Goal: Task Accomplishment & Management: Manage account settings

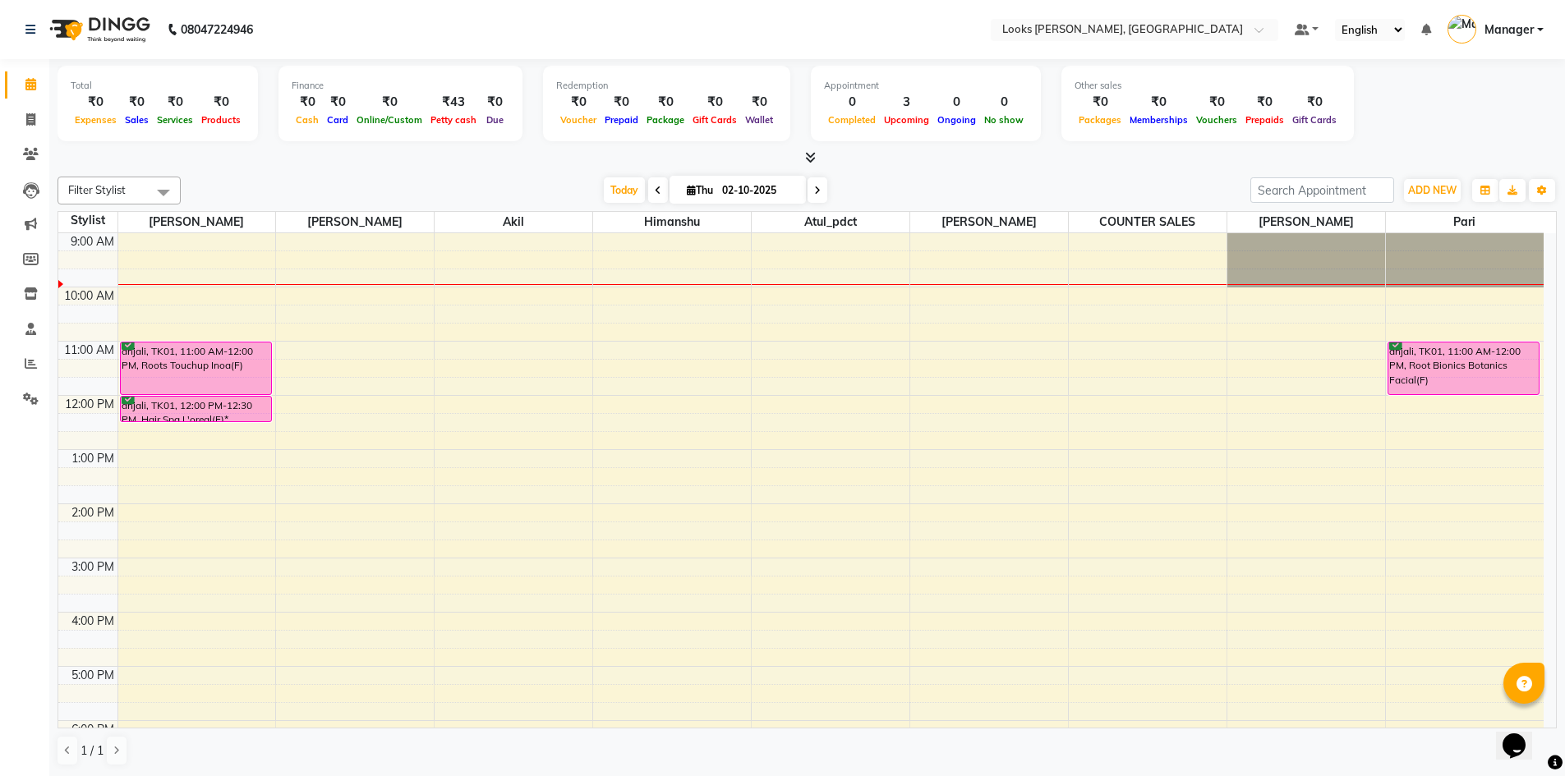
click at [1526, 34] on span "Manager" at bounding box center [1508, 29] width 49 height 17
click at [1491, 90] on link "Change Password" at bounding box center [1459, 92] width 150 height 25
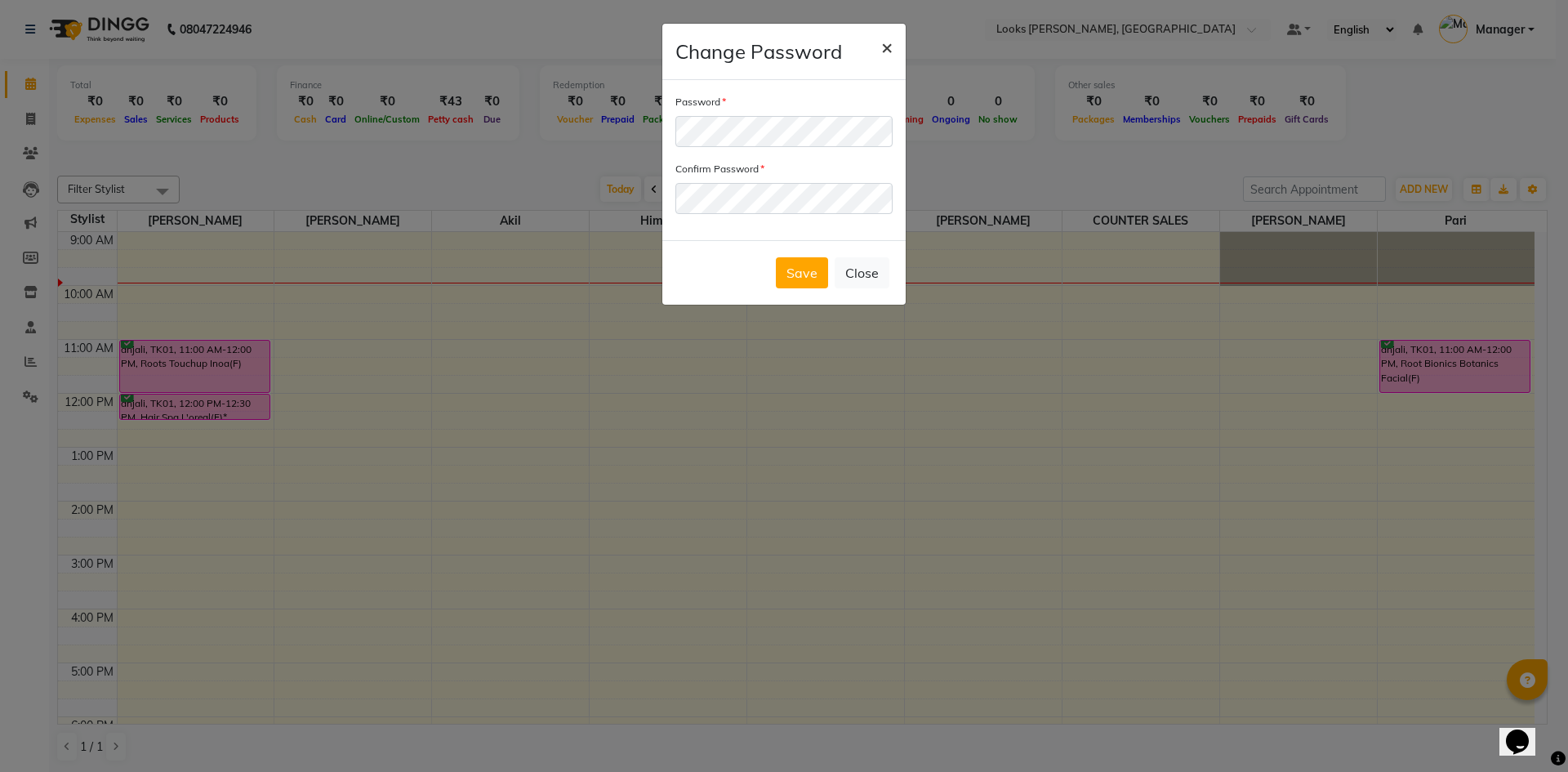
click at [884, 54] on span "×" at bounding box center [886, 46] width 11 height 25
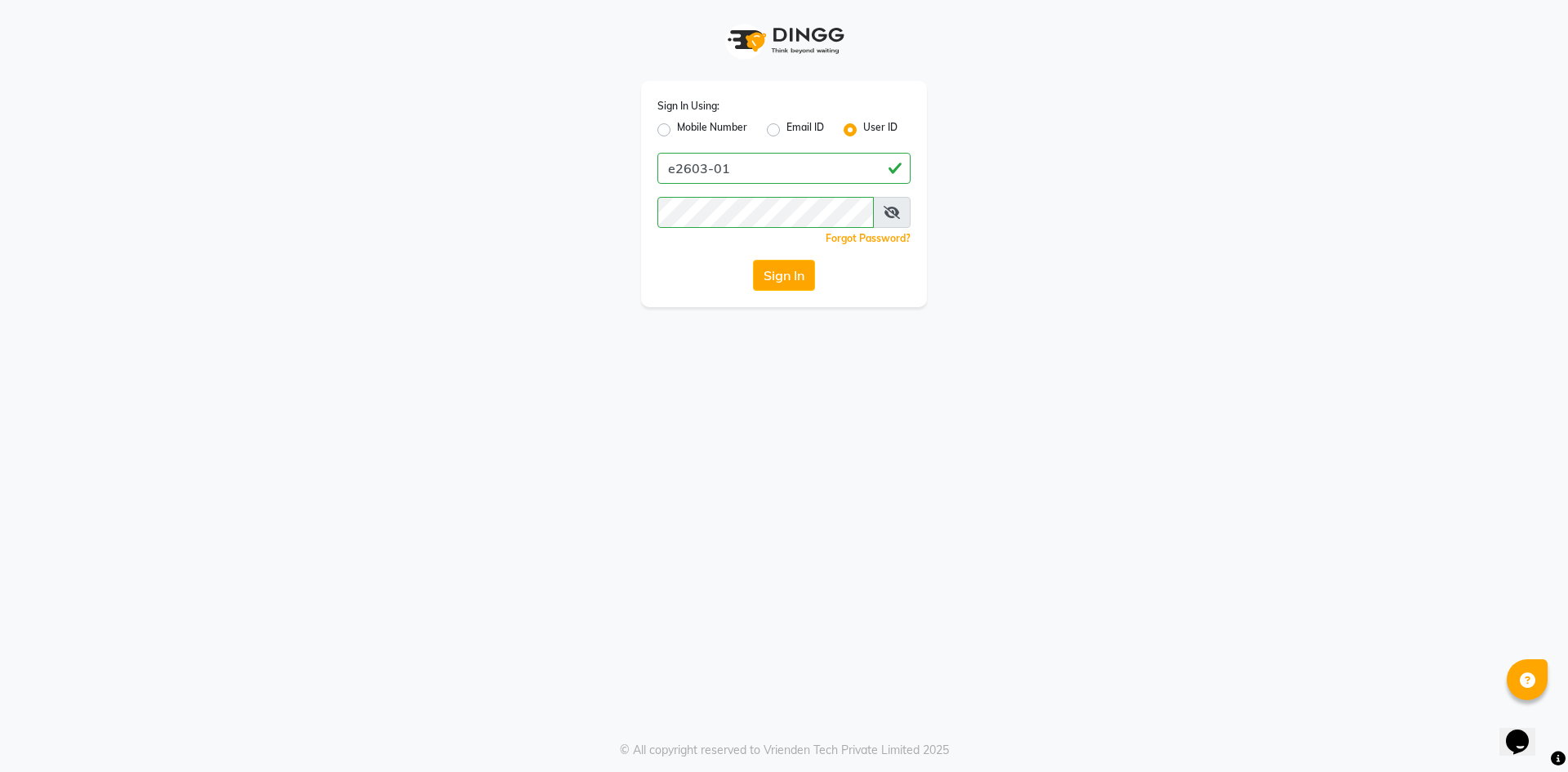
click at [900, 213] on span at bounding box center [892, 212] width 38 height 31
click at [878, 205] on span at bounding box center [892, 212] width 38 height 31
click at [884, 208] on icon at bounding box center [892, 212] width 16 height 13
click at [893, 216] on icon at bounding box center [892, 212] width 15 height 13
click at [878, 221] on span at bounding box center [892, 212] width 38 height 31
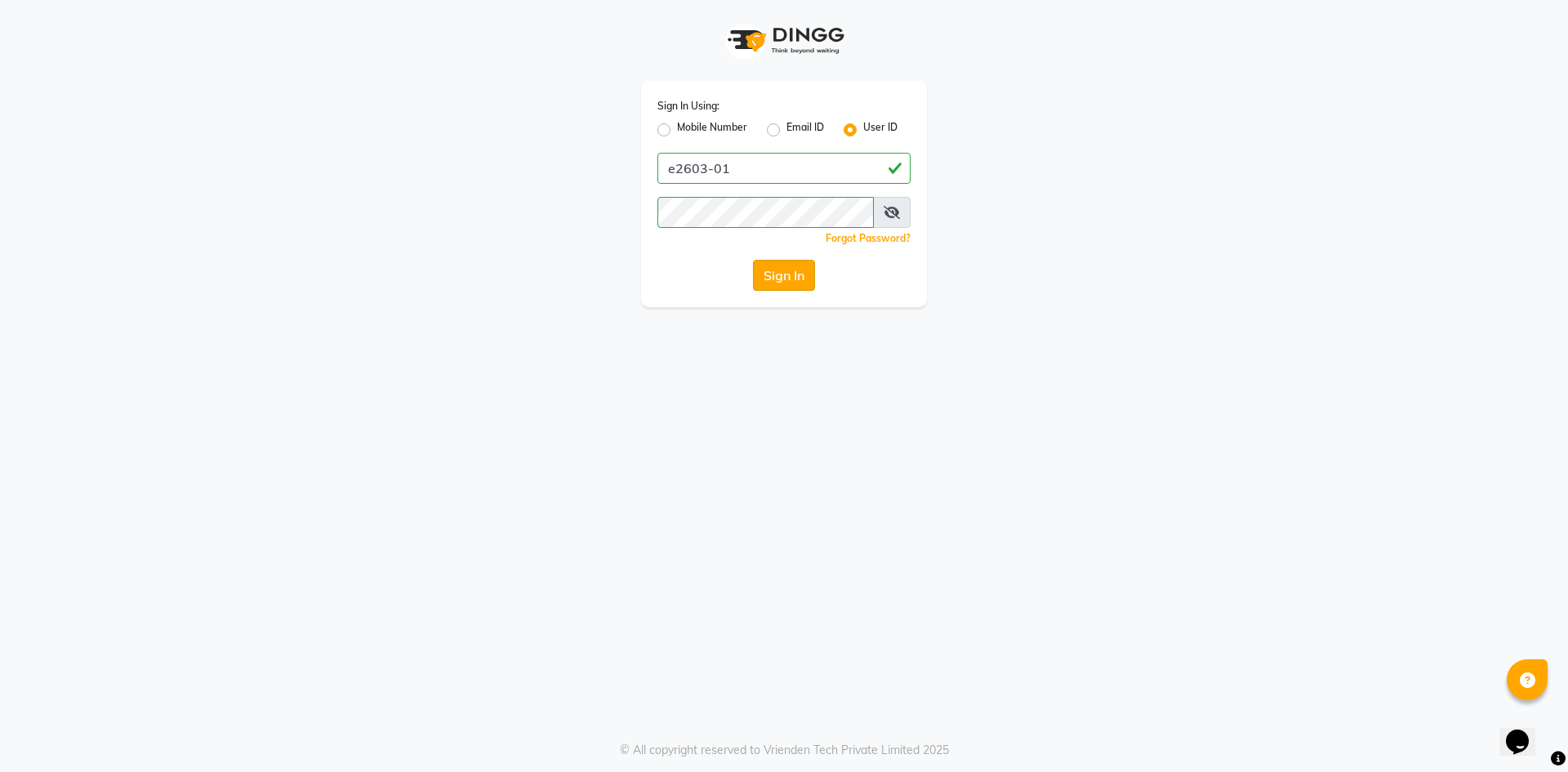
click at [791, 285] on button "Sign In" at bounding box center [784, 275] width 62 height 31
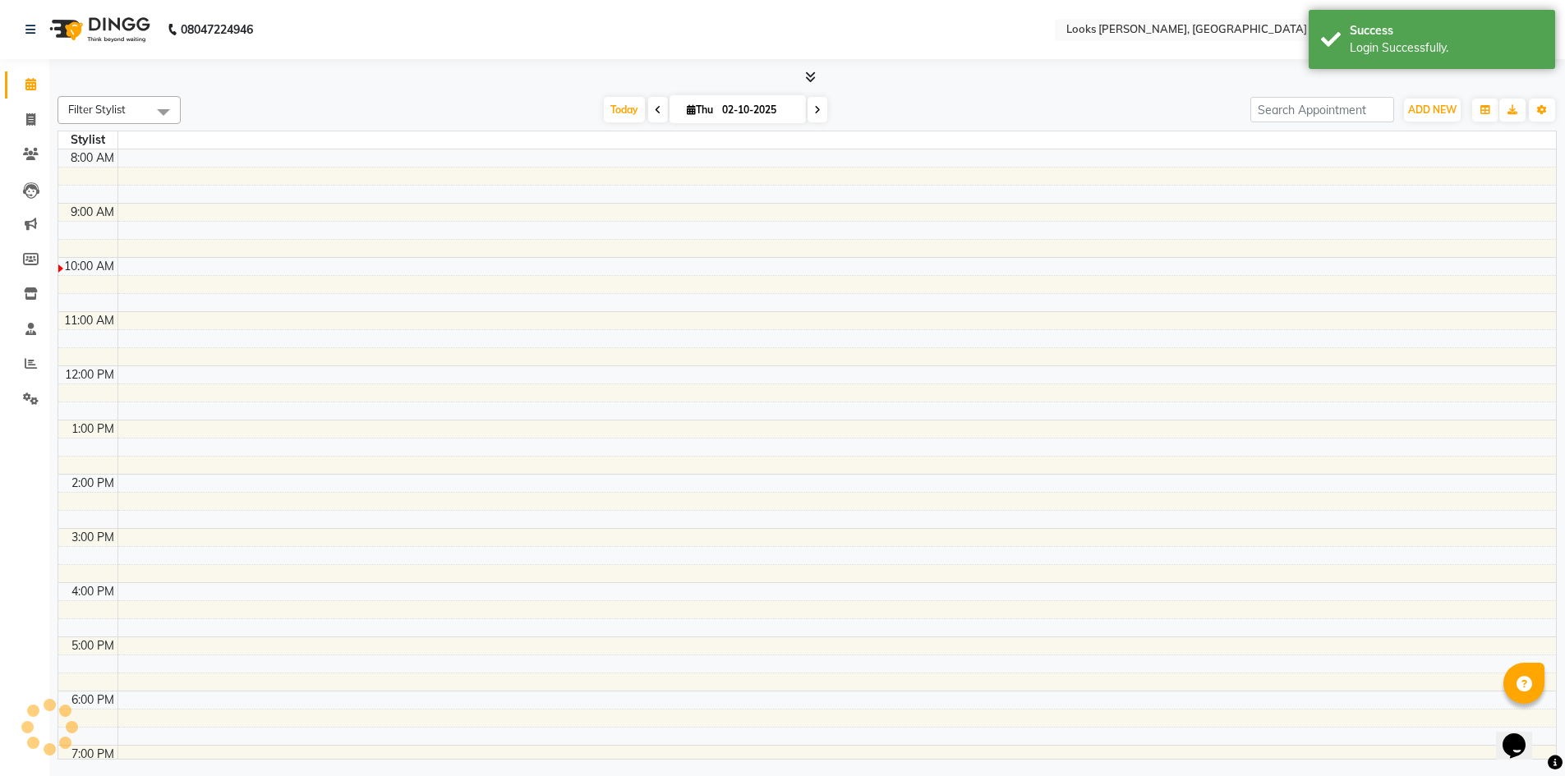
select select "en"
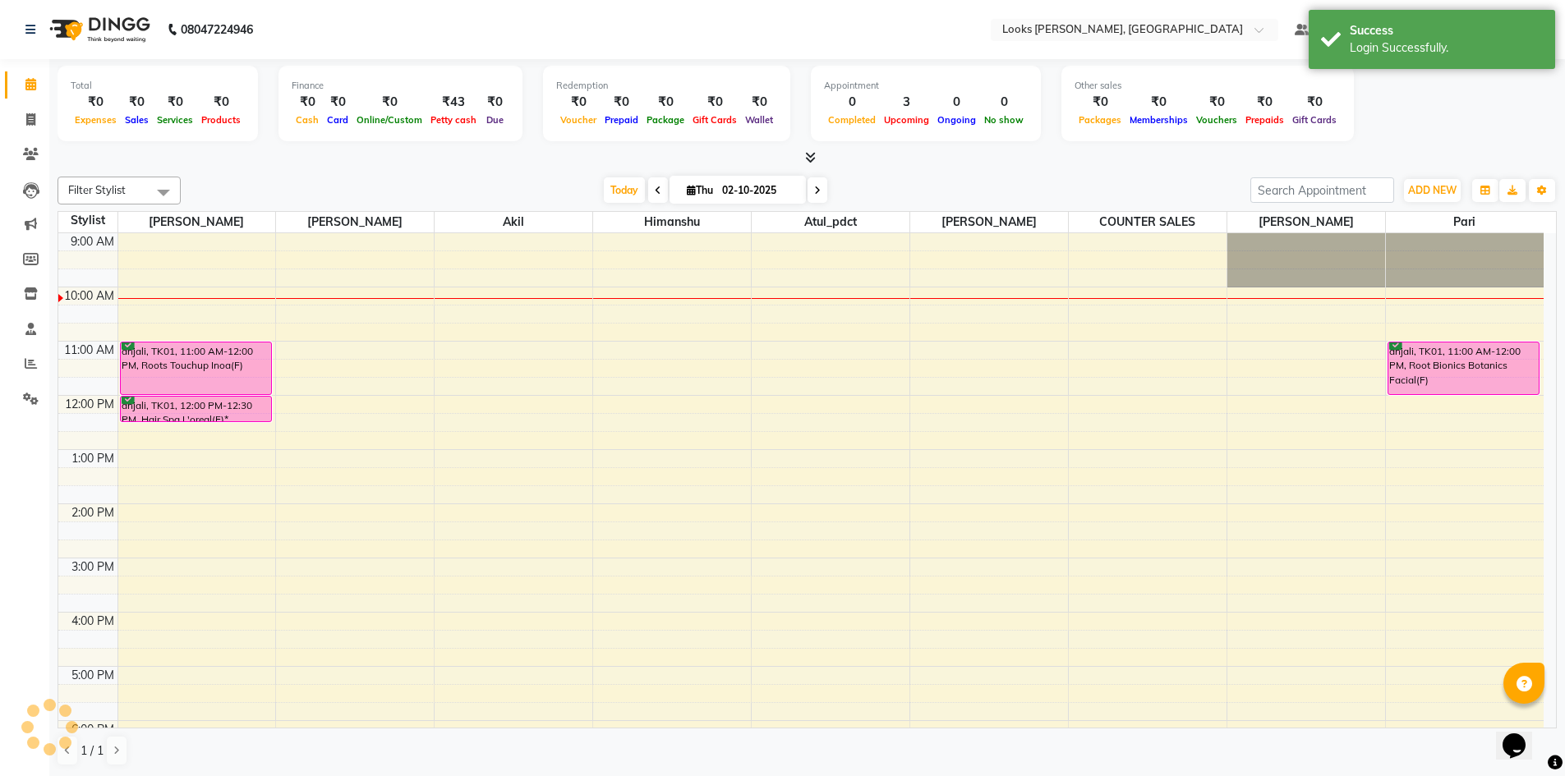
scroll to position [55, 0]
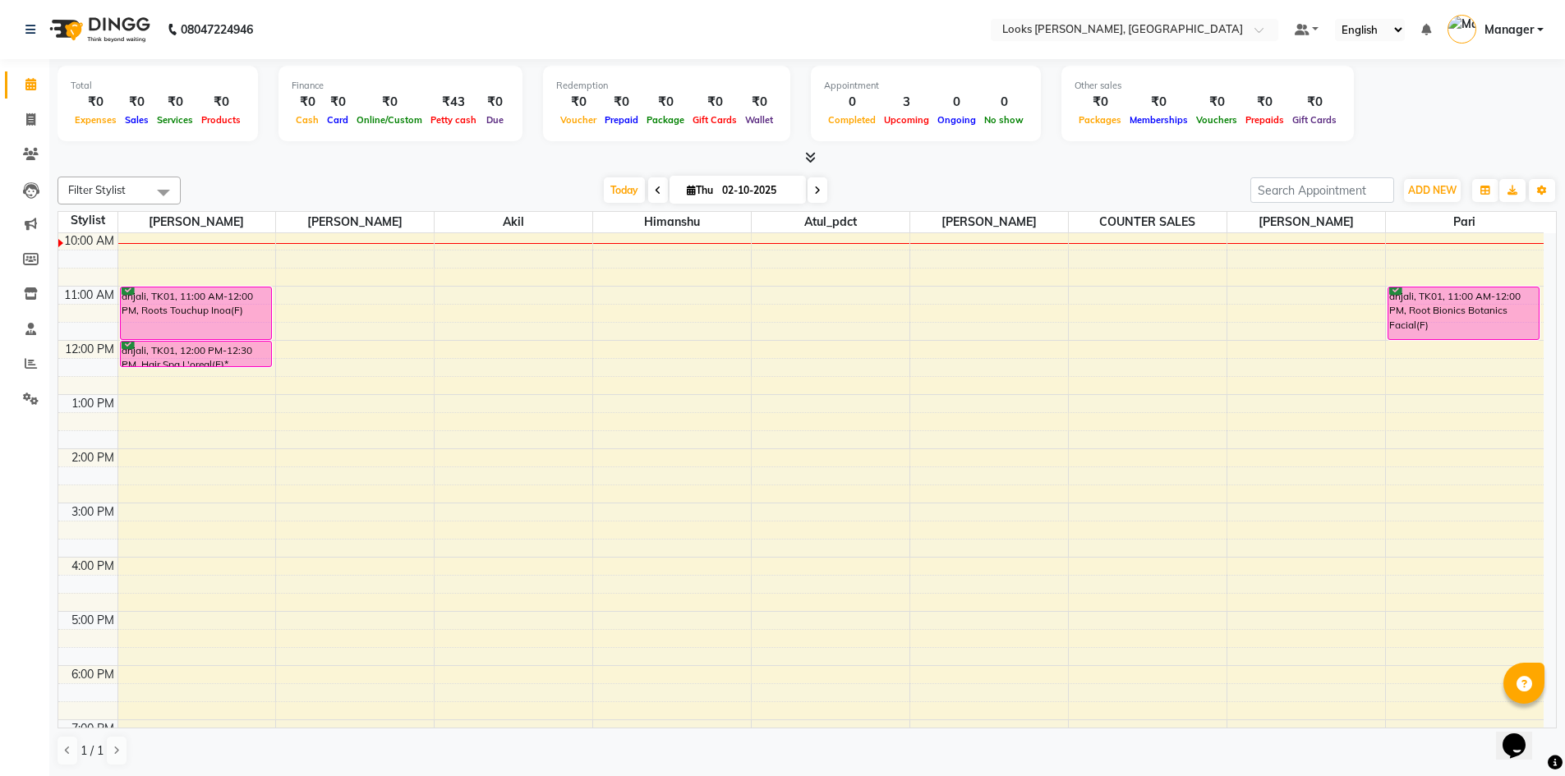
click at [1071, 328] on div "9:00 AM 10:00 AM 11:00 AM 12:00 PM 1:00 PM 2:00 PM 3:00 PM 4:00 PM 5:00 PM 6:00…" at bounding box center [800, 503] width 1485 height 650
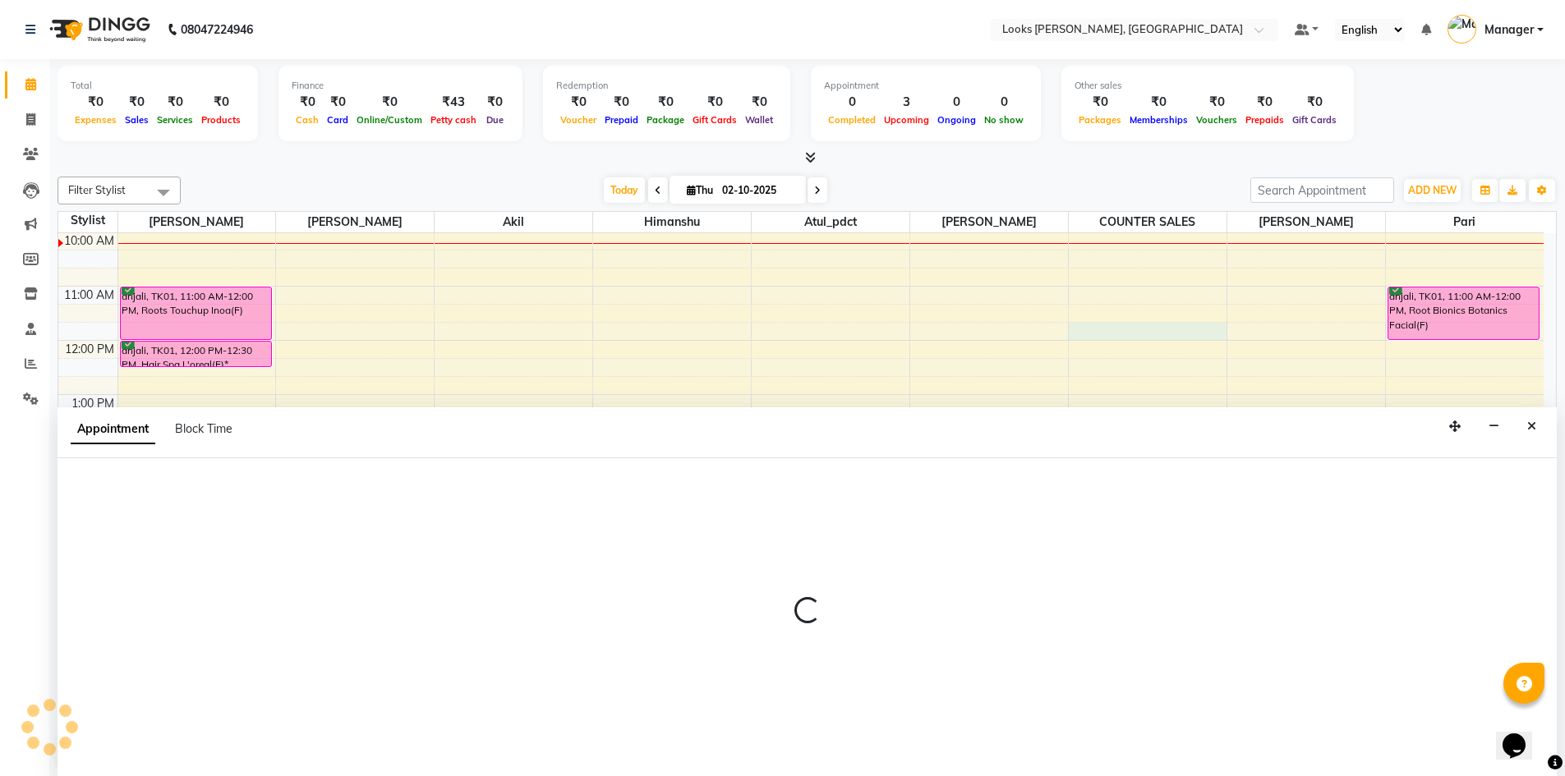
scroll to position [1, 0]
select select "44300"
select select "tentative"
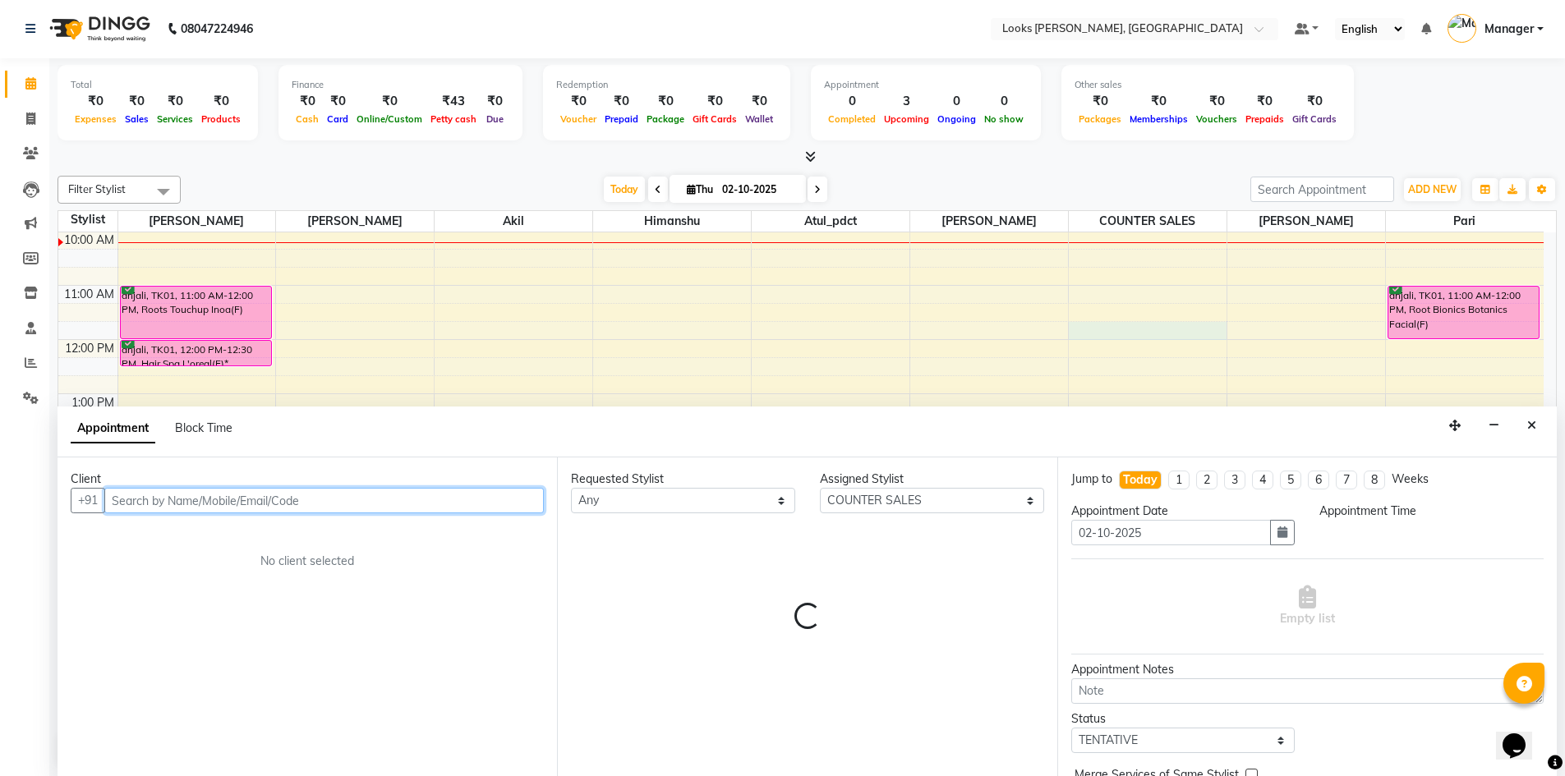
click at [1507, 29] on span "Manager" at bounding box center [1508, 29] width 49 height 17
select select "705"
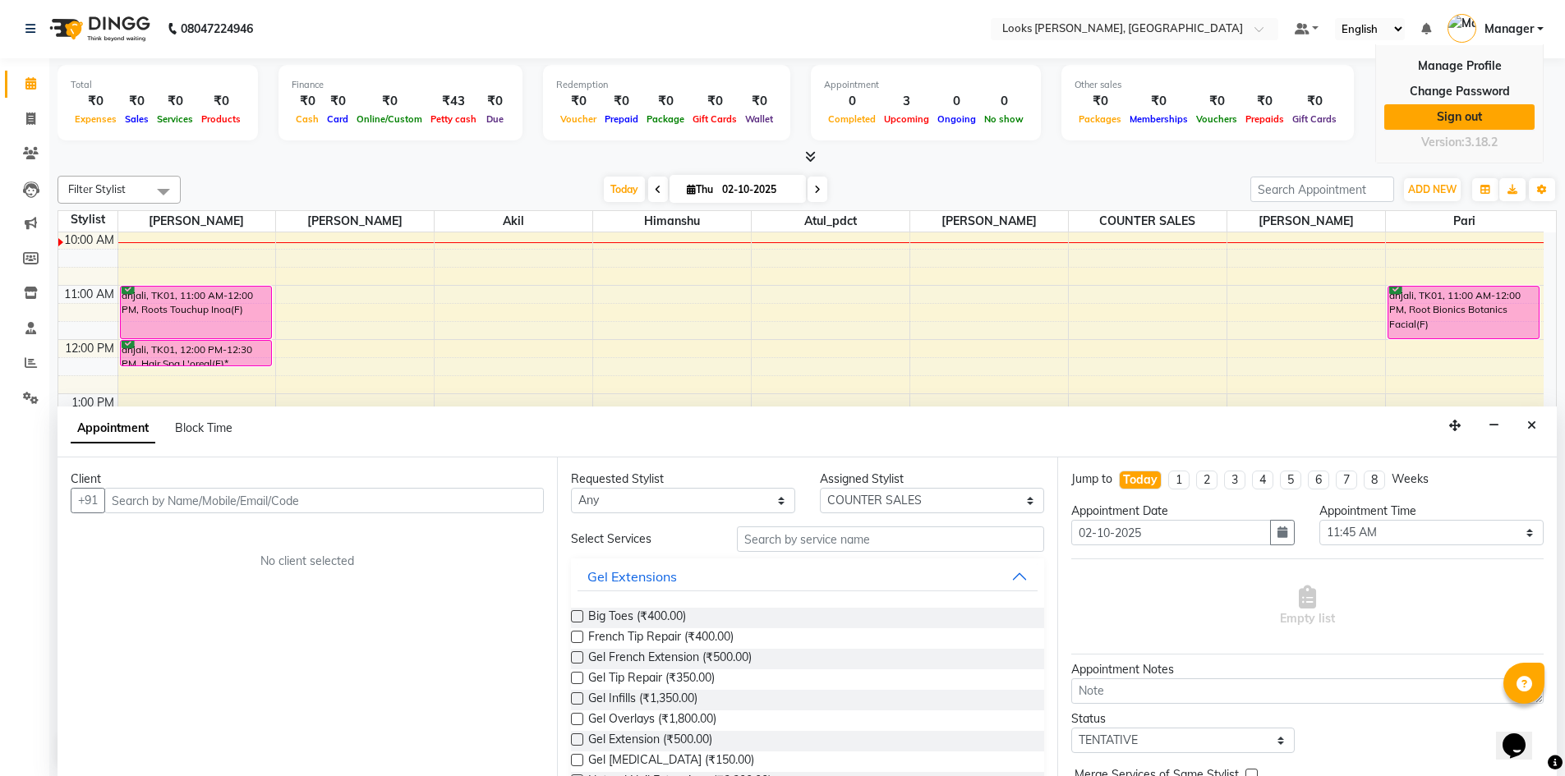
click at [1477, 120] on link "Sign out" at bounding box center [1459, 116] width 150 height 25
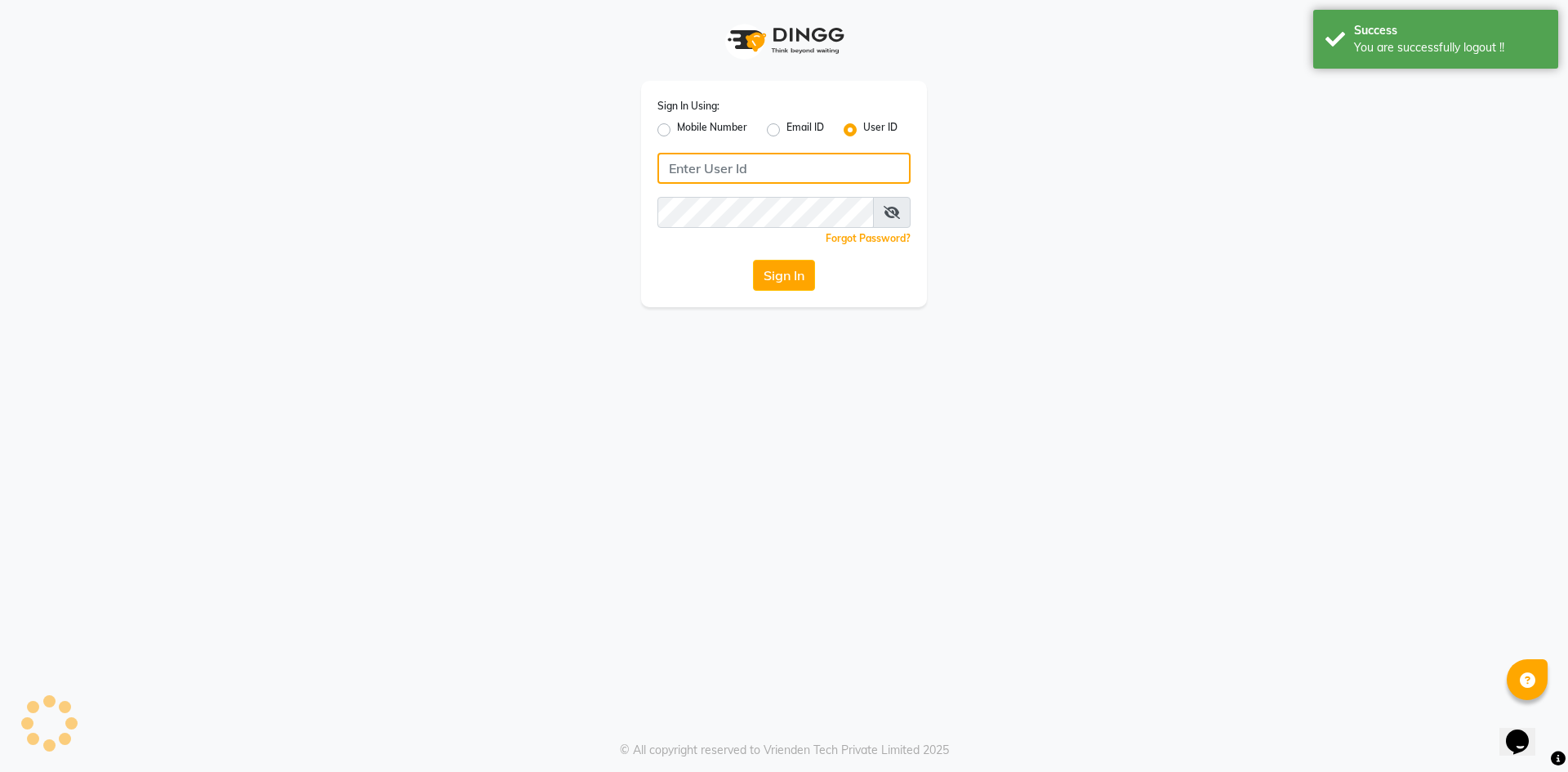
type input "e2603-01"
click at [892, 213] on icon at bounding box center [892, 212] width 16 height 13
click at [892, 213] on icon at bounding box center [892, 212] width 15 height 13
click at [806, 281] on button "Sign In" at bounding box center [784, 275] width 62 height 31
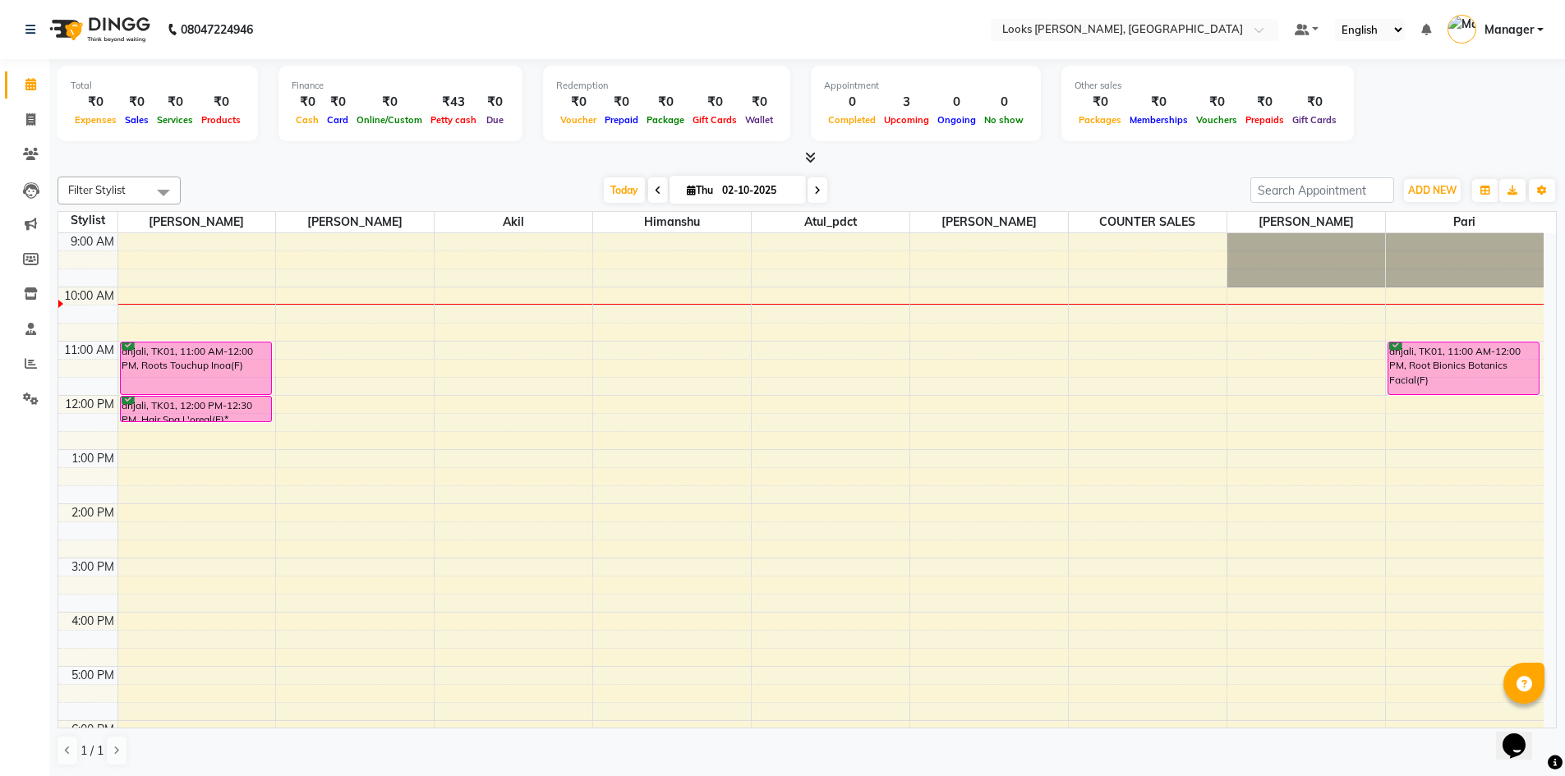
scroll to position [1, 0]
click at [33, 116] on icon at bounding box center [30, 119] width 9 height 12
select select "6017"
select select "service"
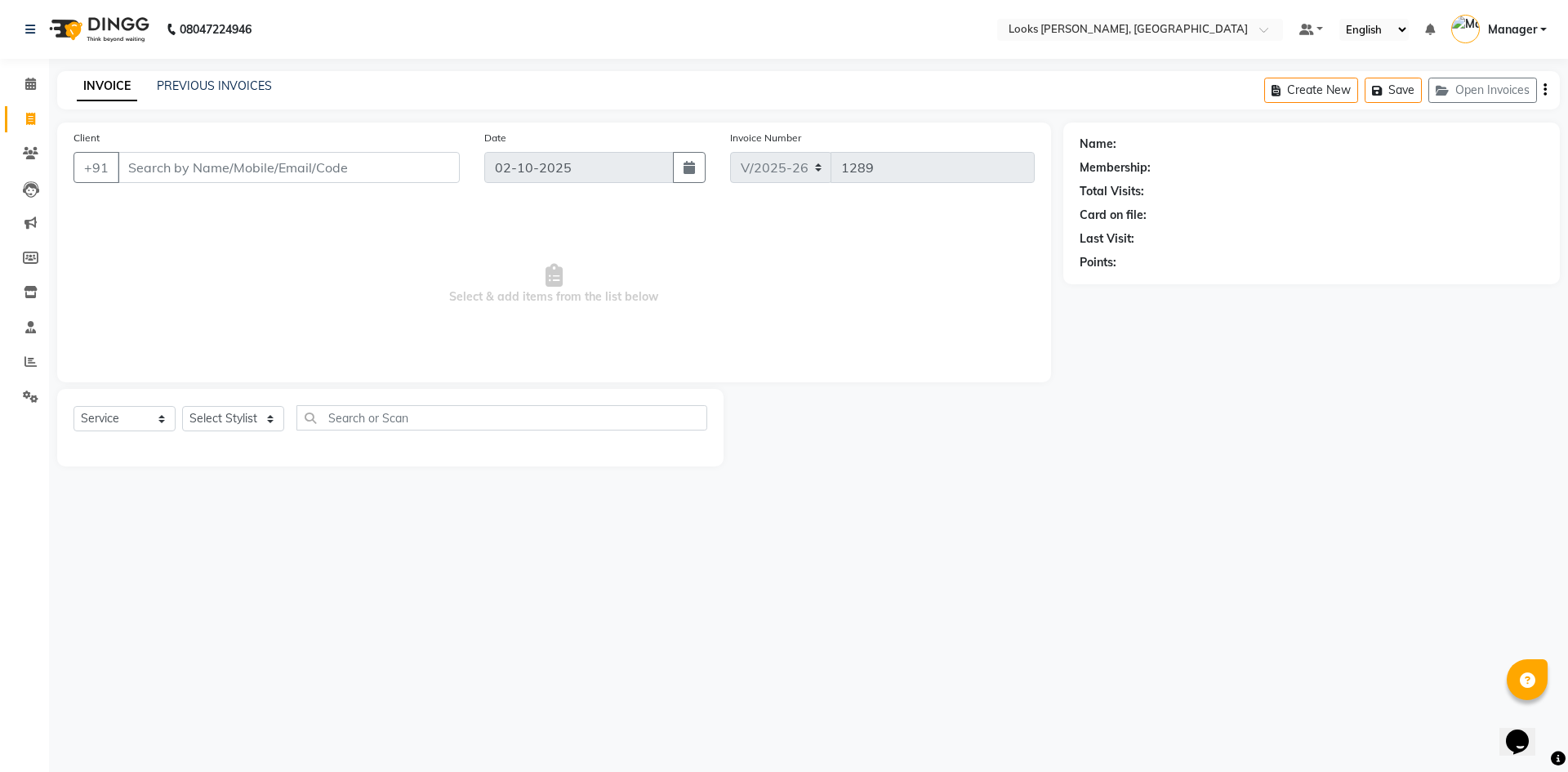
click at [211, 163] on input "Client" at bounding box center [288, 167] width 342 height 31
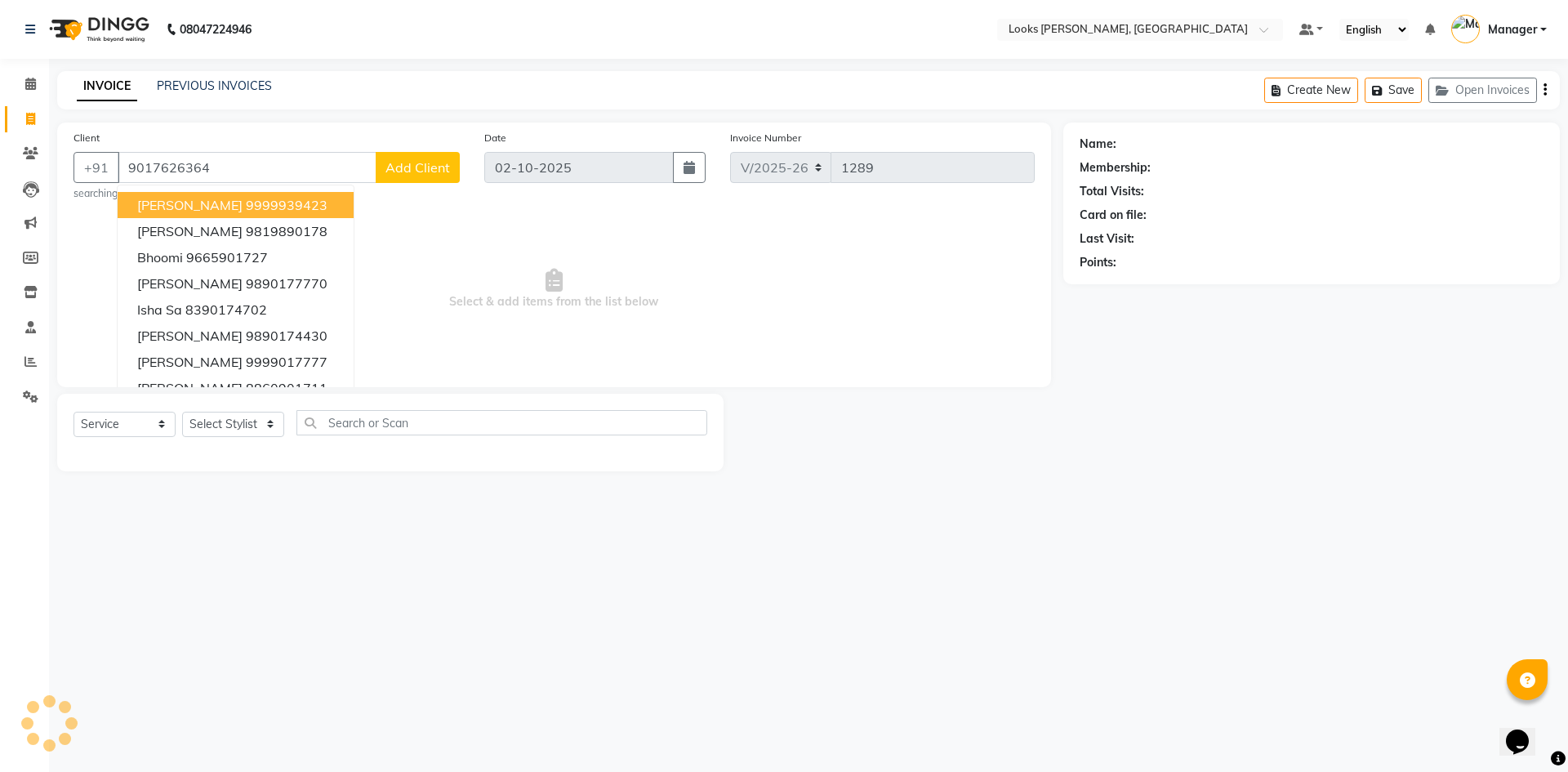
type input "9017626364"
select select "1: Object"
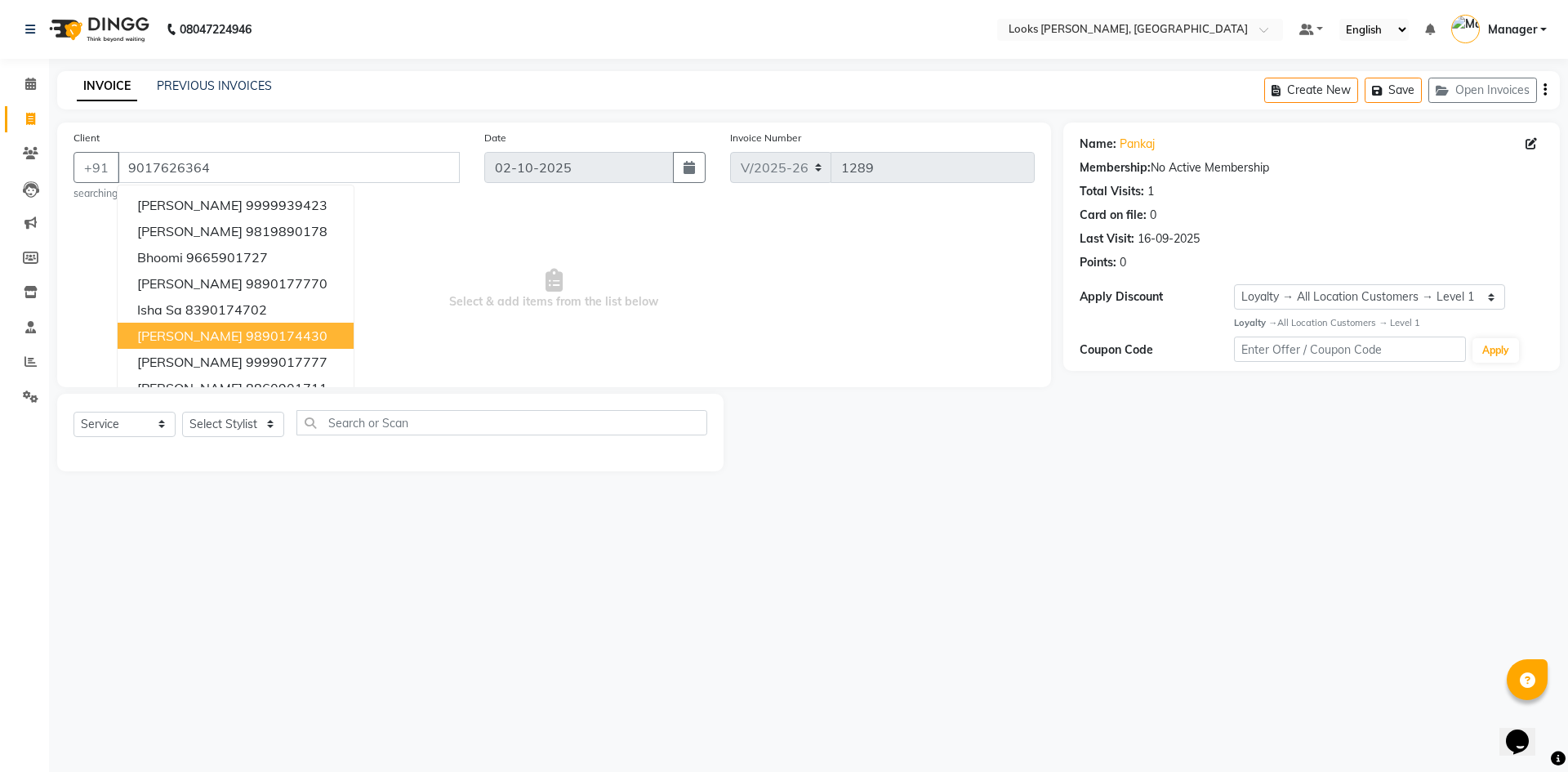
click at [1180, 493] on main "INVOICE PREVIOUS INVOICES Create New Save Open Invoices Client +91 9017626364 S…" at bounding box center [808, 283] width 1519 height 425
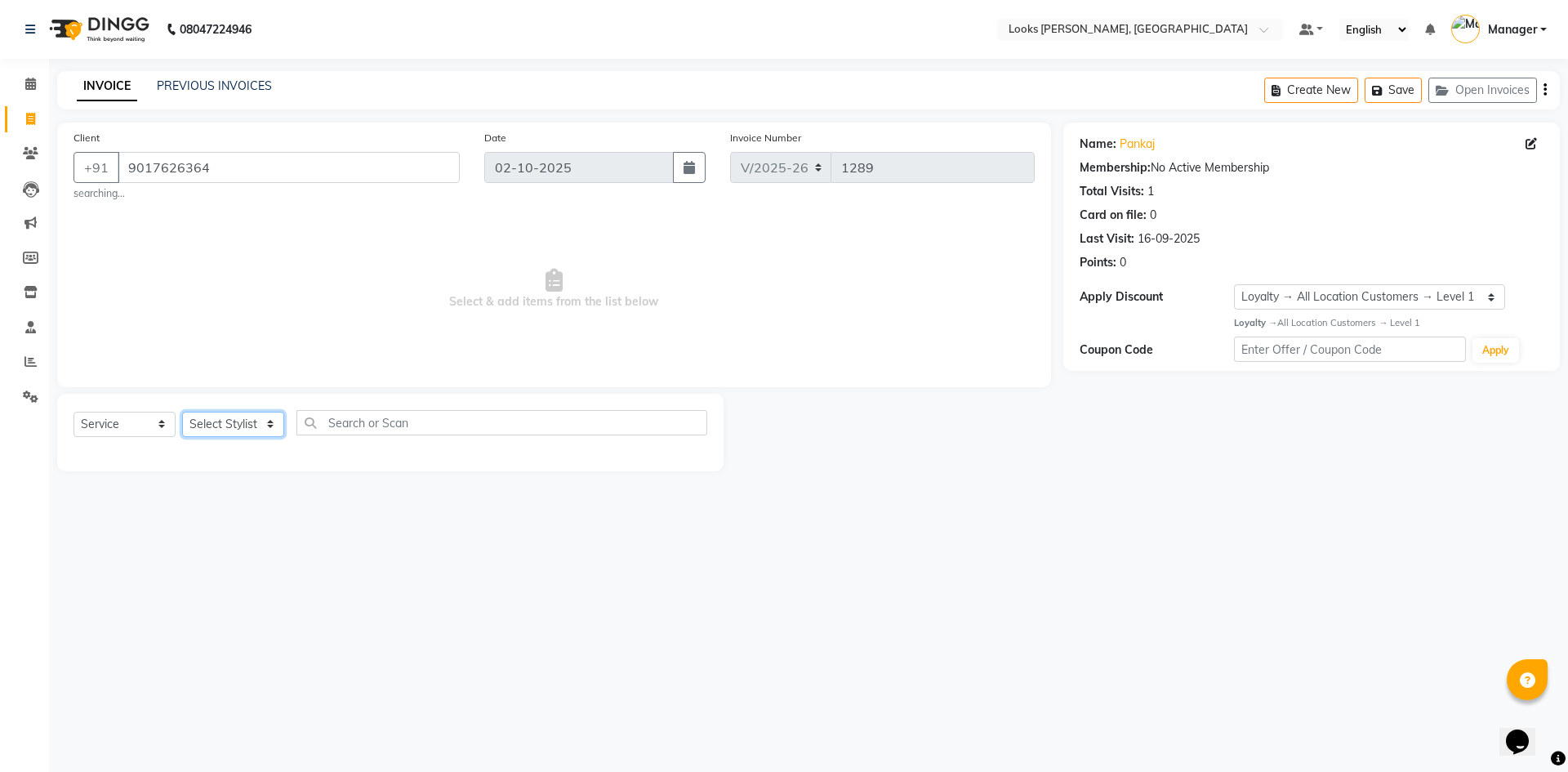
click at [261, 418] on select "Select Stylist AFJAL AHMAD Akil Astha Atul_pdct BRM_MASTER COUNTER SALES Himans…" at bounding box center [233, 424] width 102 height 25
click at [182, 412] on select "Select Stylist AFJAL AHMAD Akil Astha Atul_pdct BRM_MASTER COUNTER SALES Himans…" at bounding box center [233, 424] width 102 height 25
click at [258, 430] on select "Select Stylist AFJAL AHMAD Akil Astha Atul_pdct BRM_MASTER COUNTER SALES Himans…" at bounding box center [233, 424] width 102 height 25
select select "44372"
click at [182, 412] on select "Select Stylist AFJAL AHMAD Akil Astha Atul_pdct BRM_MASTER COUNTER SALES Himans…" at bounding box center [233, 424] width 102 height 25
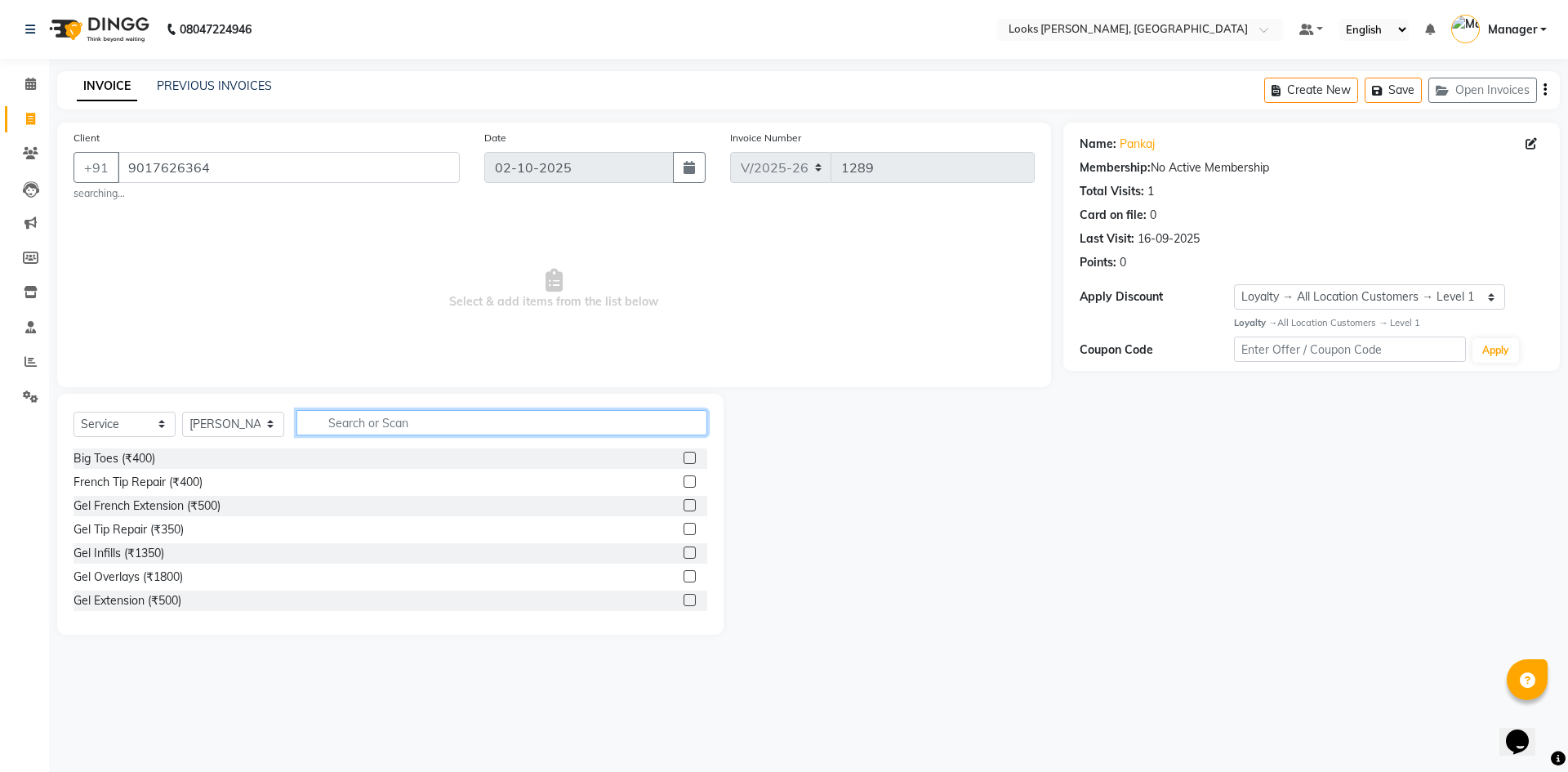
click at [373, 420] on input "text" at bounding box center [501, 422] width 411 height 25
type input "cut"
click at [134, 482] on div "Stylist Cut(M) (₹700)" at bounding box center [127, 482] width 107 height 17
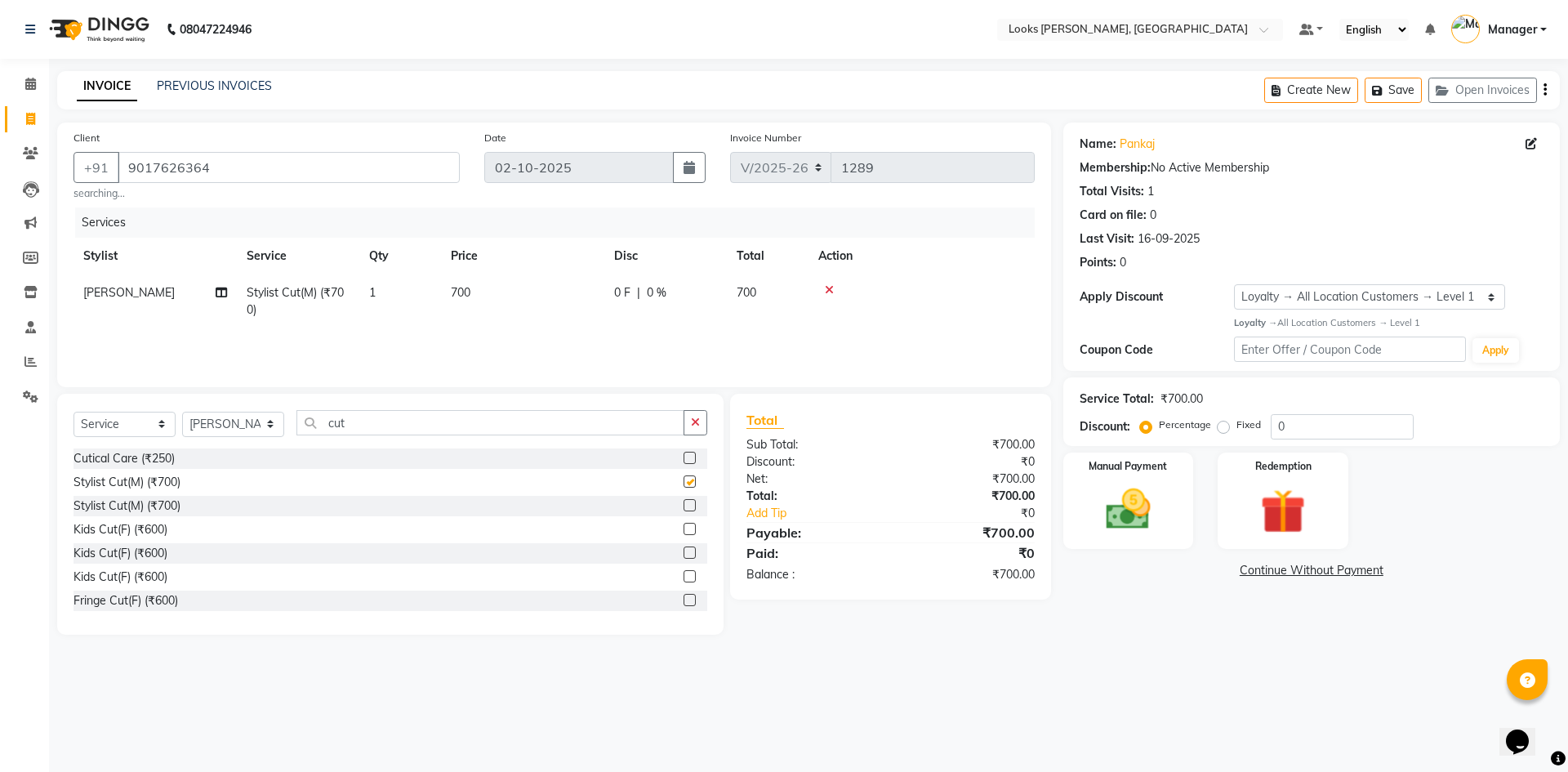
checkbox input "false"
click at [468, 284] on td "700" at bounding box center [523, 301] width 163 height 54
click at [567, 295] on input "700" at bounding box center [600, 296] width 144 height 25
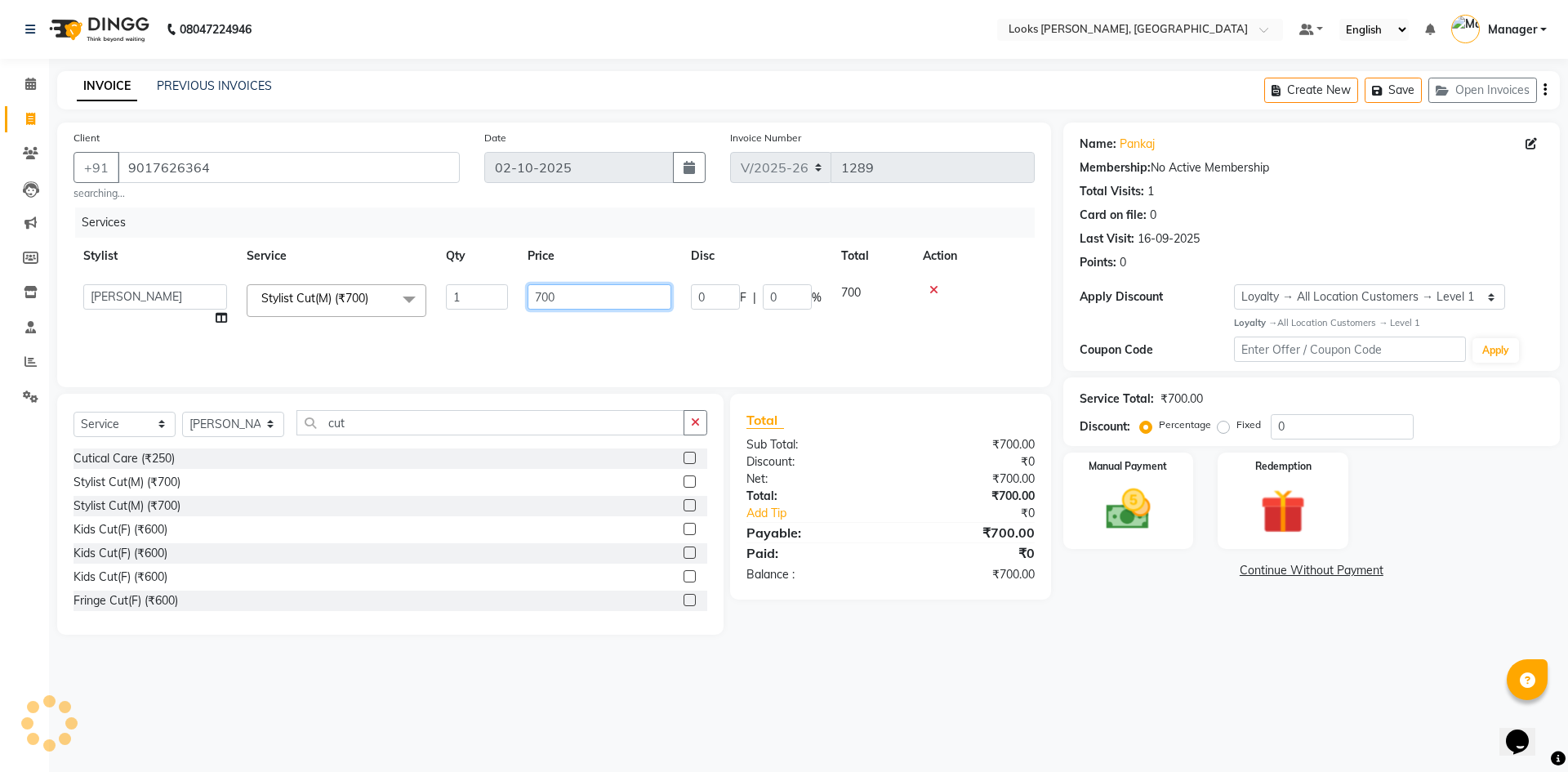
click at [567, 295] on input "700" at bounding box center [600, 296] width 144 height 25
type input "350"
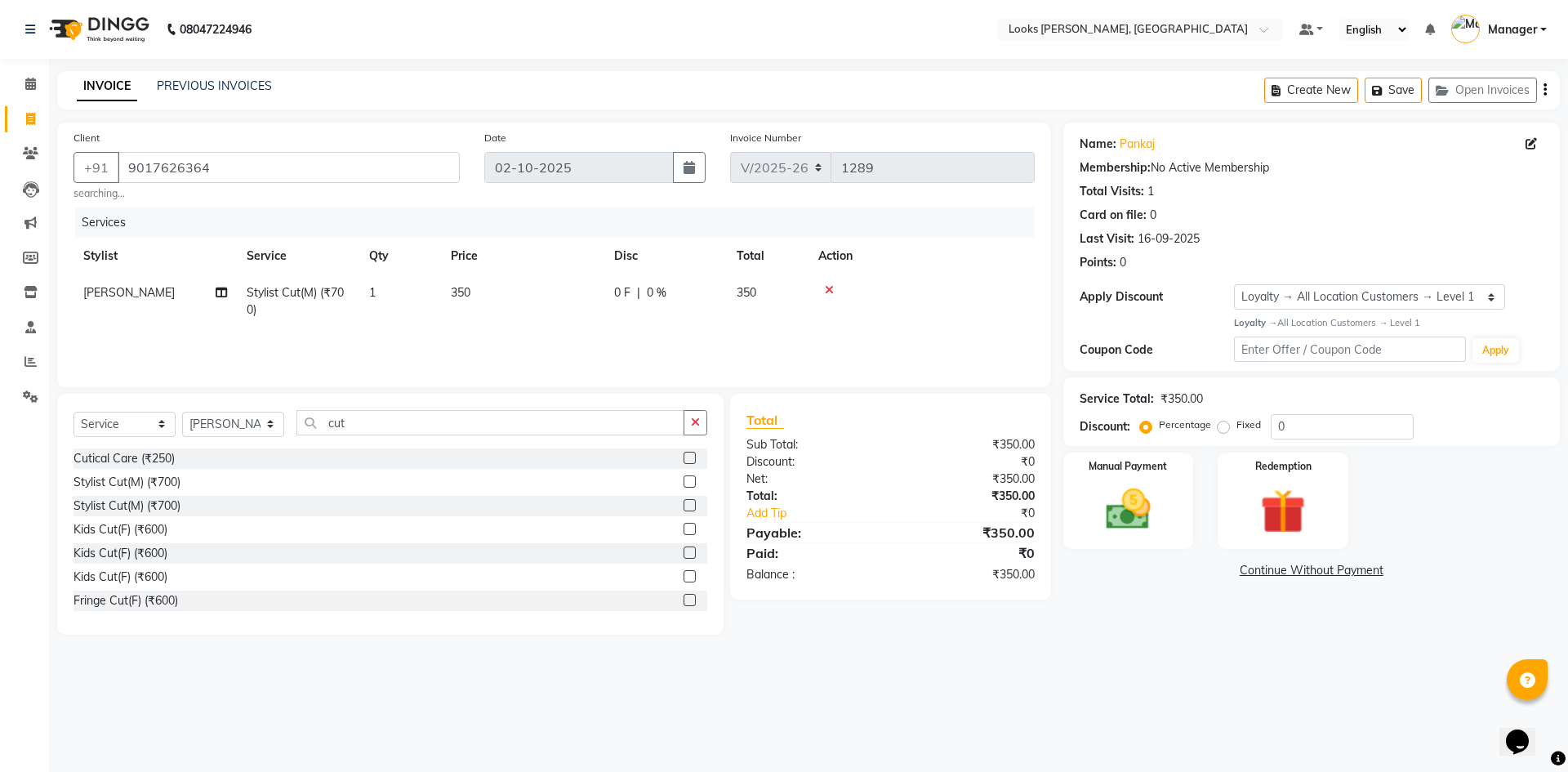
click at [1243, 691] on div "08047224946 Select Location × Looks Yamuna Nagar, Haryana Default Panel My Pane…" at bounding box center [784, 386] width 1568 height 772
click at [24, 399] on icon at bounding box center [31, 397] width 16 height 12
click at [669, 287] on div "0 F | 0 %" at bounding box center [665, 292] width 102 height 17
click at [785, 302] on input "0" at bounding box center [786, 296] width 49 height 25
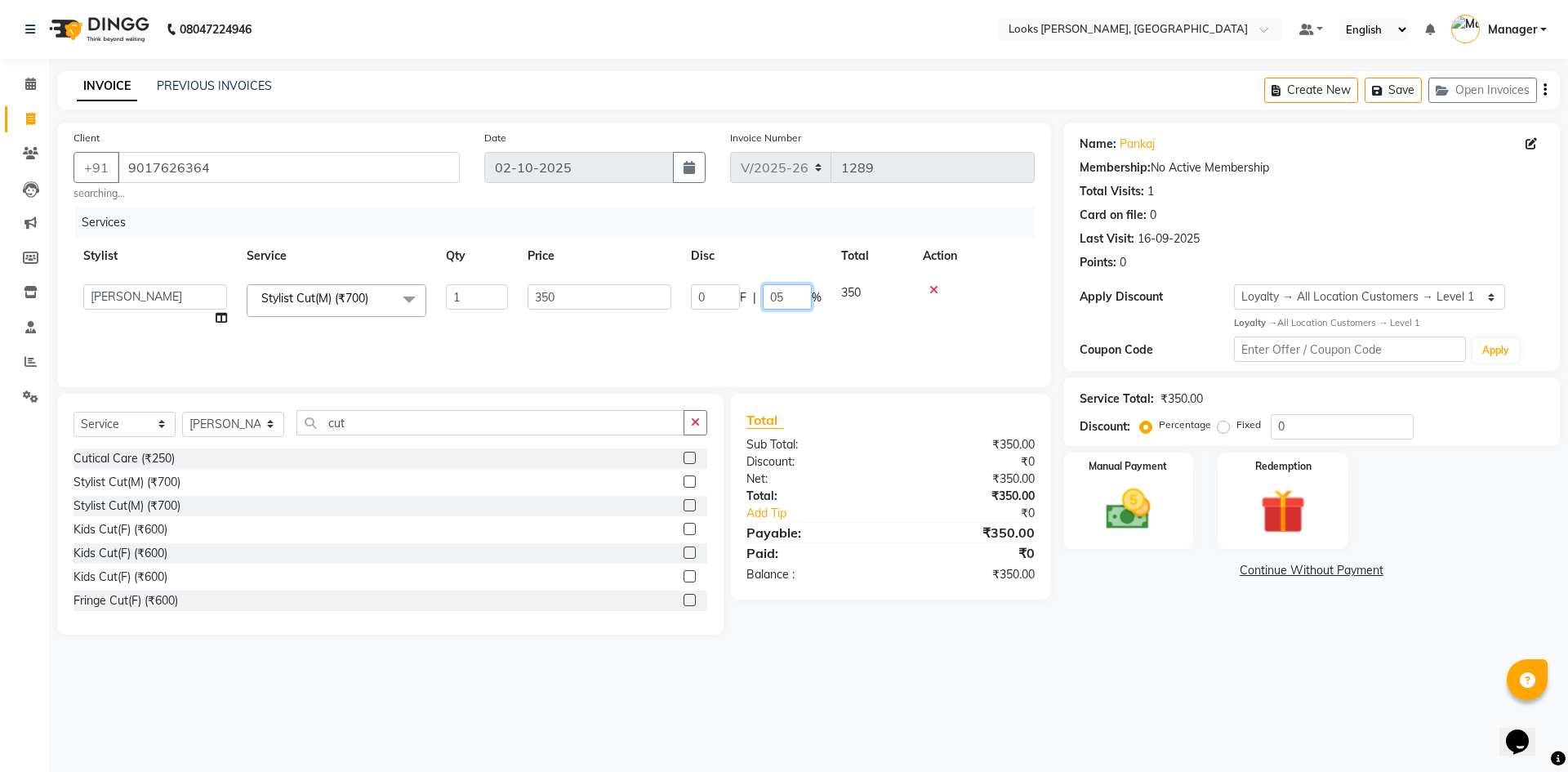
type input "050"
click at [1299, 683] on div "08047224946 Select Location × Looks Yamuna Nagar, Haryana Default Panel My Pane…" at bounding box center [784, 386] width 1568 height 772
click at [692, 299] on div "175 F | 50 %" at bounding box center [665, 292] width 102 height 17
click at [797, 298] on input "50" at bounding box center [786, 296] width 49 height 25
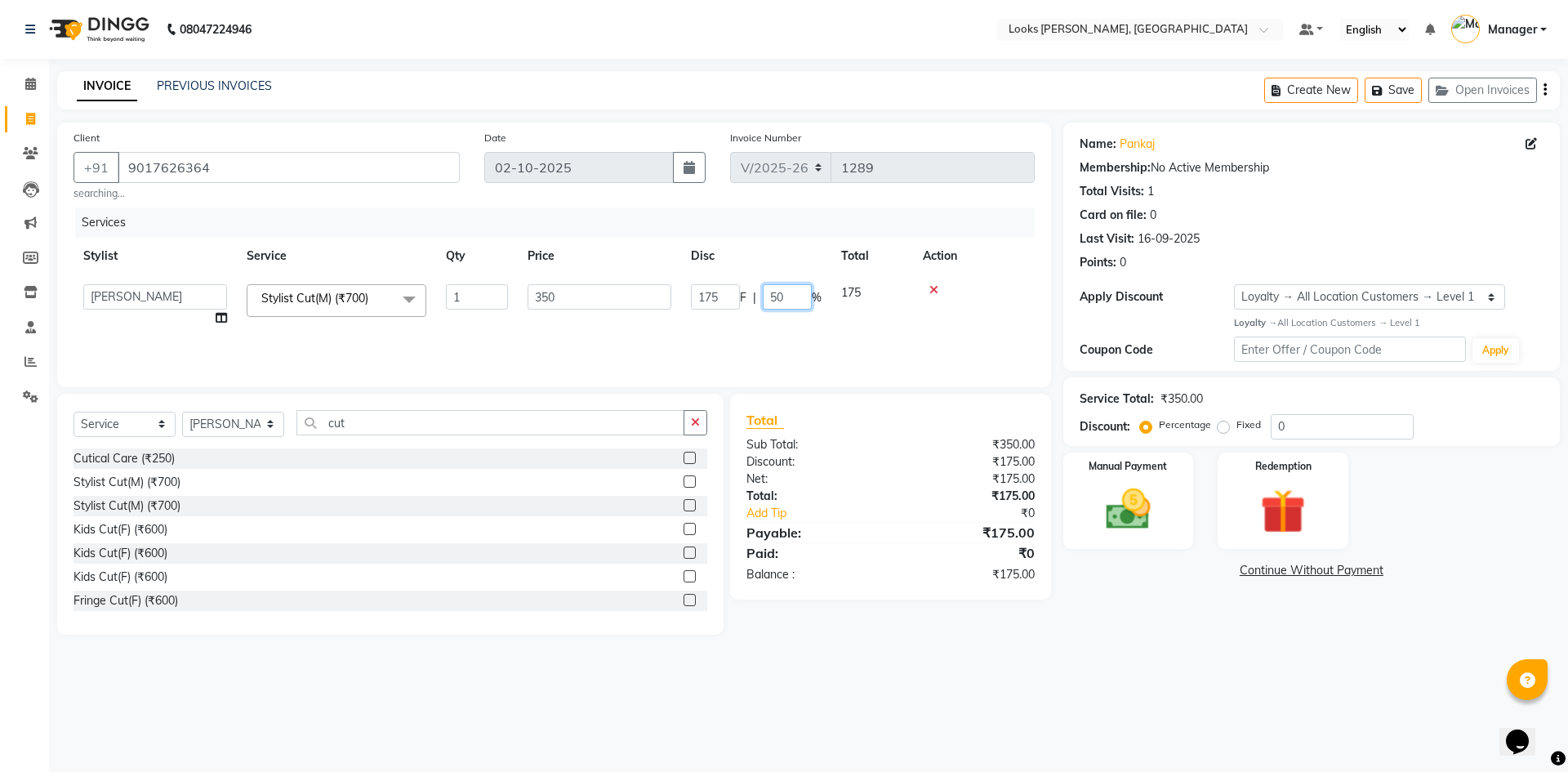
click at [797, 298] on input "50" at bounding box center [786, 296] width 49 height 25
type input "47.5"
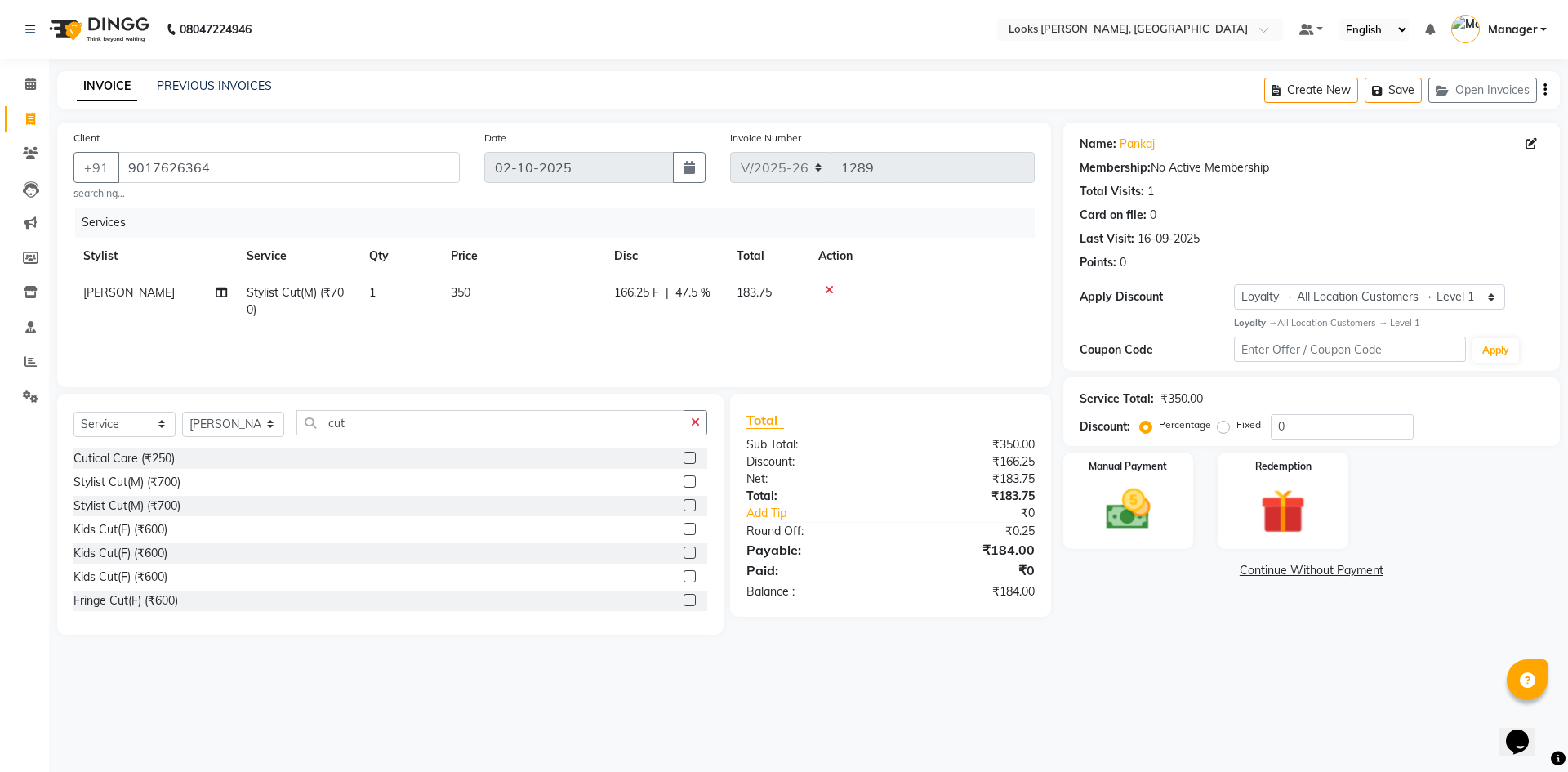
click at [1160, 634] on div "Name: Pankaj Membership: No Active Membership Total Visits: 1 Card on file: 0 L…" at bounding box center [1317, 378] width 509 height 512
click at [497, 290] on td "350" at bounding box center [523, 301] width 163 height 54
click at [638, 283] on td "350" at bounding box center [600, 305] width 163 height 62
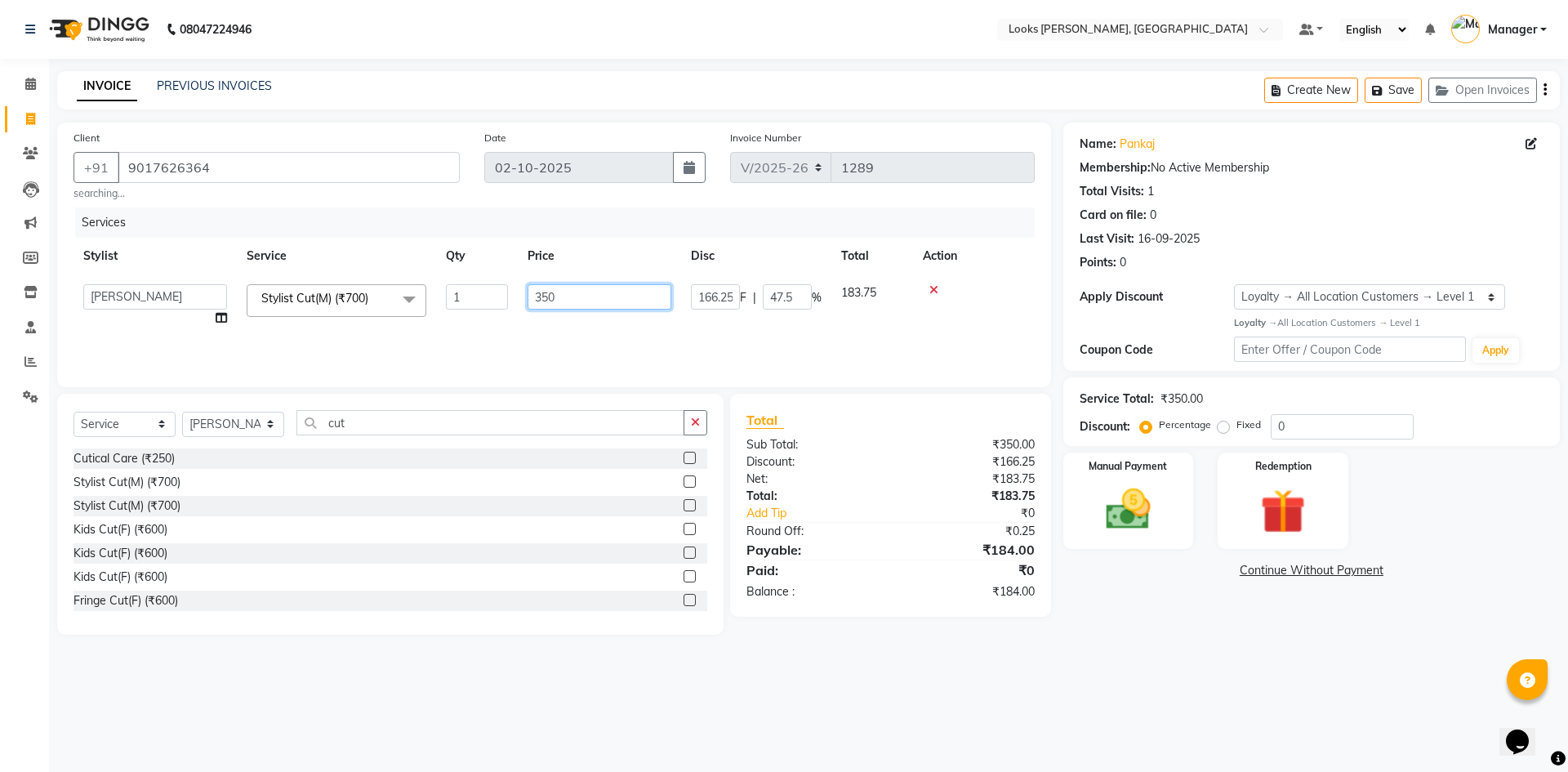
click at [628, 300] on input "350" at bounding box center [600, 296] width 144 height 25
type input "1000"
click at [1099, 628] on div "Name: Pankaj Membership: No Active Membership Total Visits: 1 Card on file: 0 L…" at bounding box center [1317, 378] width 509 height 512
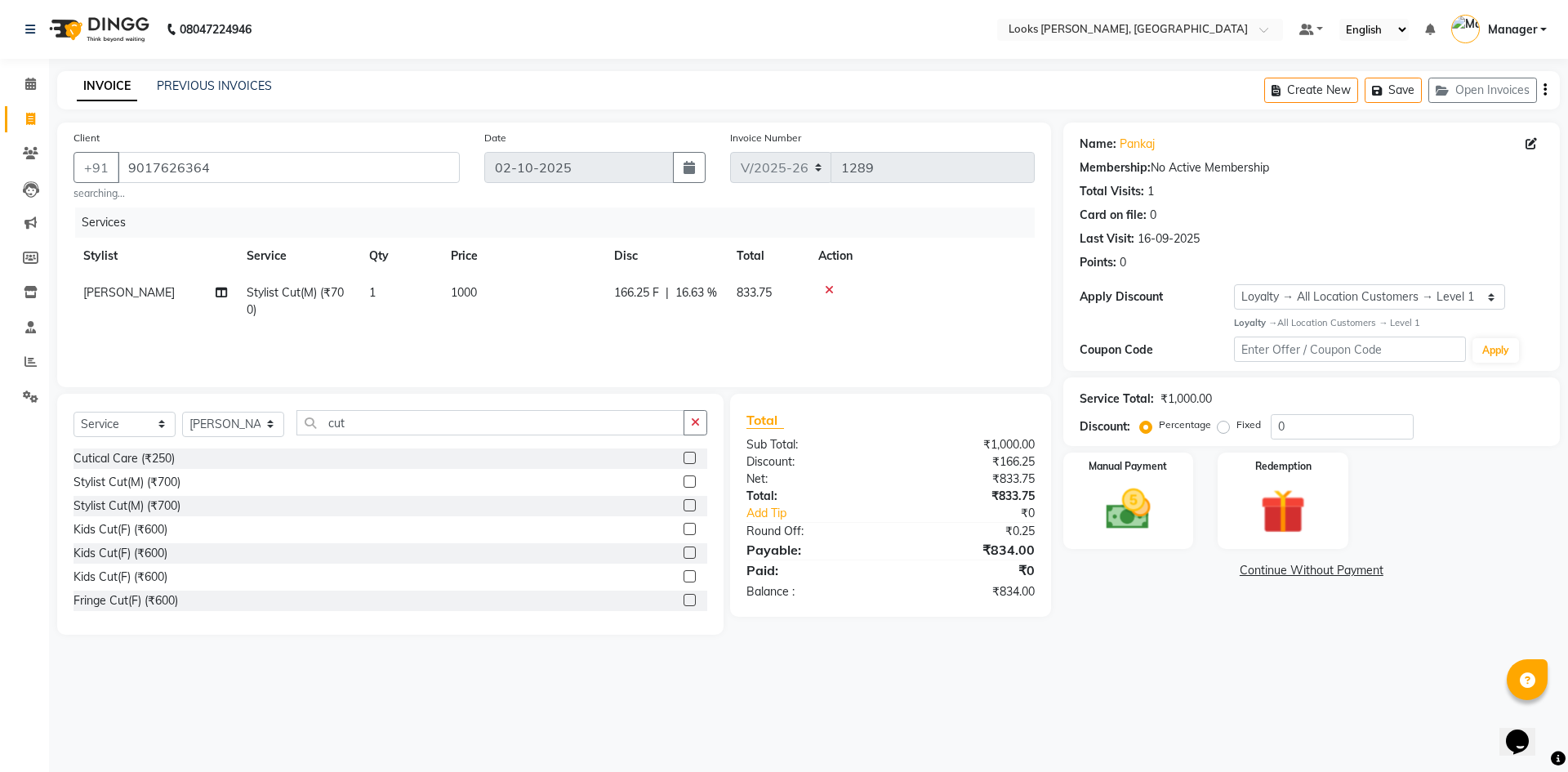
click at [709, 299] on span "16.63 %" at bounding box center [696, 292] width 42 height 17
click at [806, 295] on input "16.63" at bounding box center [786, 296] width 49 height 25
type input "47.5"
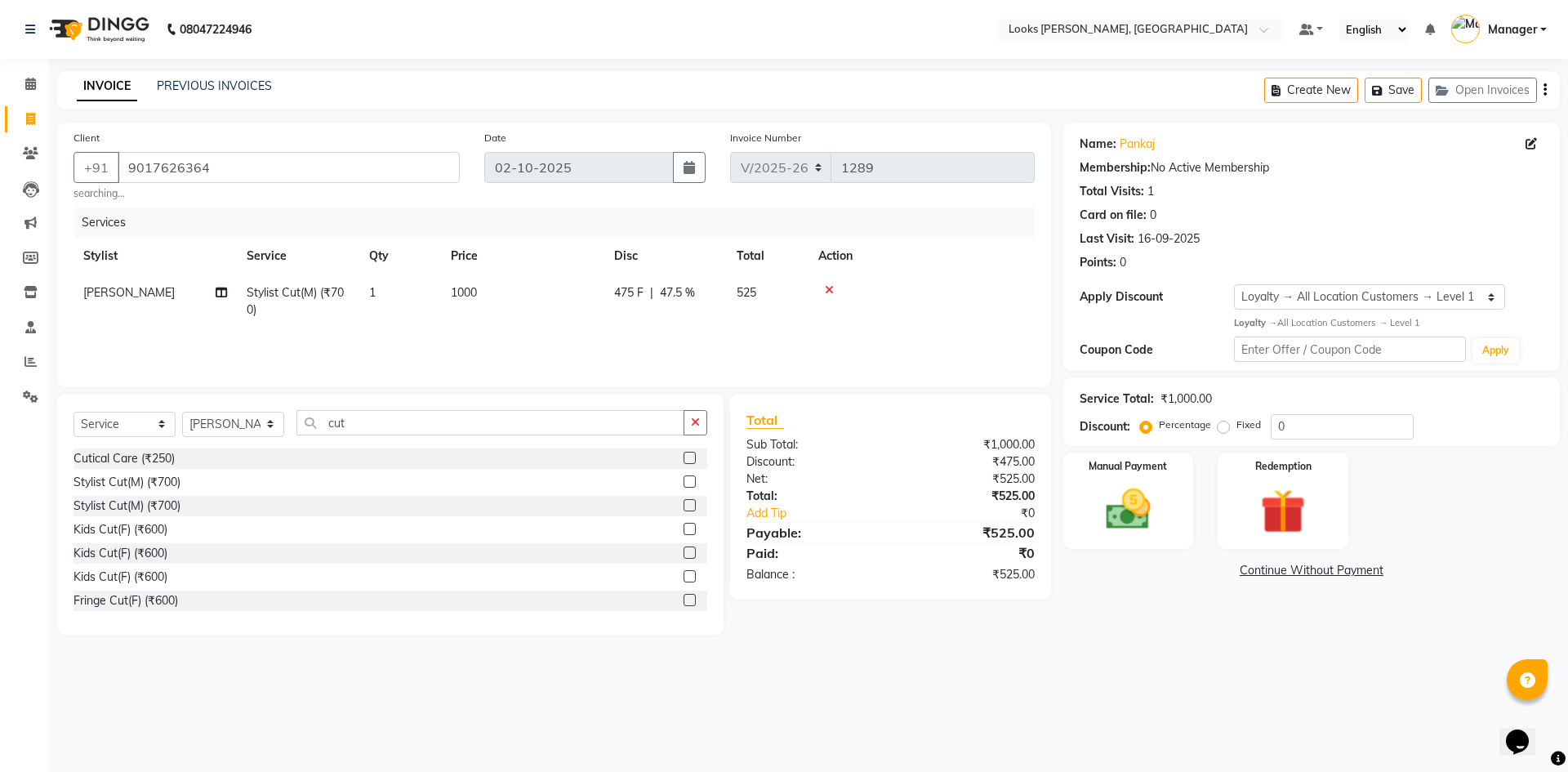
click at [1178, 640] on main "INVOICE PREVIOUS INVOICES Create New Save Open Invoices Client +91 9017626364 s…" at bounding box center [808, 364] width 1519 height 588
click at [486, 288] on td "1000" at bounding box center [523, 301] width 163 height 54
click at [594, 290] on input "1000" at bounding box center [600, 296] width 144 height 25
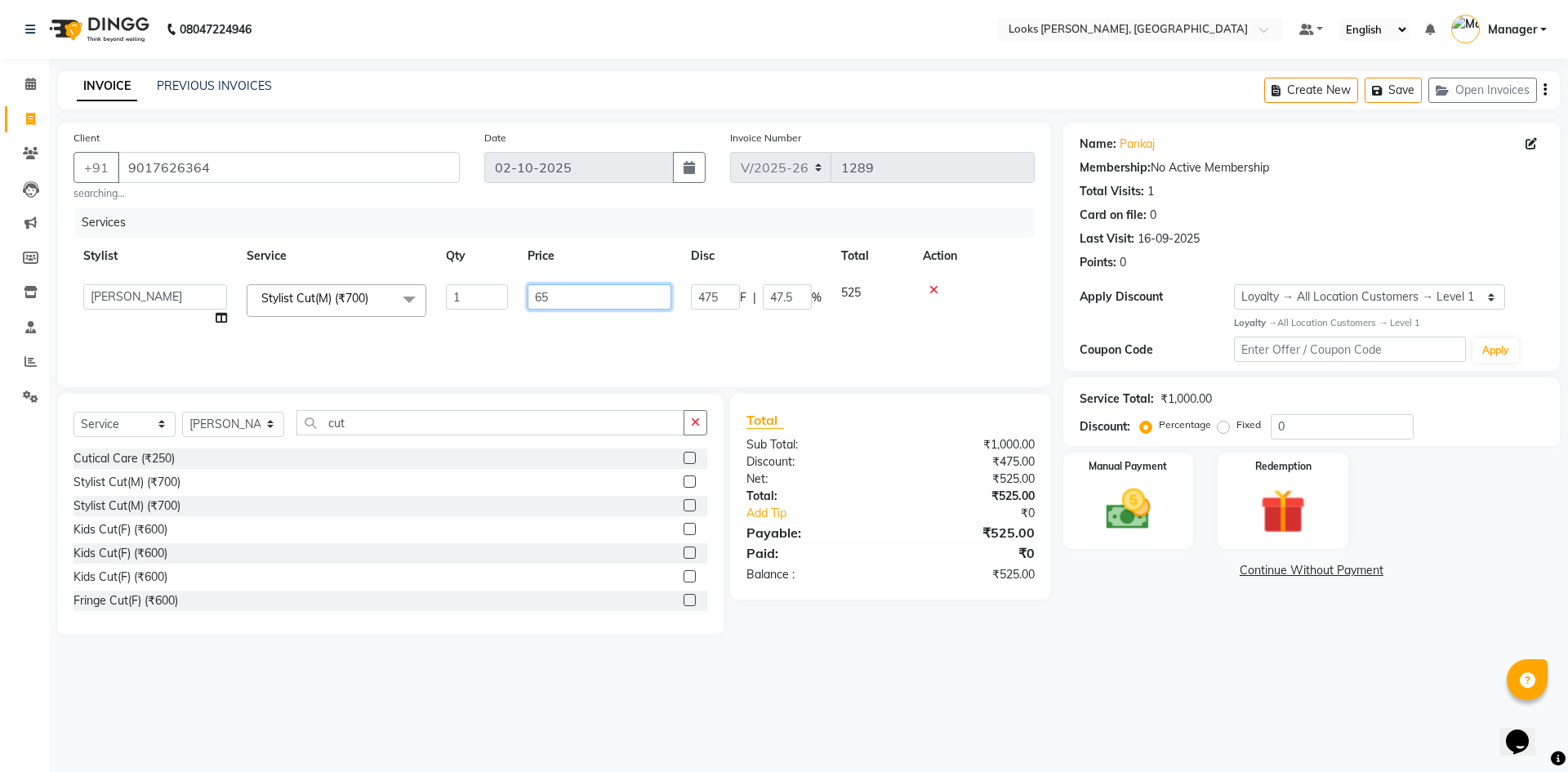
type input "650"
click at [692, 290] on span "73.08 %" at bounding box center [681, 292] width 42 height 17
click at [804, 294] on input "73.08" at bounding box center [786, 296] width 49 height 25
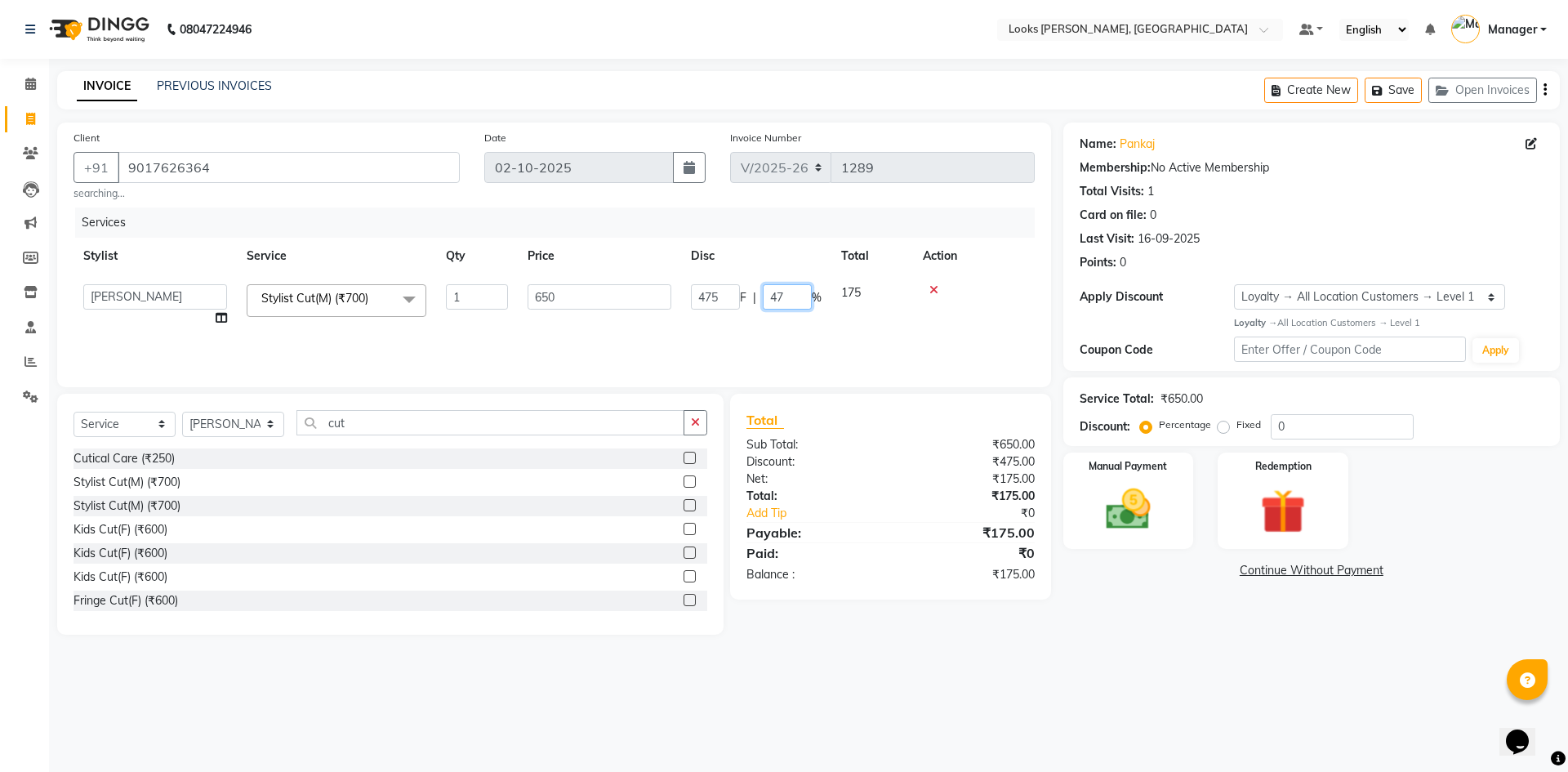
type input "47.5"
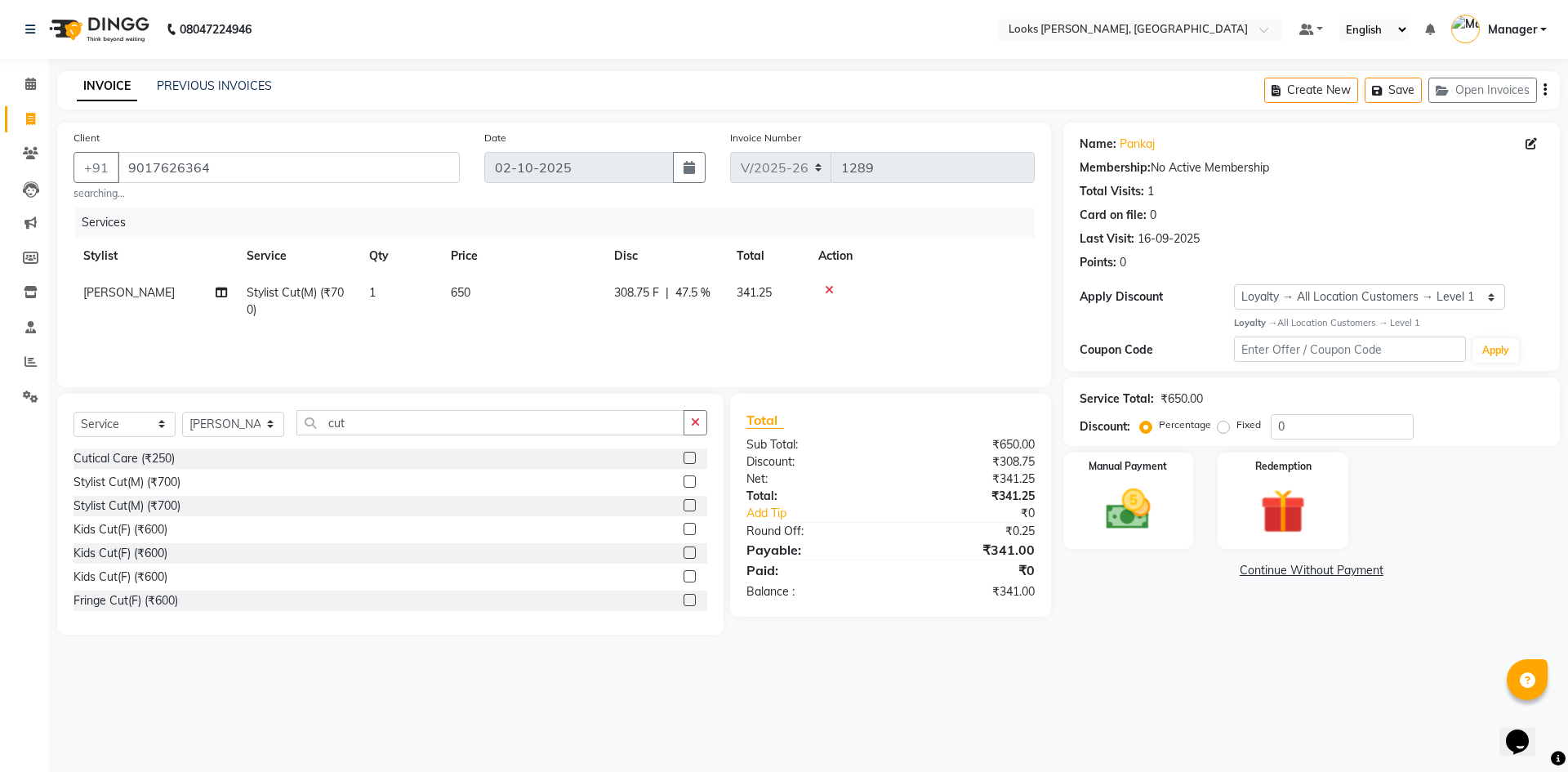
click at [1090, 660] on main "INVOICE PREVIOUS INVOICES Create New Save Open Invoices Client +91 9017626364 s…" at bounding box center [808, 364] width 1519 height 588
click at [1306, 423] on input "0" at bounding box center [1342, 426] width 143 height 25
click at [1236, 425] on label "Fixed" at bounding box center [1248, 425] width 25 height 15
click at [1221, 425] on input "Fixed" at bounding box center [1226, 424] width 11 height 11
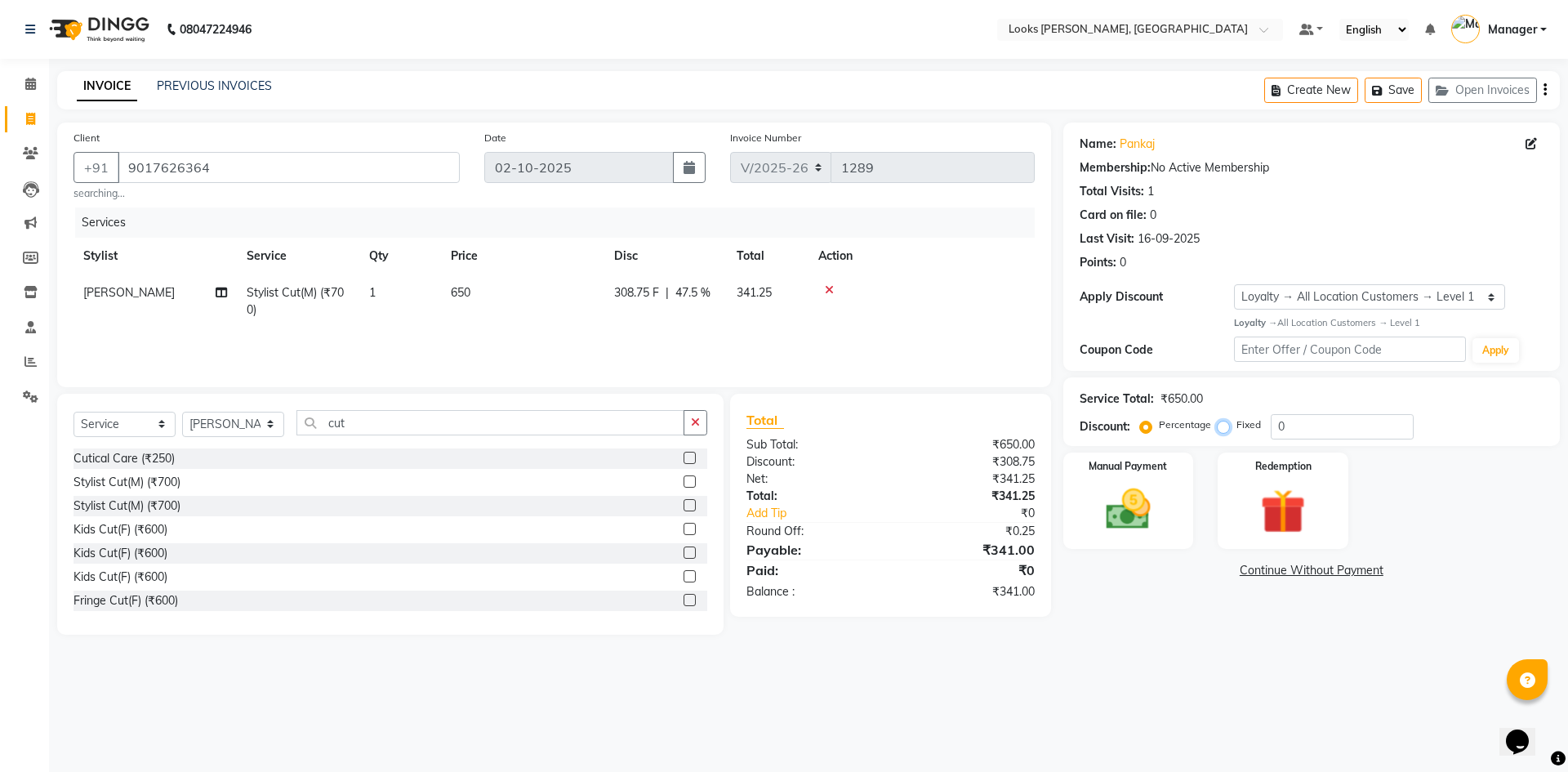
radio input "true"
click at [1336, 429] on input "0" at bounding box center [1342, 426] width 143 height 25
type input "0300"
click at [1258, 611] on div "Name: Pankaj Membership: No Active Membership Total Visits: 1 Card on file: 0 L…" at bounding box center [1317, 378] width 509 height 512
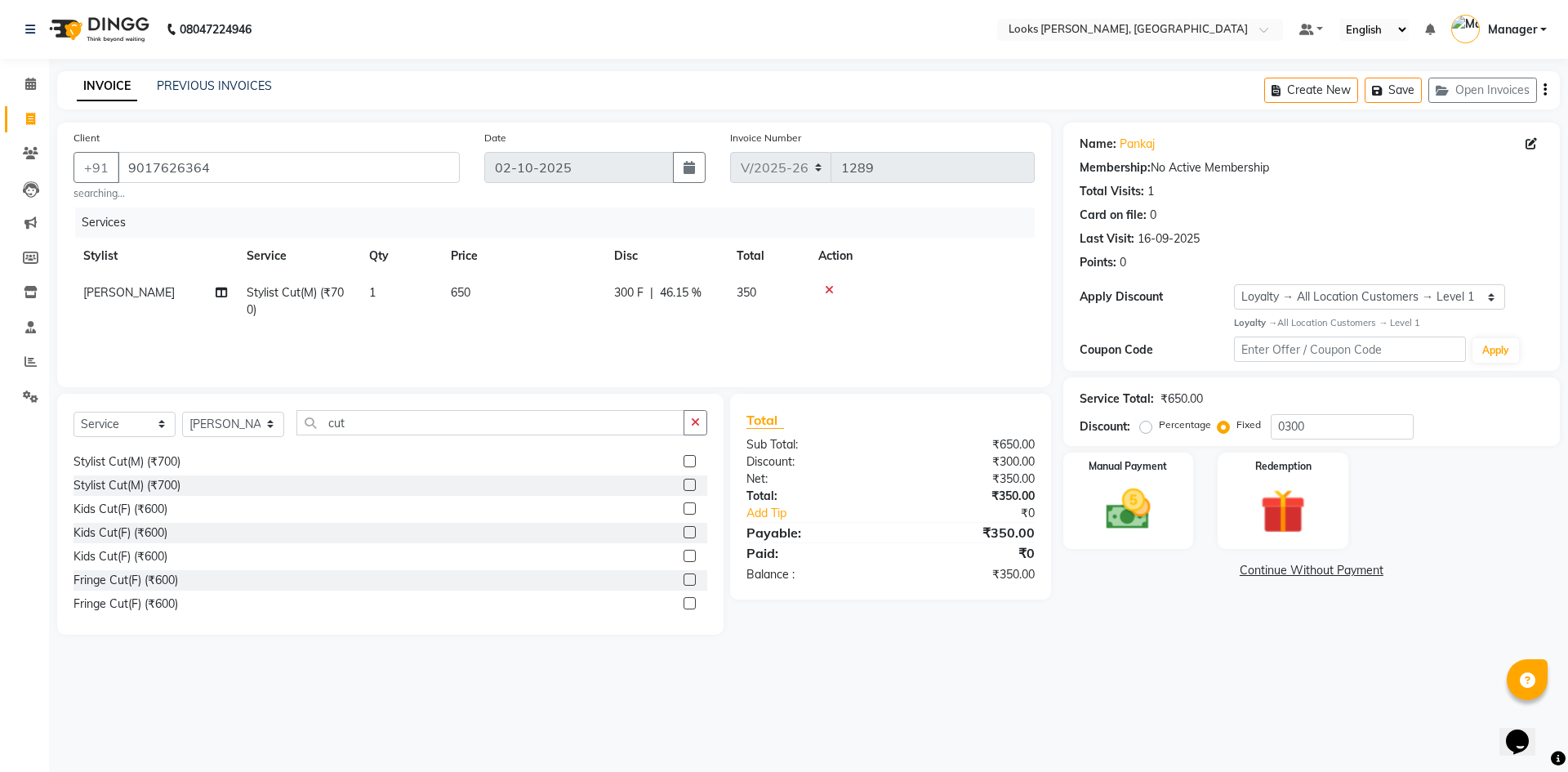
click at [832, 290] on icon at bounding box center [829, 290] width 9 height 11
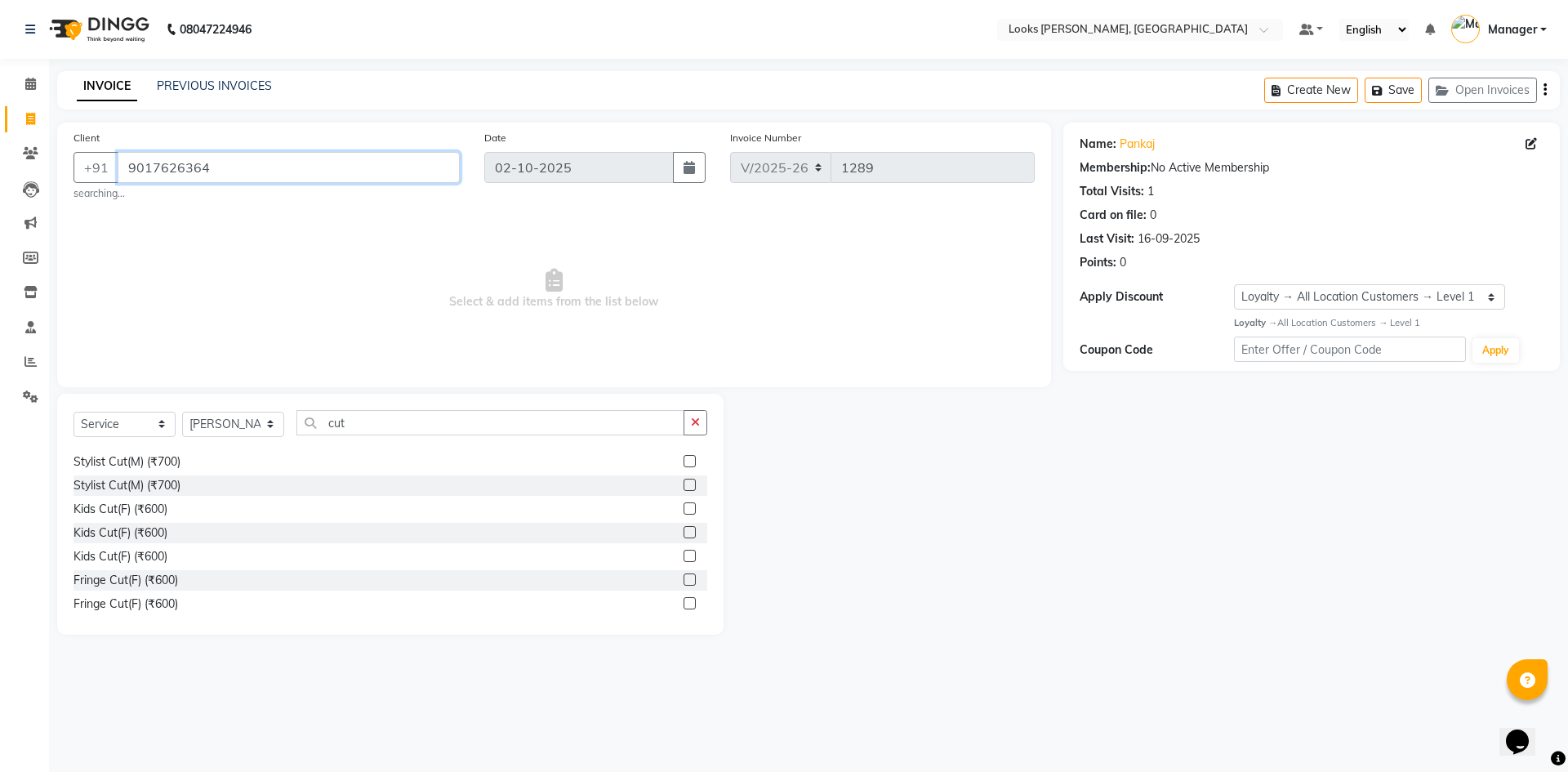
click at [227, 165] on input "9017626364" at bounding box center [288, 167] width 342 height 31
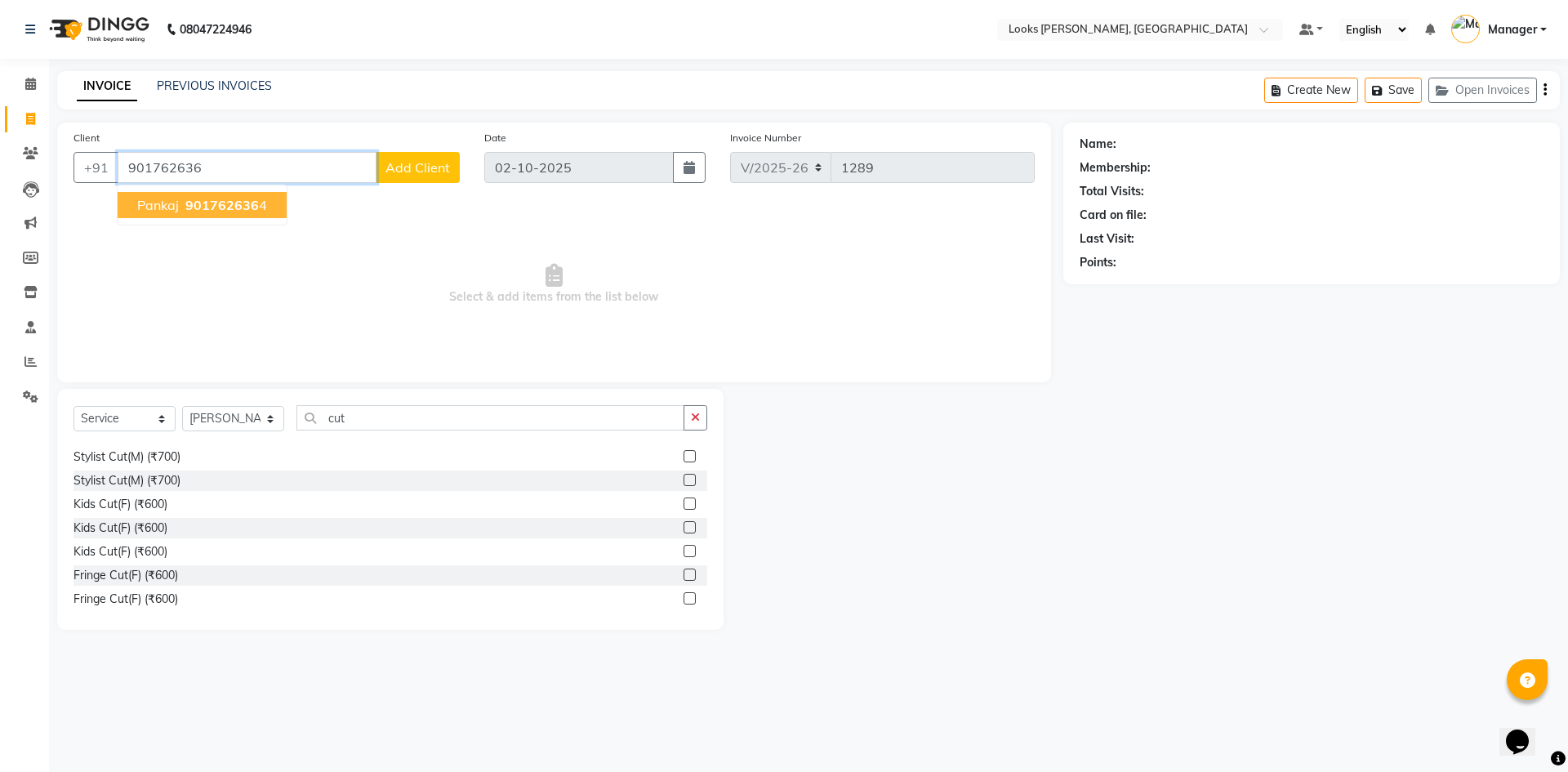
click at [222, 205] on span "901762636" at bounding box center [222, 205] width 74 height 16
type input "9017626364"
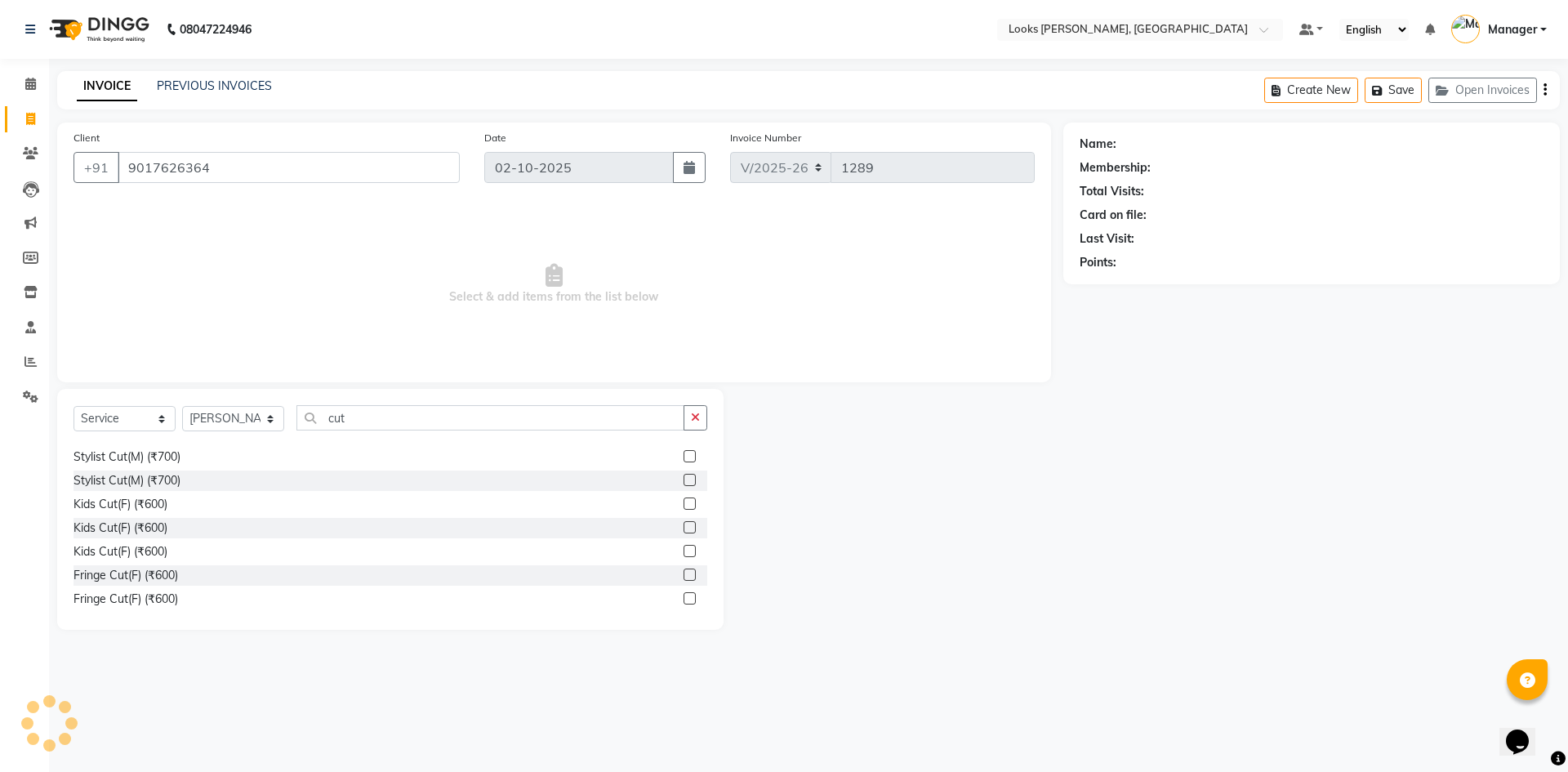
select select "1: Object"
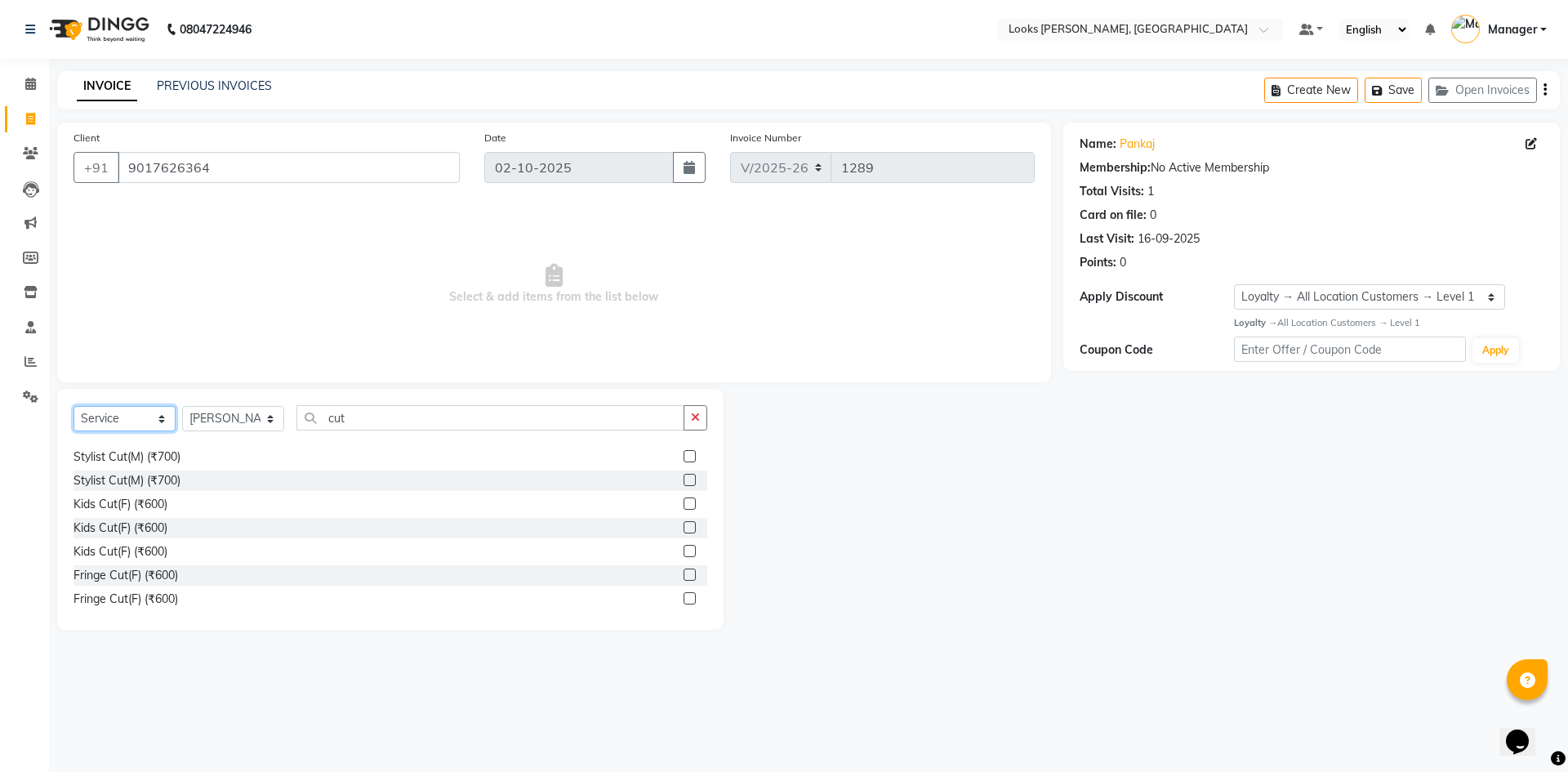
click at [122, 414] on select "Select Service Product Membership Package Voucher Prepaid Gift Card" at bounding box center [124, 418] width 102 height 25
select select "membership"
click at [74, 406] on select "Select Service Product Membership Package Voucher Prepaid Gift Card" at bounding box center [124, 418] width 102 height 25
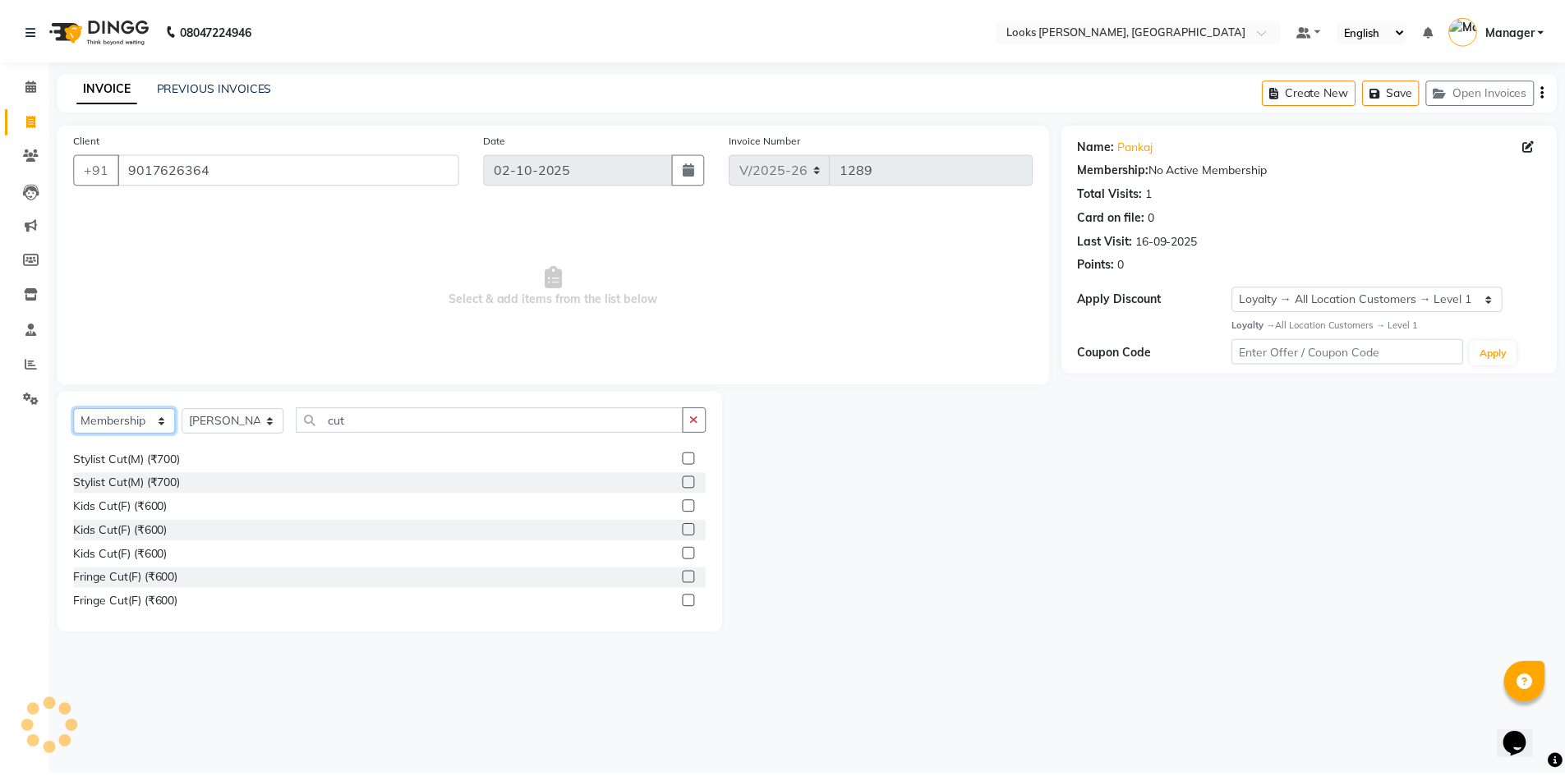
scroll to position [0, 0]
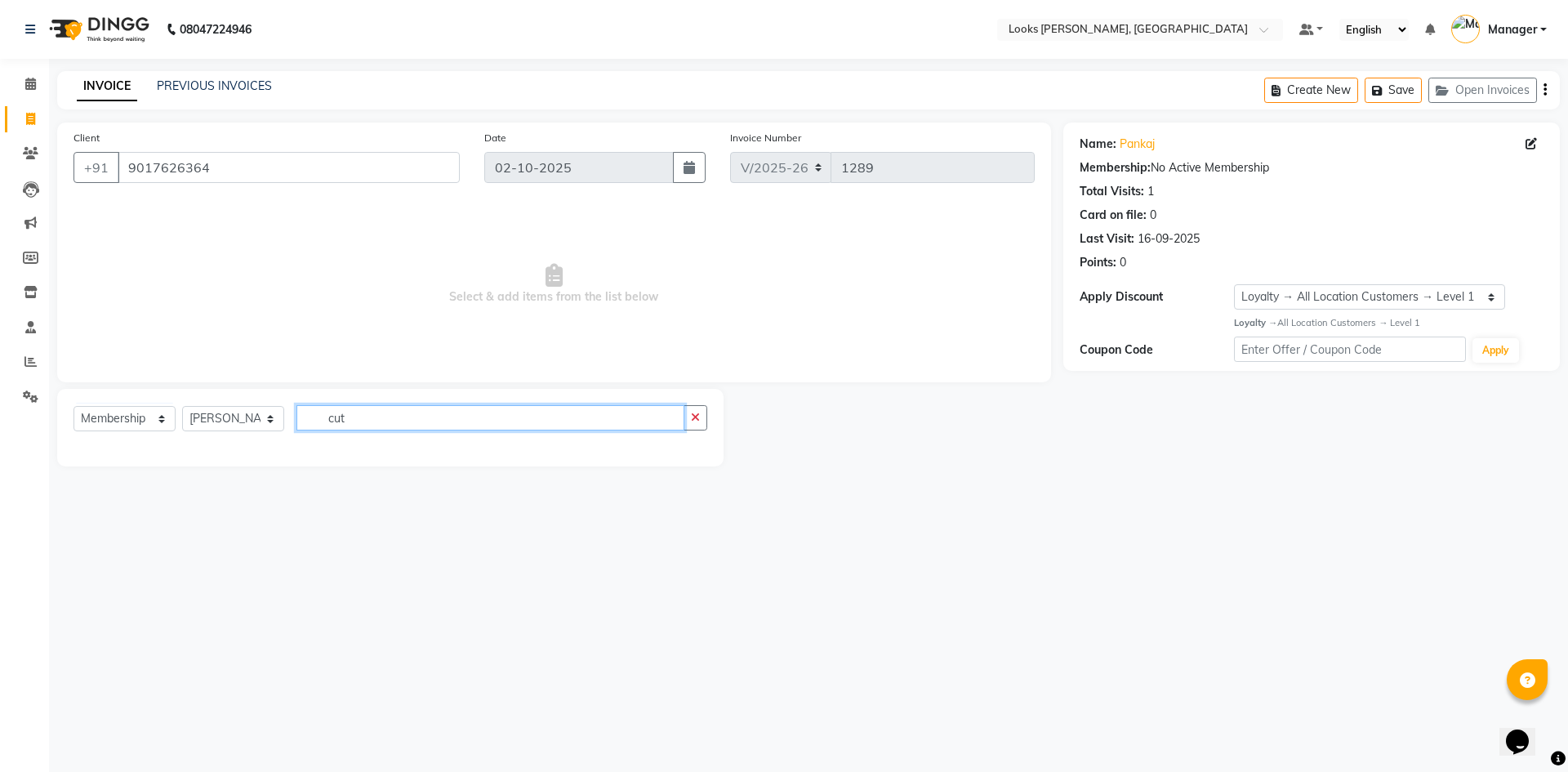
click at [366, 408] on input "cut" at bounding box center [490, 417] width 388 height 25
click at [699, 423] on icon "button" at bounding box center [695, 417] width 9 height 11
click at [379, 428] on input "text" at bounding box center [501, 417] width 411 height 25
click at [379, 423] on input "text" at bounding box center [501, 417] width 411 height 25
type input "1"
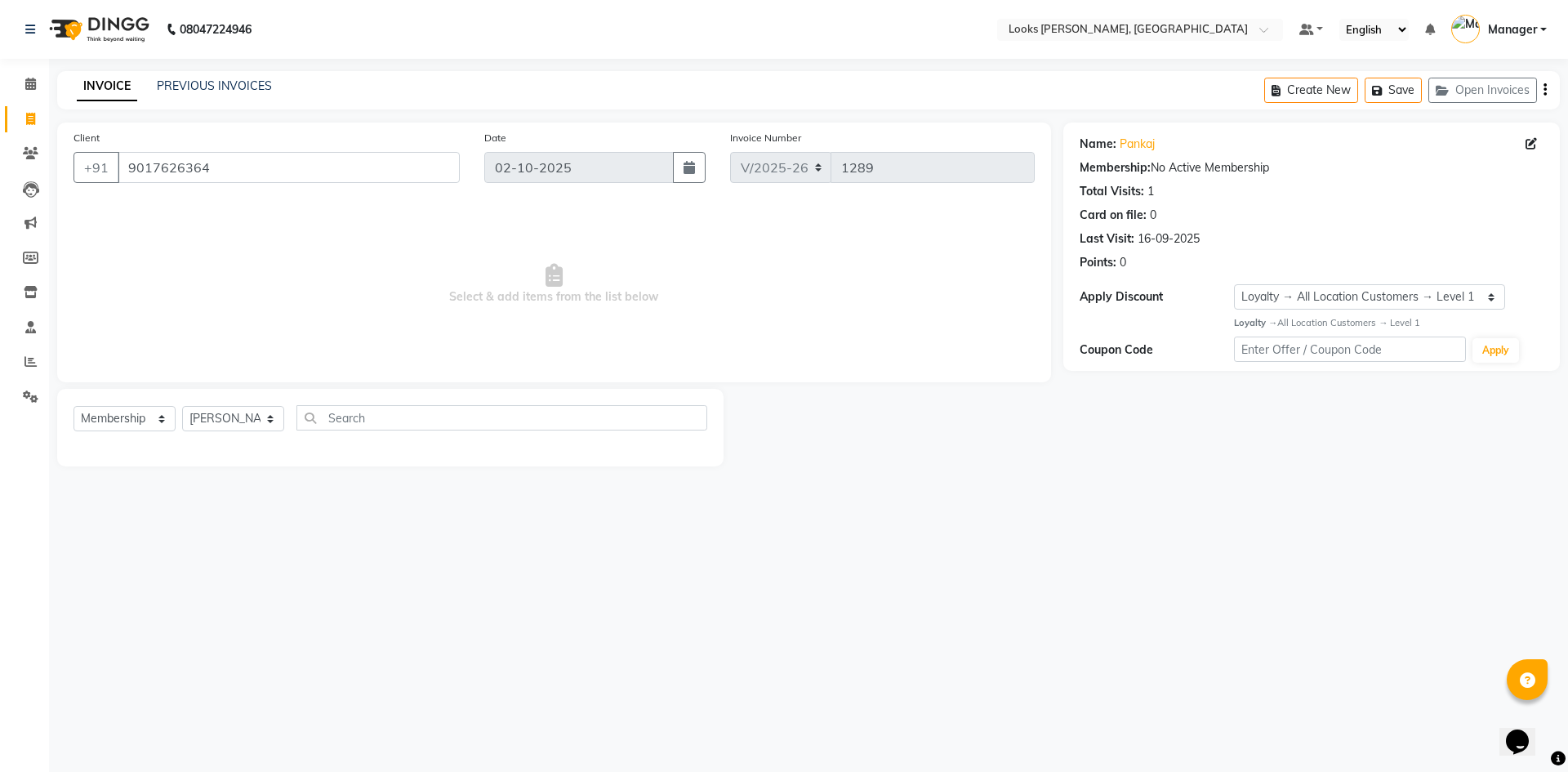
click at [340, 557] on div "08047224946 Select Location × Looks Yamuna Nagar, Haryana Default Panel My Pane…" at bounding box center [784, 386] width 1568 height 772
click at [147, 416] on select "Select Service Product Membership Package Voucher Prepaid Gift Card" at bounding box center [124, 418] width 102 height 25
click at [74, 406] on select "Select Service Product Membership Package Voucher Prepaid Gift Card" at bounding box center [124, 418] width 102 height 25
click at [161, 413] on select "Select Service Product Membership Package Voucher Prepaid Gift Card" at bounding box center [124, 418] width 102 height 25
click at [74, 406] on select "Select Service Product Membership Package Voucher Prepaid Gift Card" at bounding box center [124, 418] width 102 height 25
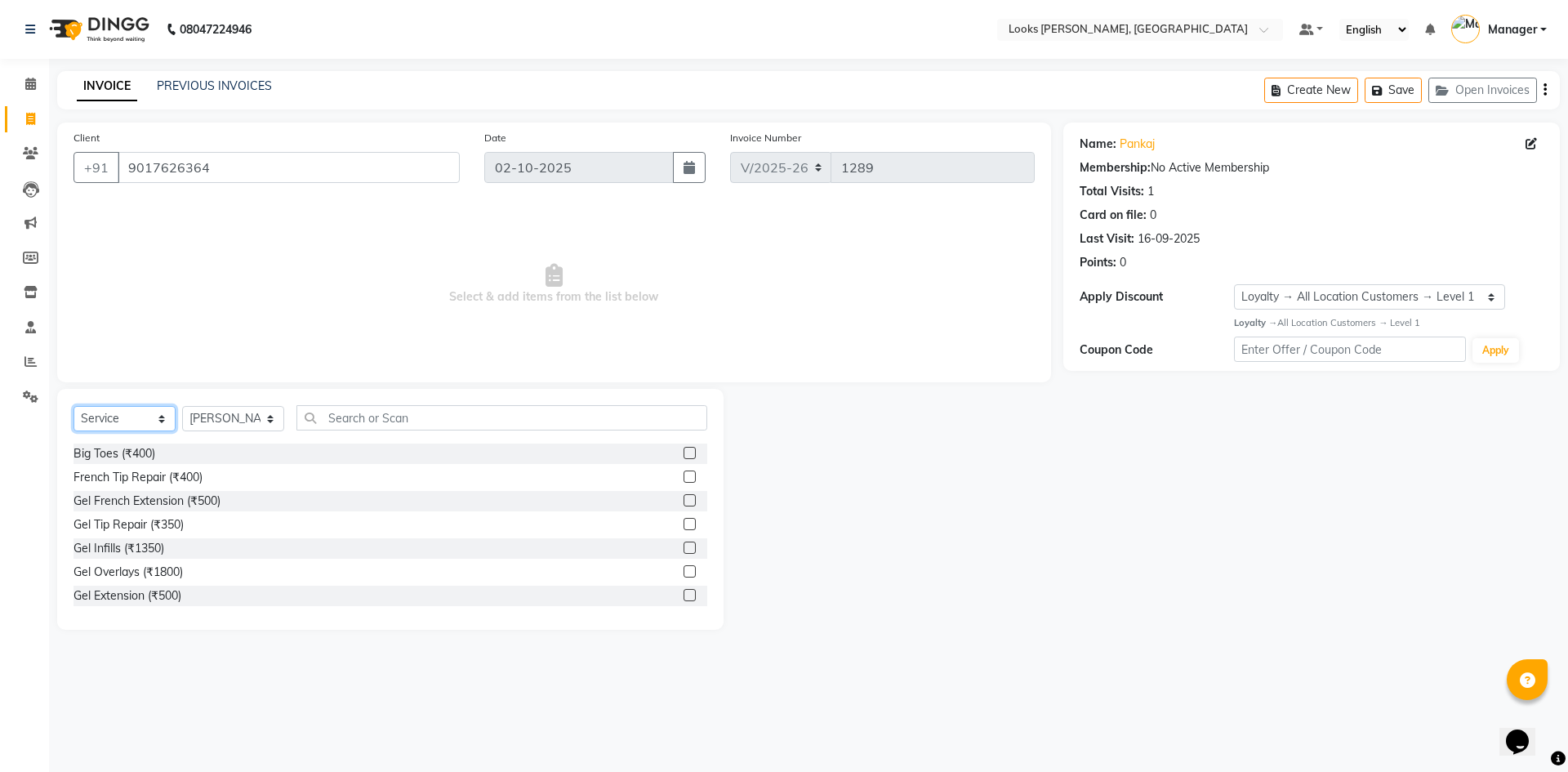
click at [160, 416] on select "Select Service Product Membership Package Voucher Prepaid Gift Card" at bounding box center [124, 418] width 102 height 25
click at [74, 406] on select "Select Service Product Membership Package Voucher Prepaid Gift Card" at bounding box center [124, 418] width 102 height 25
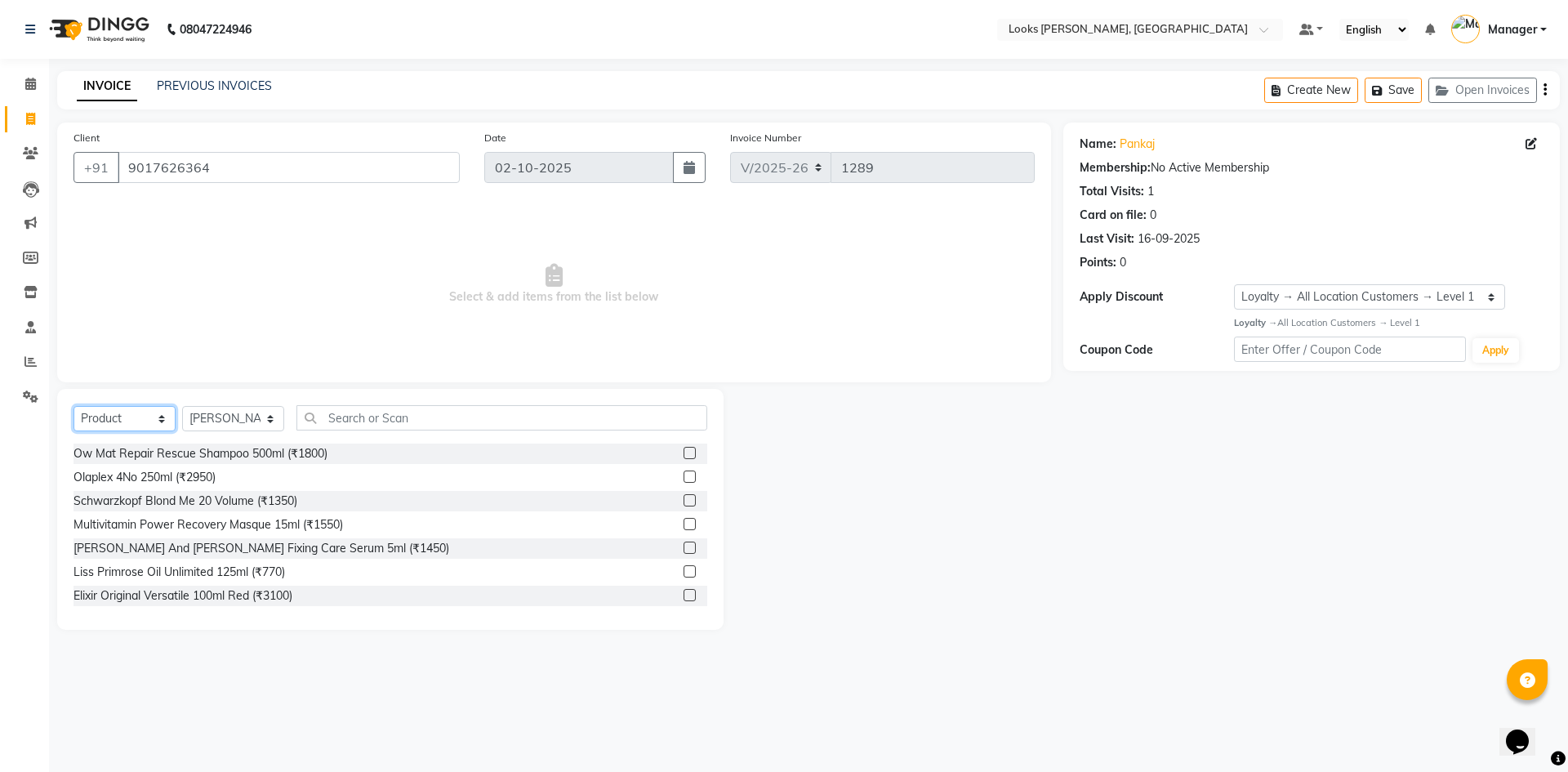
click at [170, 414] on select "Select Service Product Membership Package Voucher Prepaid Gift Card" at bounding box center [124, 418] width 102 height 25
click at [74, 406] on select "Select Service Product Membership Package Voucher Prepaid Gift Card" at bounding box center [124, 418] width 102 height 25
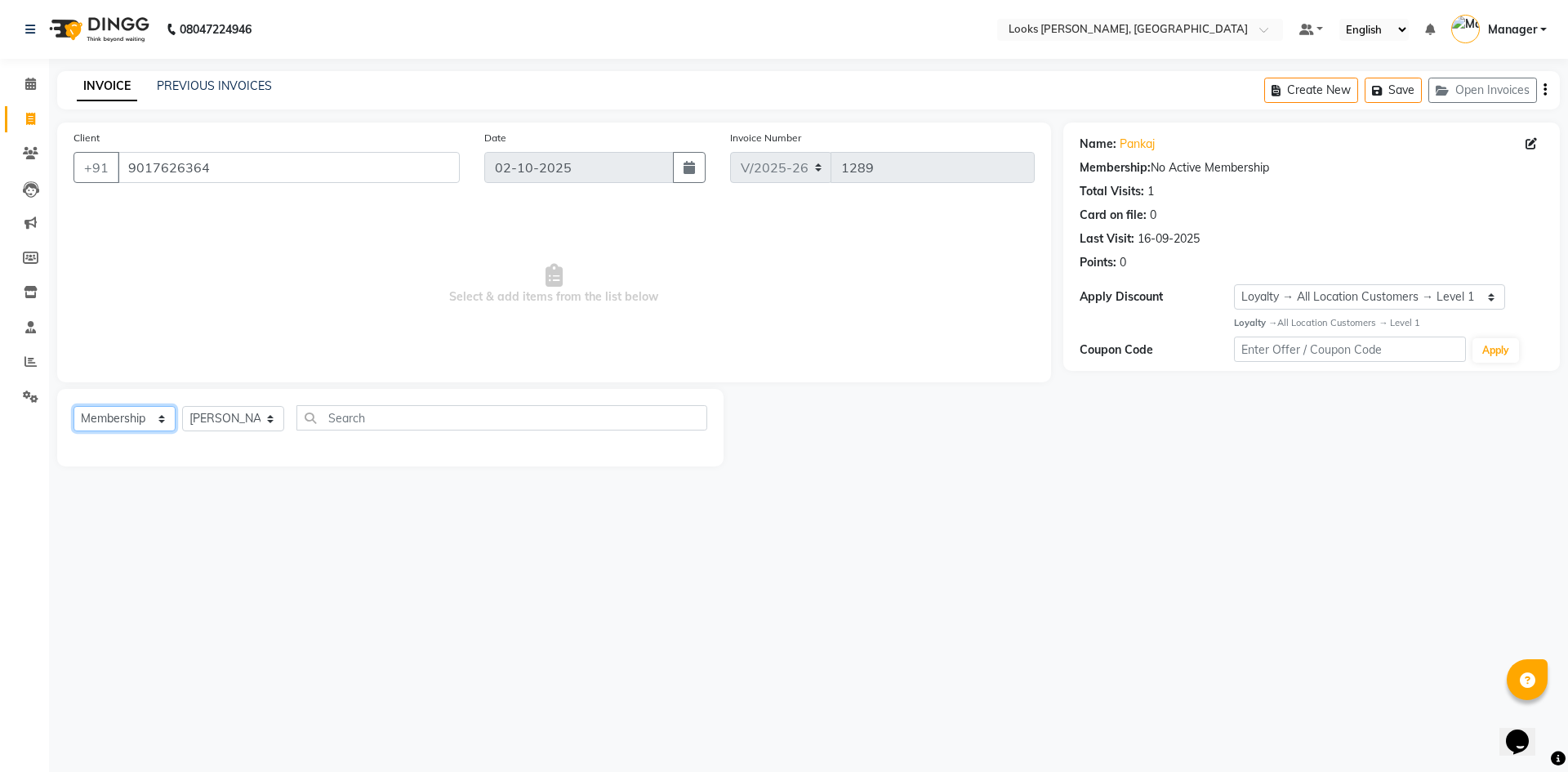
click at [148, 415] on select "Select Service Product Membership Package Voucher Prepaid Gift Card" at bounding box center [124, 418] width 102 height 25
click at [74, 406] on select "Select Service Product Membership Package Voucher Prepaid Gift Card" at bounding box center [124, 418] width 102 height 25
click at [168, 422] on select "Select Service Product Membership Package Voucher Prepaid Gift Card" at bounding box center [124, 418] width 102 height 25
click at [74, 406] on select "Select Service Product Membership Package Voucher Prepaid Gift Card" at bounding box center [124, 418] width 102 height 25
click at [163, 415] on select "Select Service Product Membership Package Voucher Prepaid Gift Card" at bounding box center [124, 418] width 102 height 25
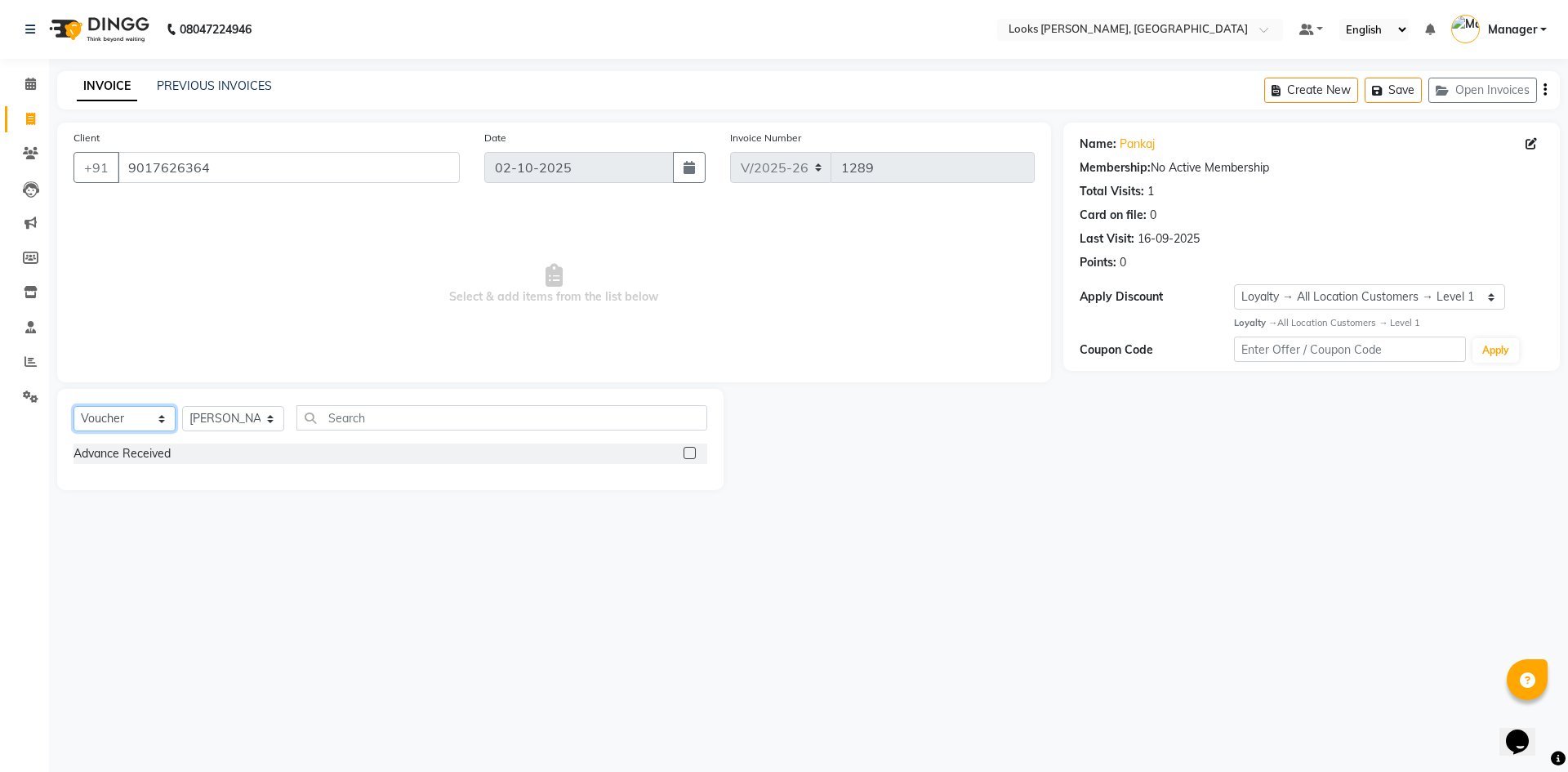
click at [163, 415] on select "Select Service Product Membership Package Voucher Prepaid Gift Card" at bounding box center [124, 418] width 102 height 25
drag, startPoint x: 163, startPoint y: 415, endPoint x: 176, endPoint y: 479, distance: 65.3
click at [163, 416] on select "Select Service Product Membership Package Voucher Prepaid Gift Card" at bounding box center [124, 418] width 102 height 25
select select "P"
click at [74, 406] on select "Select Service Product Membership Package Voucher Prepaid Gift Card" at bounding box center [124, 418] width 102 height 25
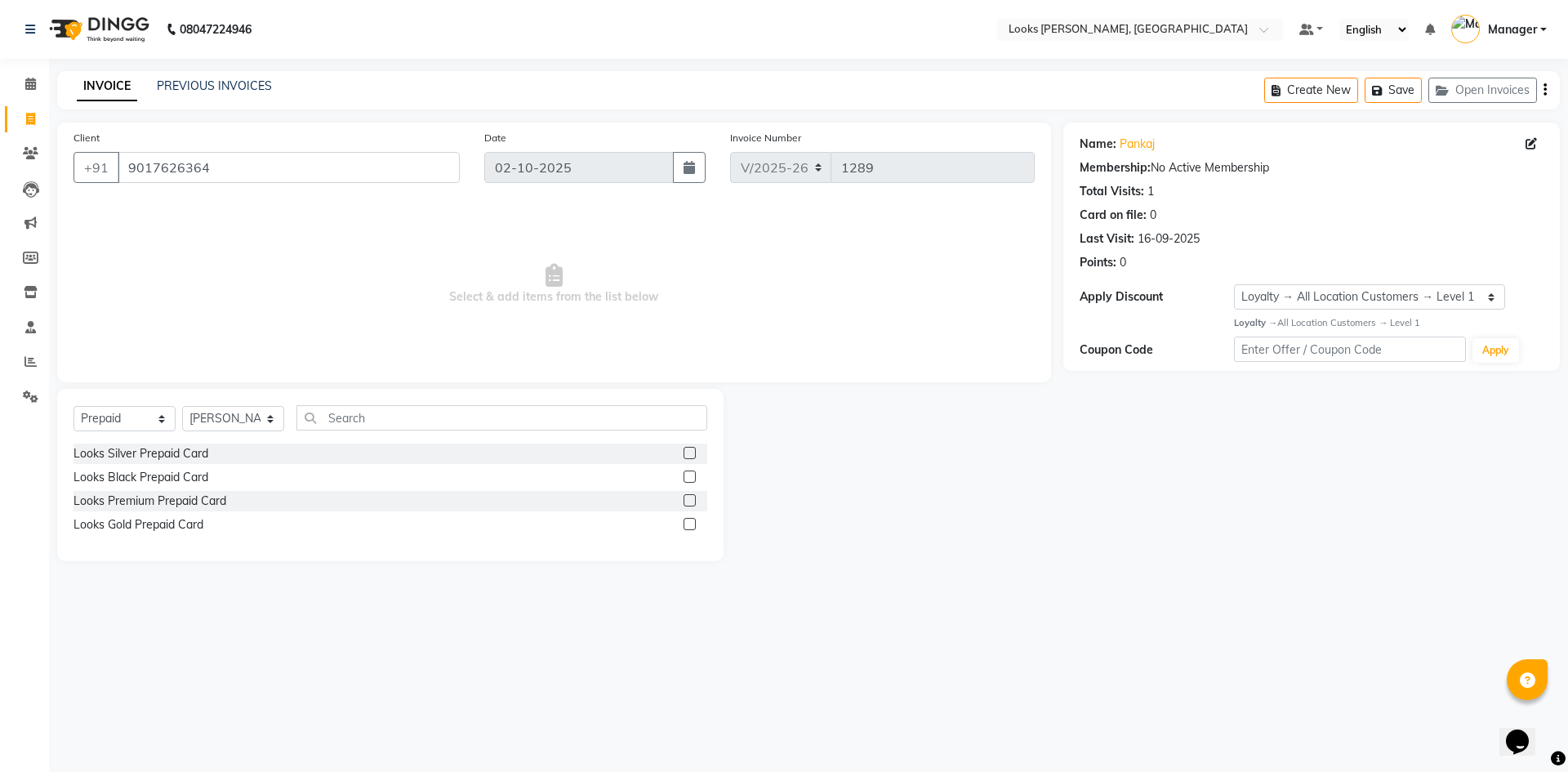
click at [688, 456] on label at bounding box center [689, 453] width 12 height 12
click at [688, 456] on input "checkbox" at bounding box center [688, 454] width 11 height 11
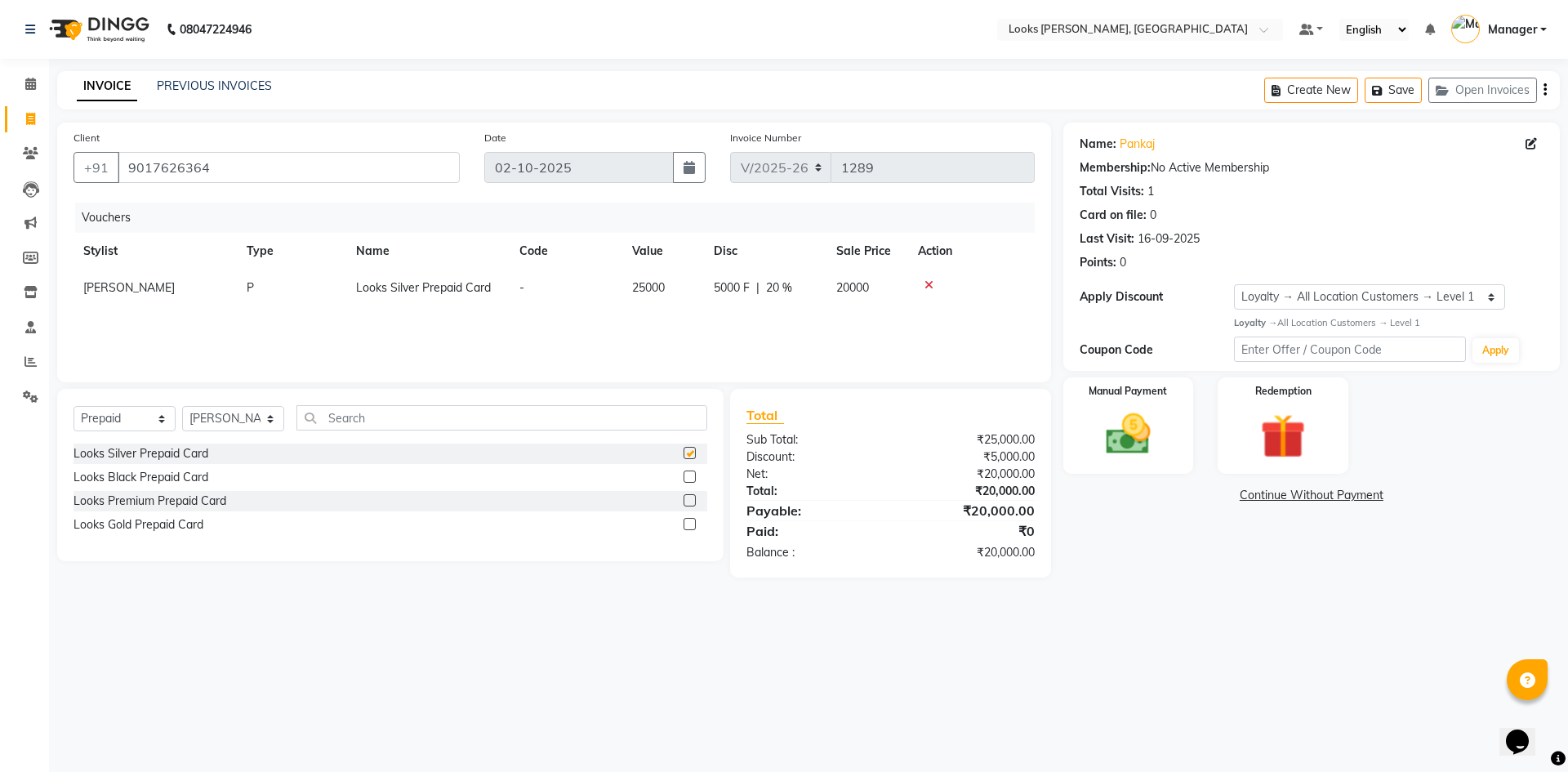
checkbox input "false"
click at [774, 279] on td "5000 F | 20 %" at bounding box center [765, 288] width 122 height 37
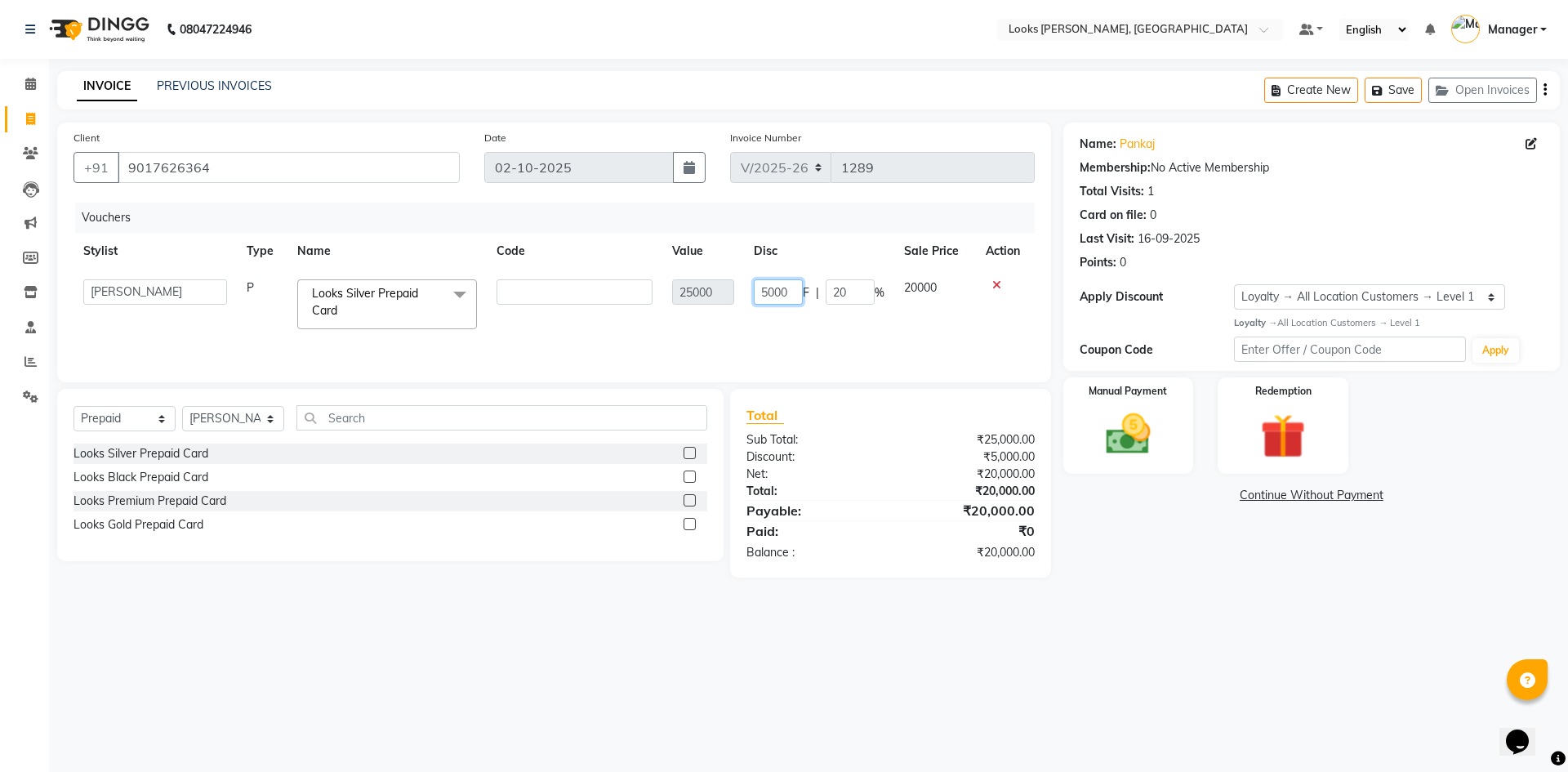
click at [778, 297] on input "5000" at bounding box center [778, 291] width 49 height 25
click at [754, 337] on div "Vouchers Stylist Type Name Code Value Disc Sale Price Action AFJAL AHMAD Akil A…" at bounding box center [554, 285] width 961 height 163
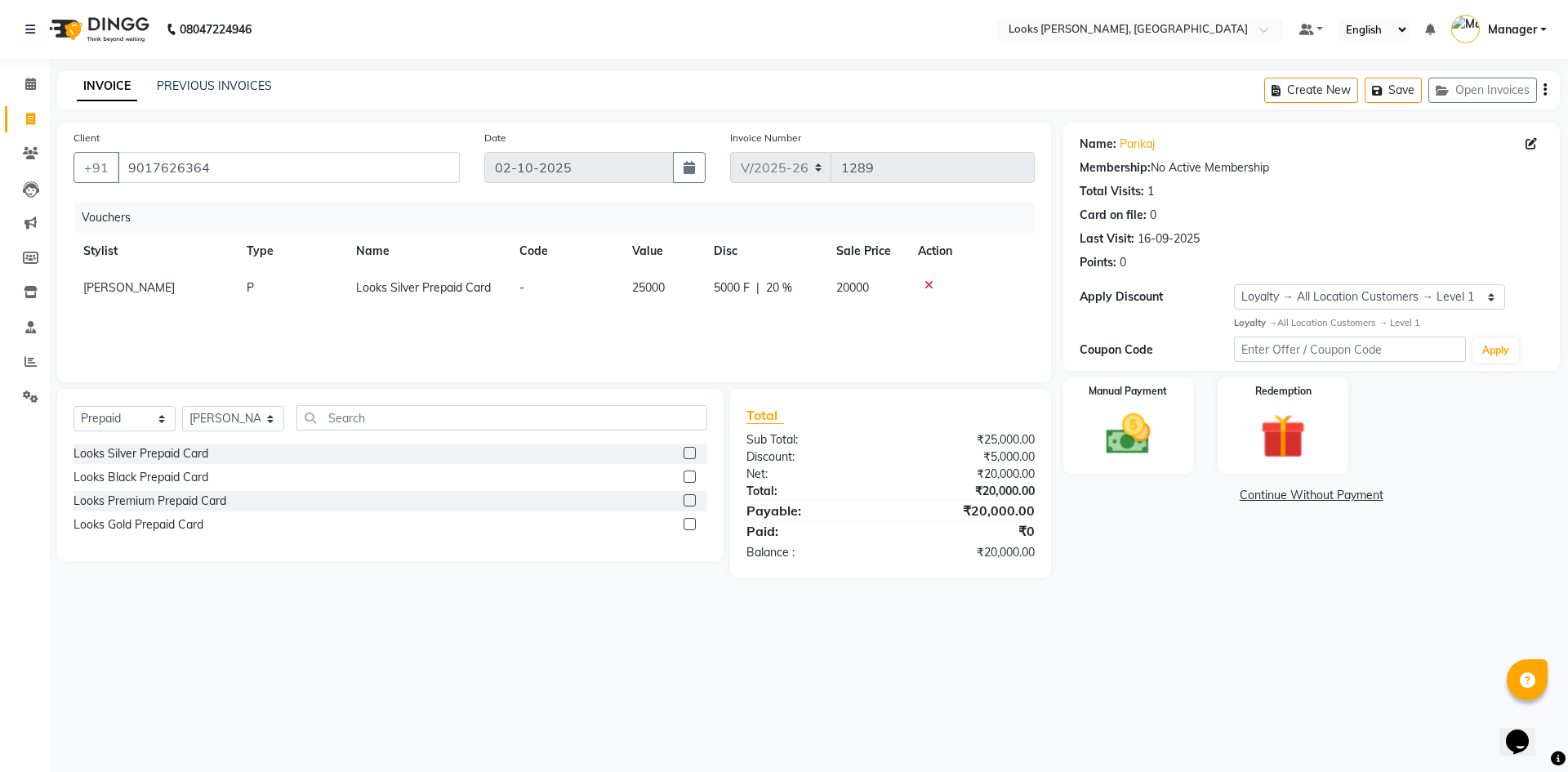
click at [738, 281] on span "5000 F" at bounding box center [732, 288] width 36 height 17
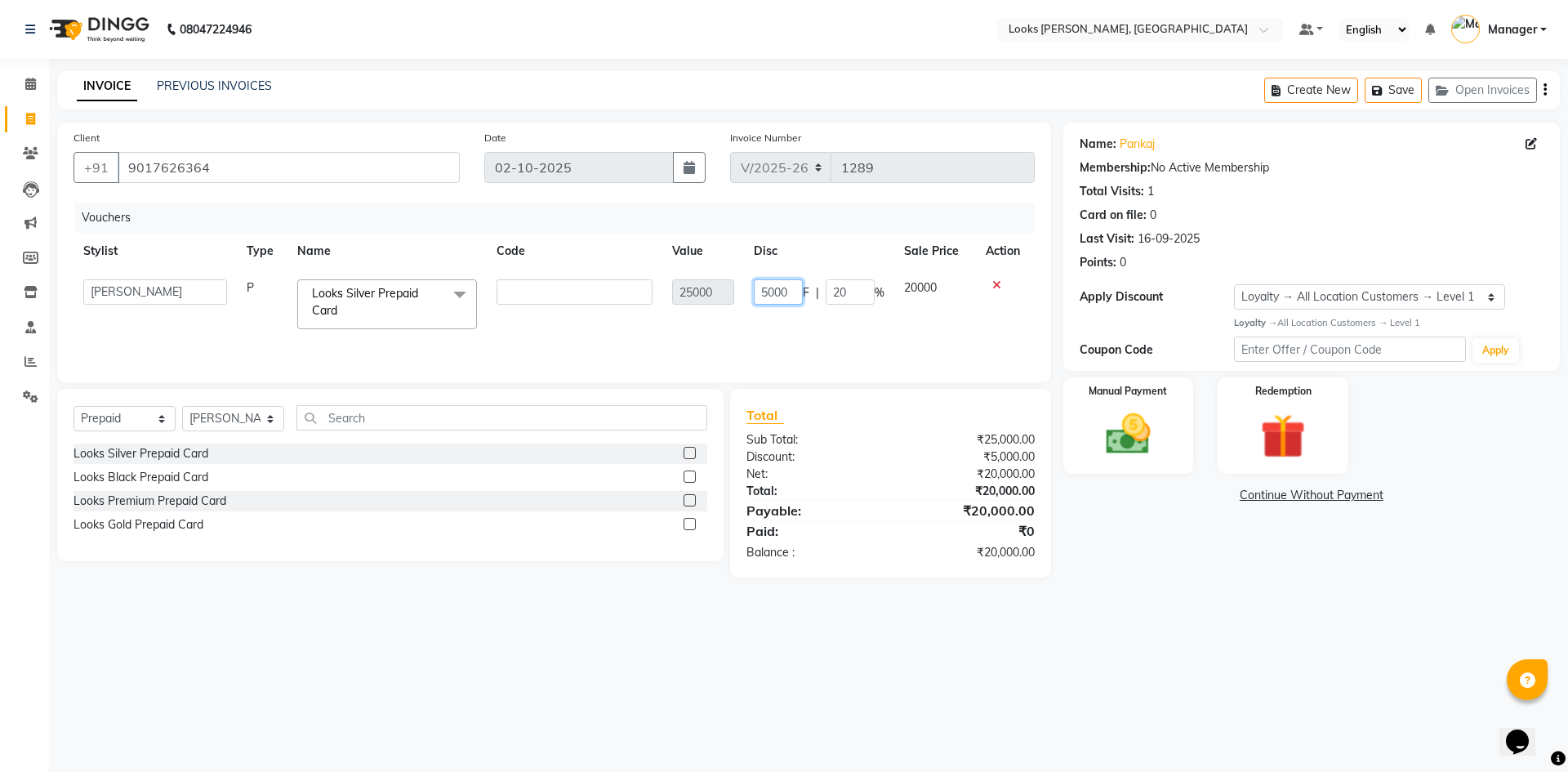
click at [784, 292] on input "5000" at bounding box center [778, 291] width 49 height 25
drag, startPoint x: 797, startPoint y: 296, endPoint x: 754, endPoint y: 296, distance: 43.0
click at [754, 296] on input "5000" at bounding box center [778, 291] width 49 height 25
type input "25000"
click at [739, 339] on div "Vouchers Stylist Type Name Code Value Disc Sale Price Action AFJAL AHMAD Akil A…" at bounding box center [554, 285] width 961 height 163
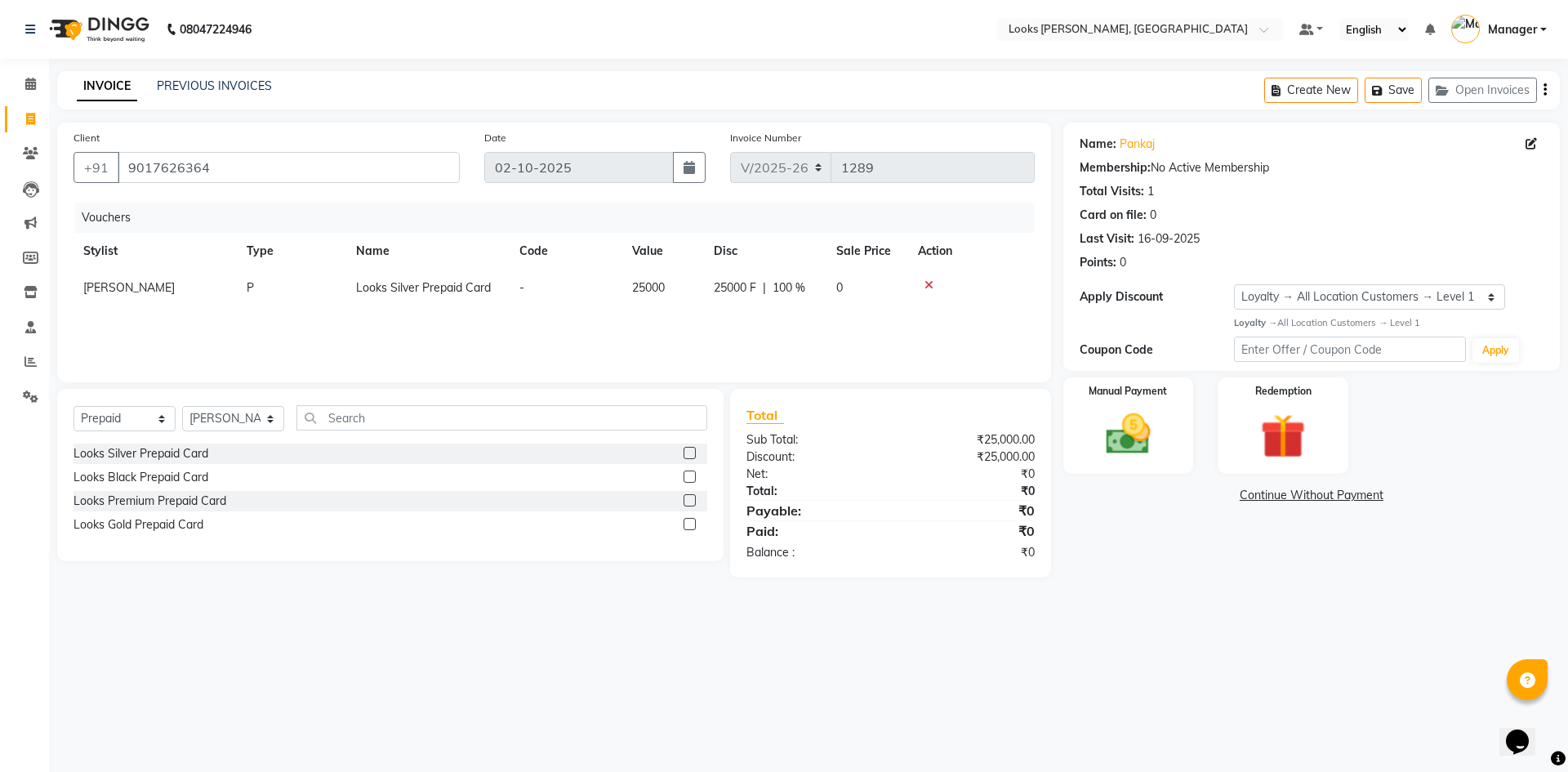
click at [926, 284] on icon at bounding box center [929, 285] width 9 height 11
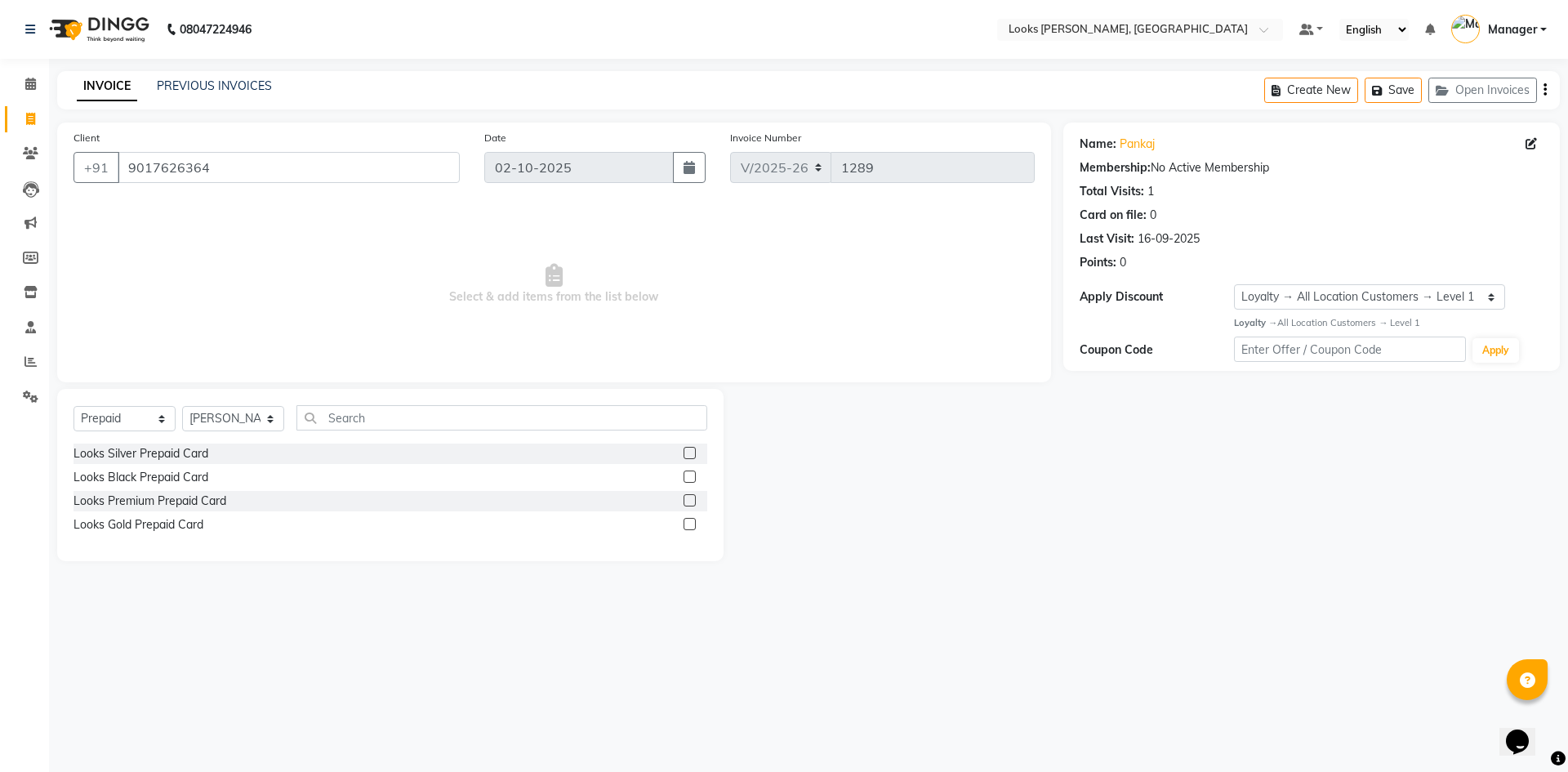
click at [260, 478] on div "Looks Black Prepaid Card" at bounding box center [390, 478] width 633 height 21
click at [695, 482] on label at bounding box center [689, 477] width 12 height 12
click at [694, 482] on input "checkbox" at bounding box center [688, 478] width 11 height 11
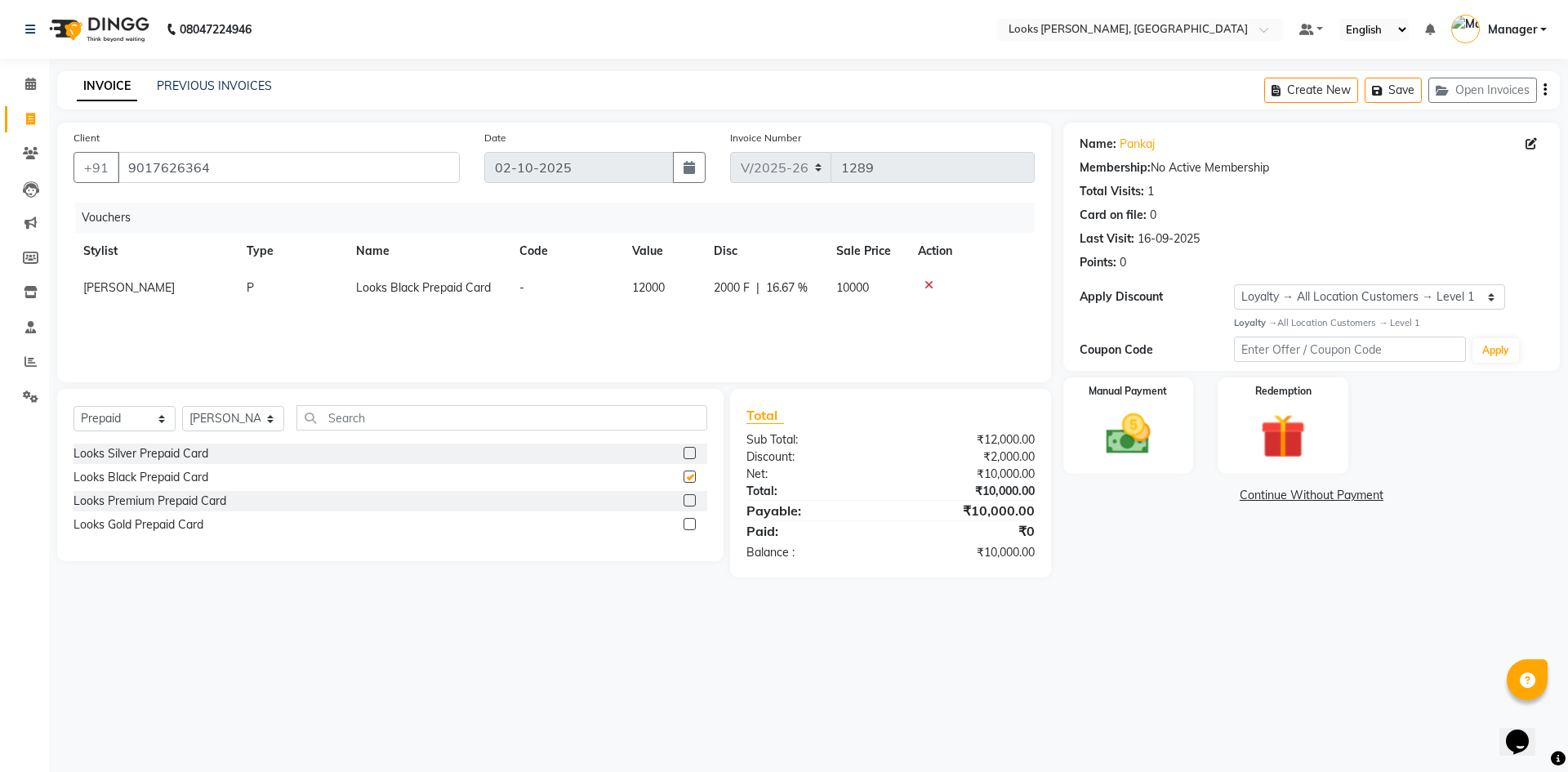
checkbox input "false"
drag, startPoint x: 620, startPoint y: 285, endPoint x: 770, endPoint y: 306, distance: 151.5
click at [633, 287] on td "12000" at bounding box center [663, 288] width 82 height 37
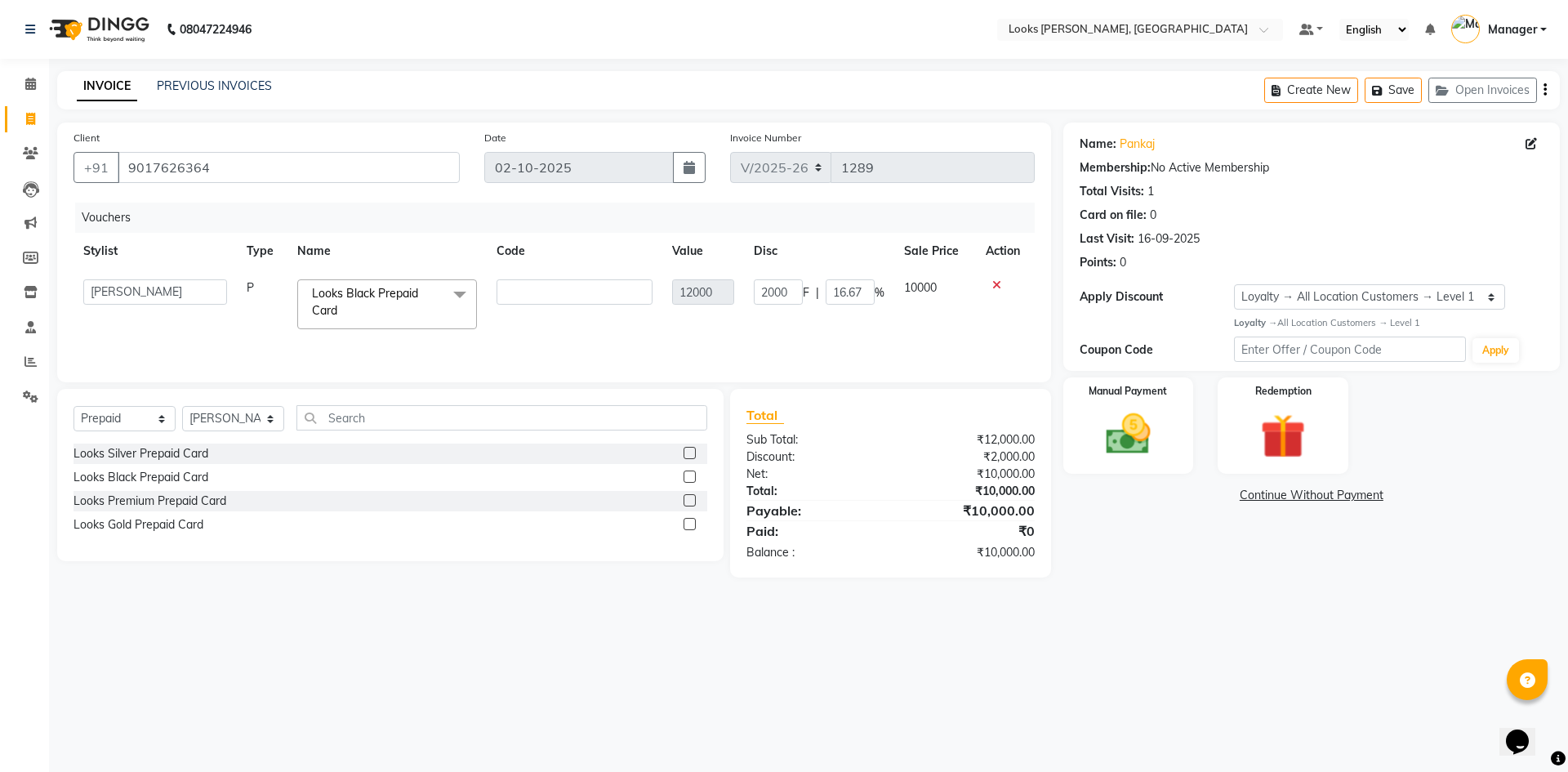
drag, startPoint x: 770, startPoint y: 306, endPoint x: 720, endPoint y: 305, distance: 50.0
click at [764, 308] on td "2000 F | 16.67 %" at bounding box center [818, 304] width 150 height 70
click at [926, 283] on span "10000" at bounding box center [920, 288] width 33 height 15
click at [998, 284] on icon at bounding box center [996, 285] width 9 height 11
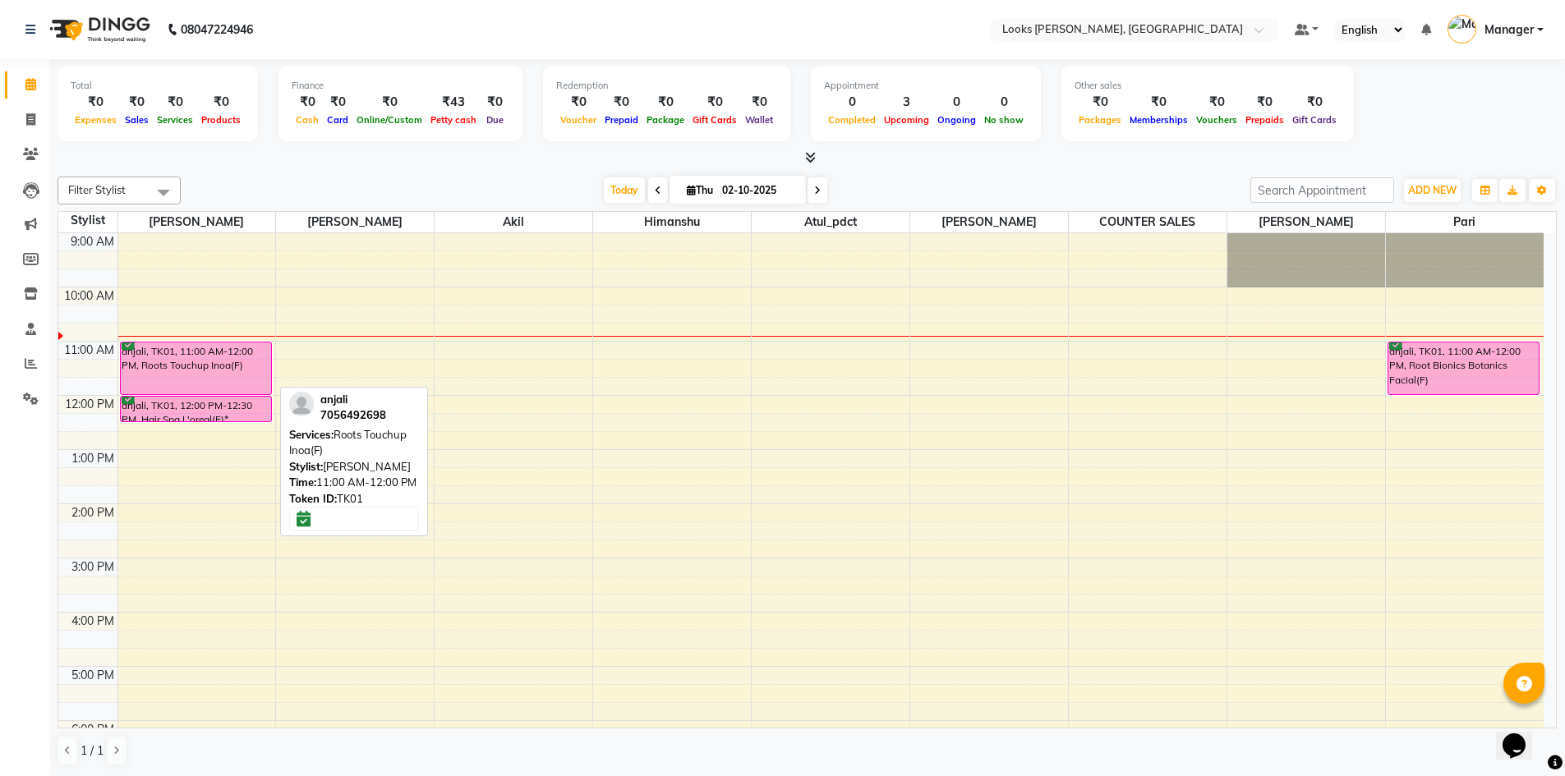
click at [233, 357] on div "anjali, TK01, 11:00 AM-12:00 PM, Roots Touchup Inoa(F)" at bounding box center [196, 368] width 150 height 52
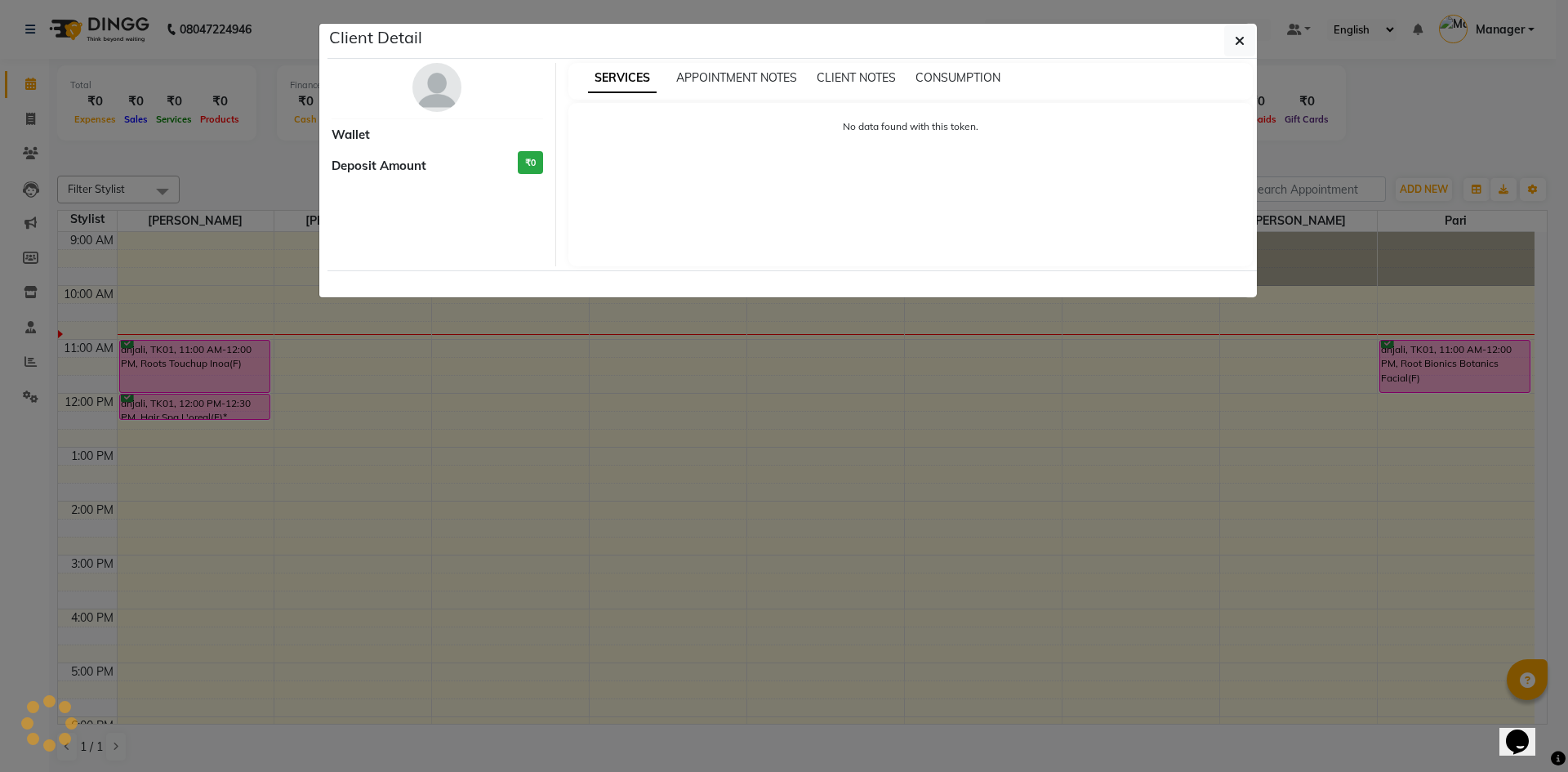
select select "6"
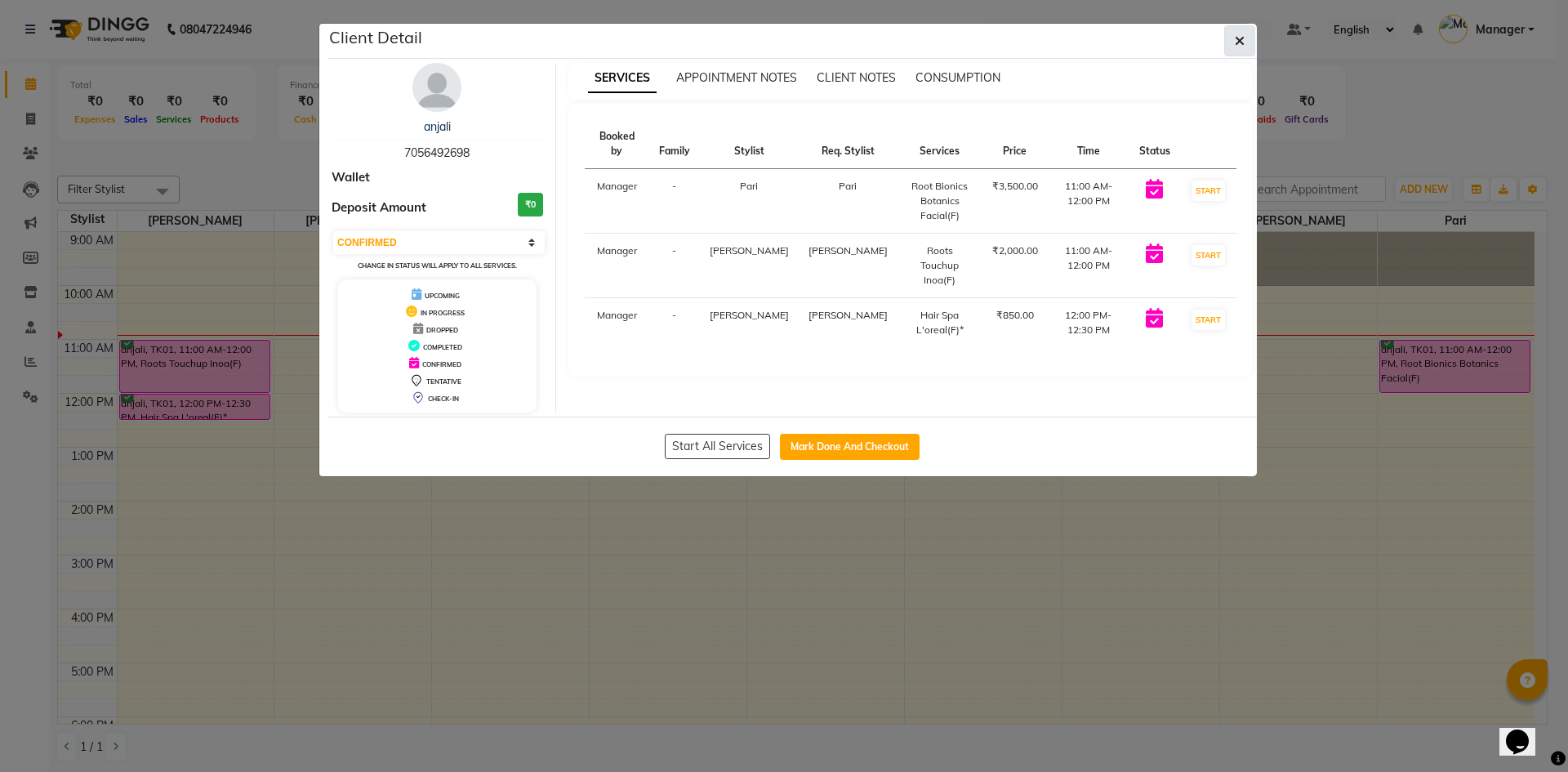
click at [1242, 39] on icon "button" at bounding box center [1240, 40] width 10 height 13
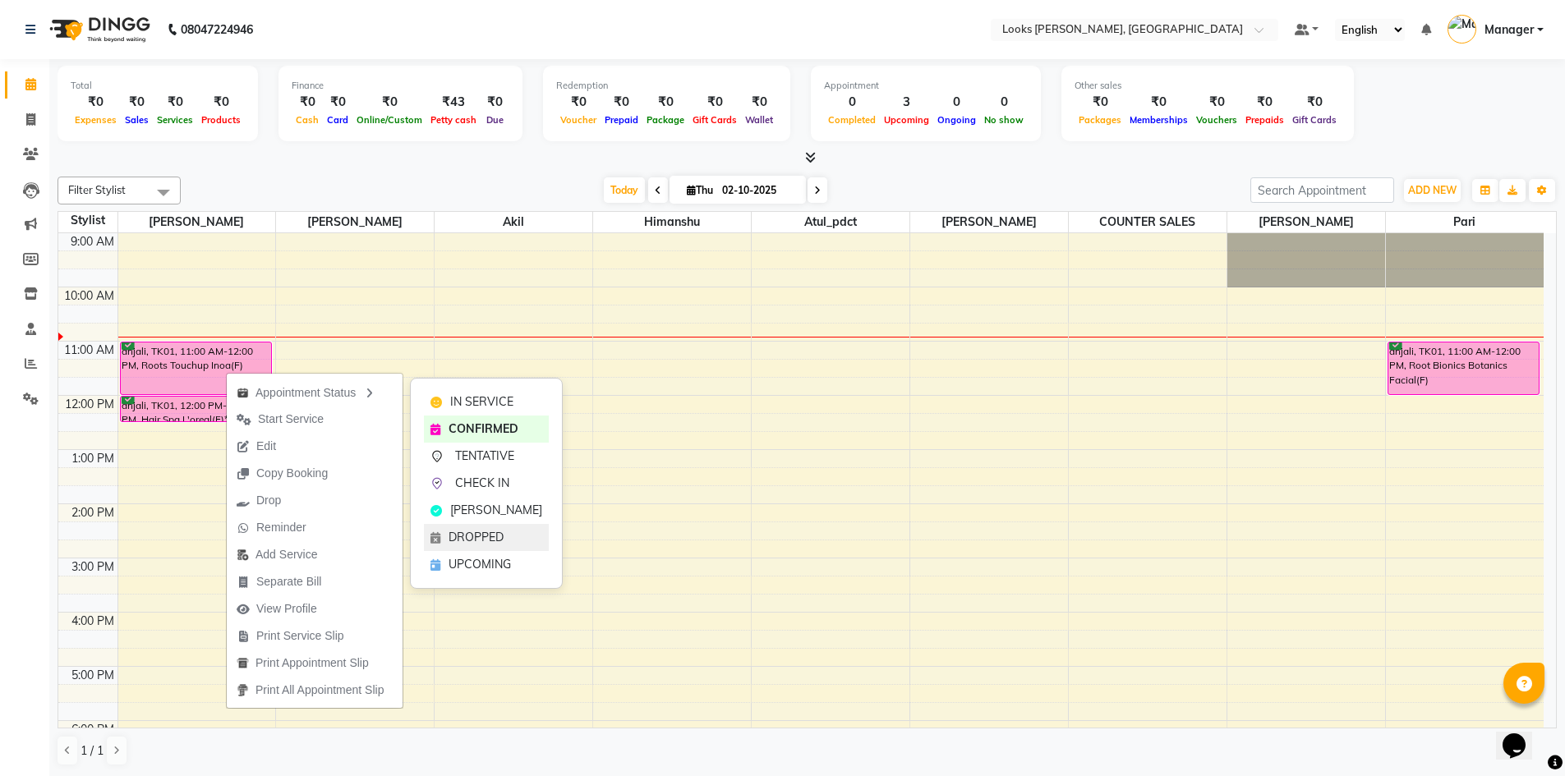
click at [506, 531] on div "DROPPED" at bounding box center [486, 537] width 125 height 27
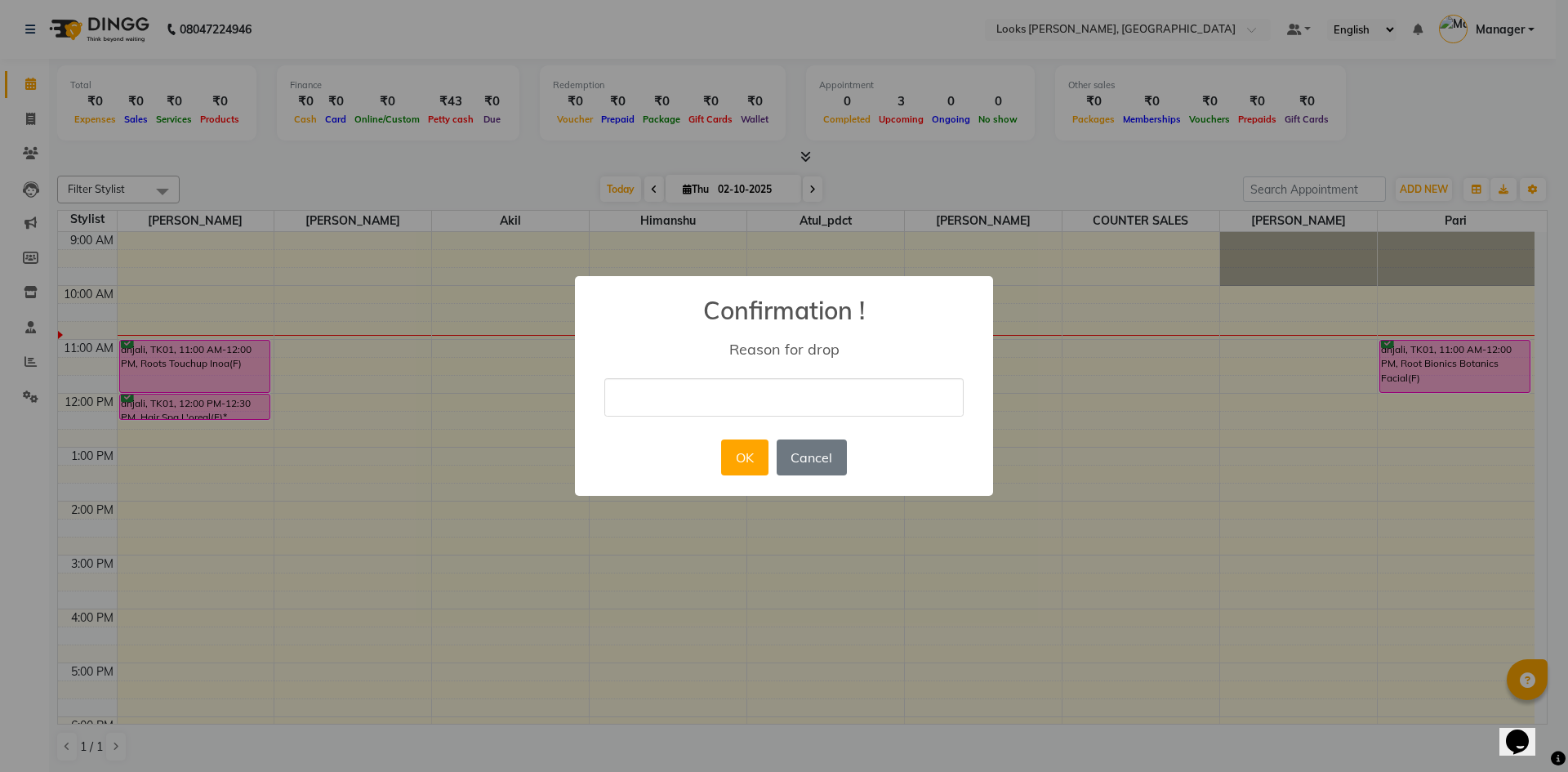
click at [766, 413] on input "text" at bounding box center [784, 397] width 359 height 39
type input "."
click at [746, 452] on button "OK" at bounding box center [744, 458] width 47 height 36
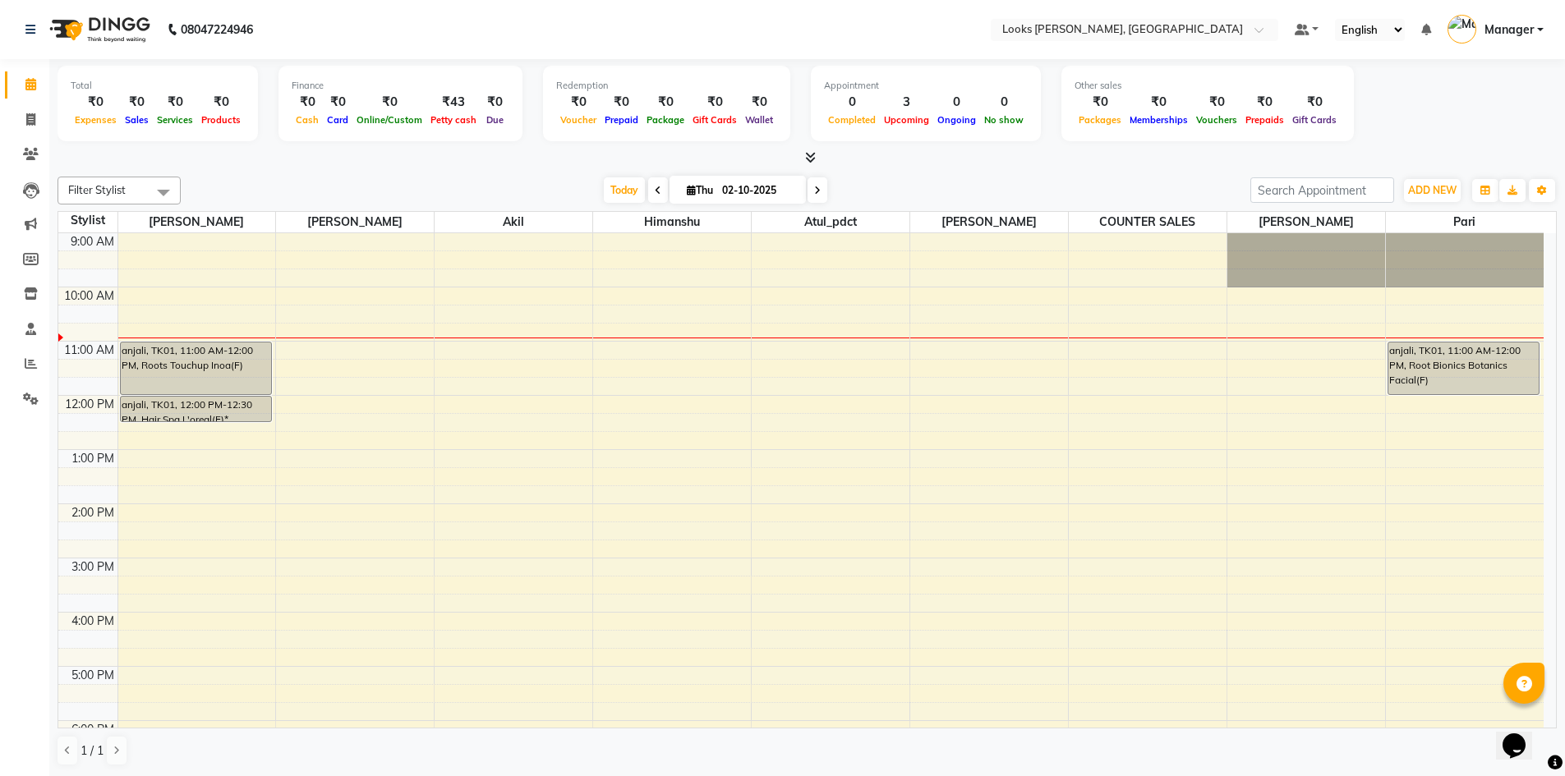
click at [817, 186] on icon at bounding box center [817, 191] width 7 height 10
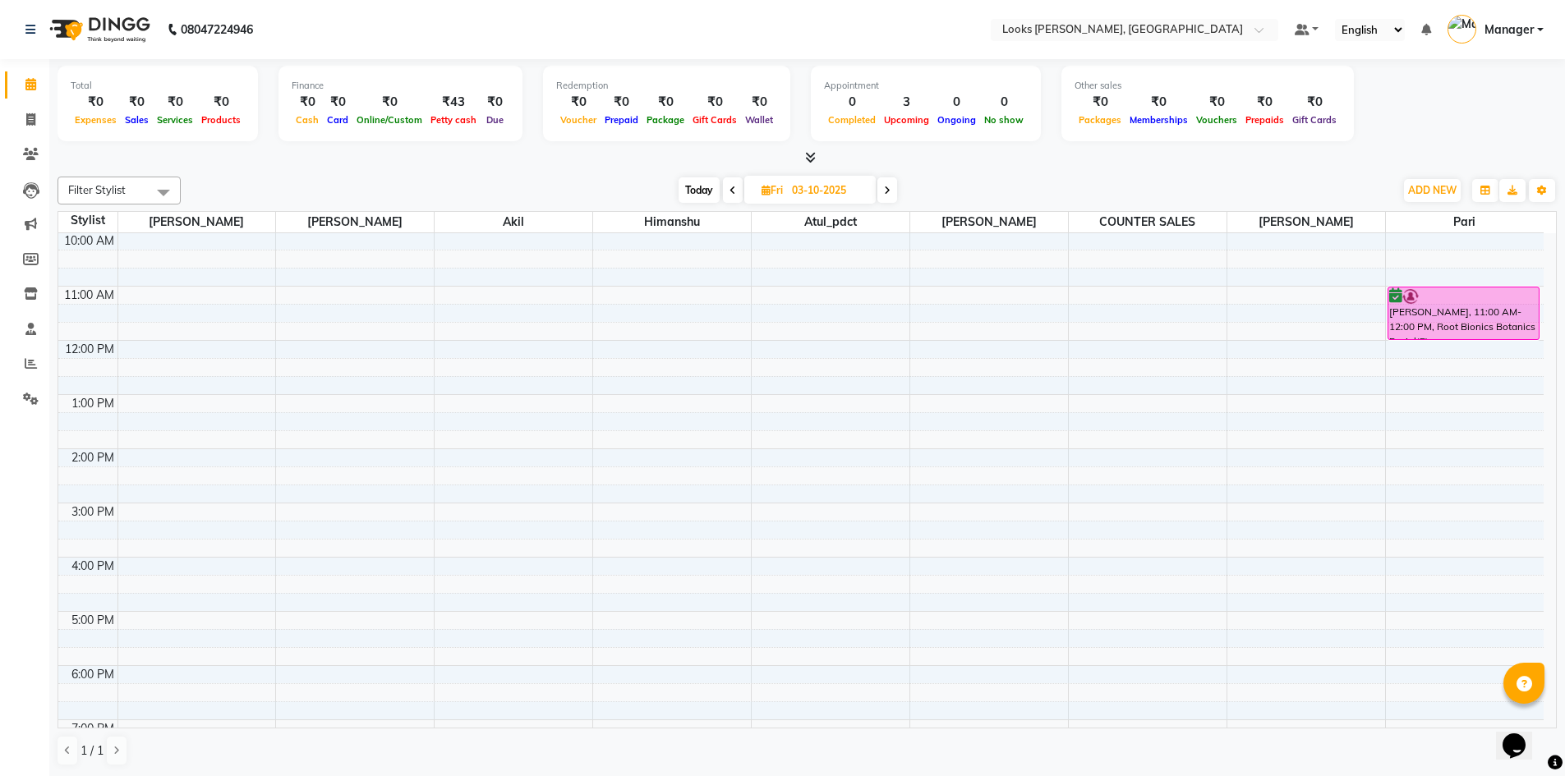
click at [726, 192] on span at bounding box center [733, 189] width 20 height 25
type input "02-10-2025"
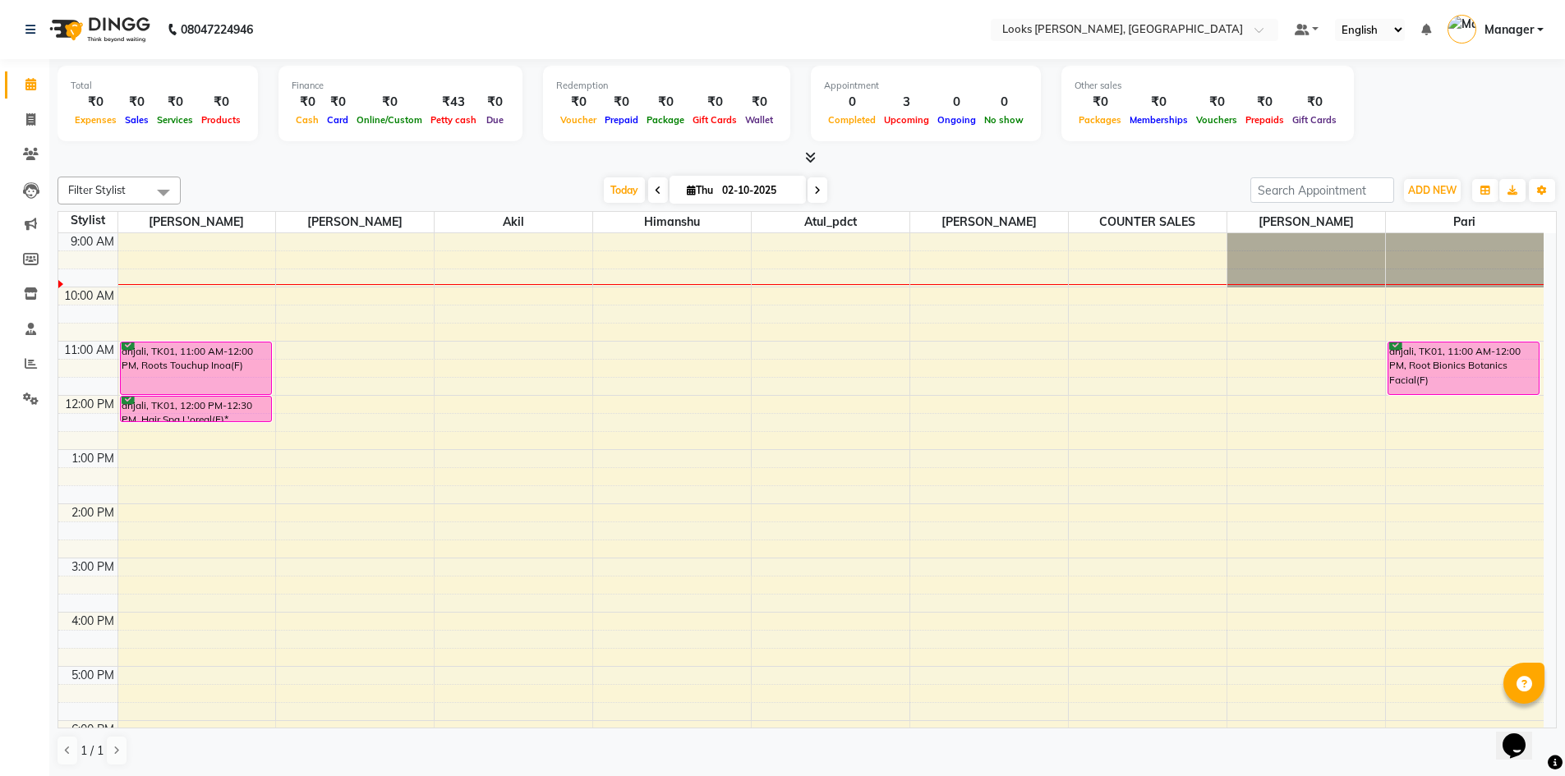
click at [1528, 38] on span "Manager" at bounding box center [1508, 29] width 49 height 17
click at [1519, 113] on link "Sign out" at bounding box center [1459, 117] width 150 height 25
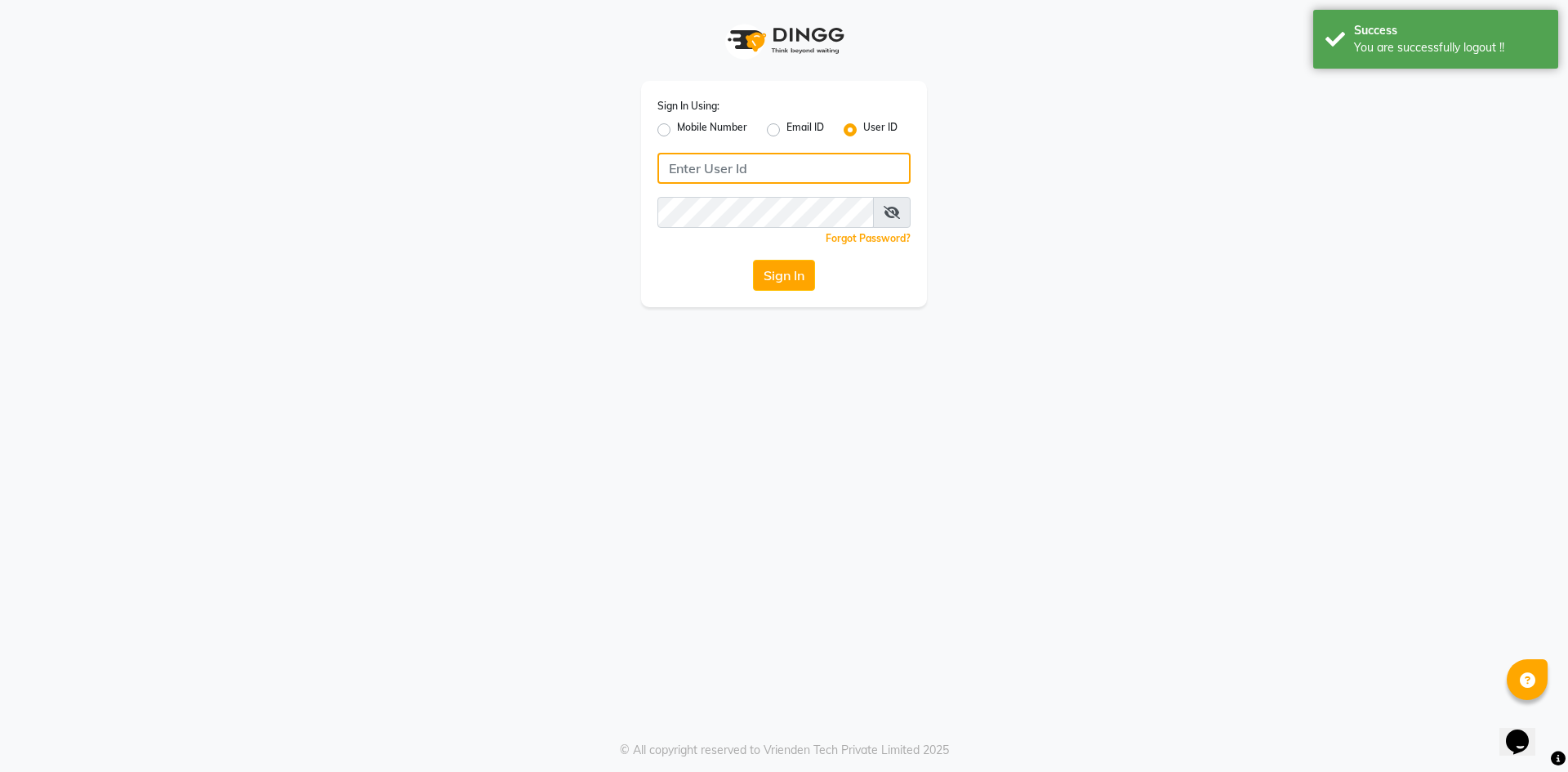
type input "e2603-01"
click at [898, 211] on icon at bounding box center [892, 212] width 16 height 13
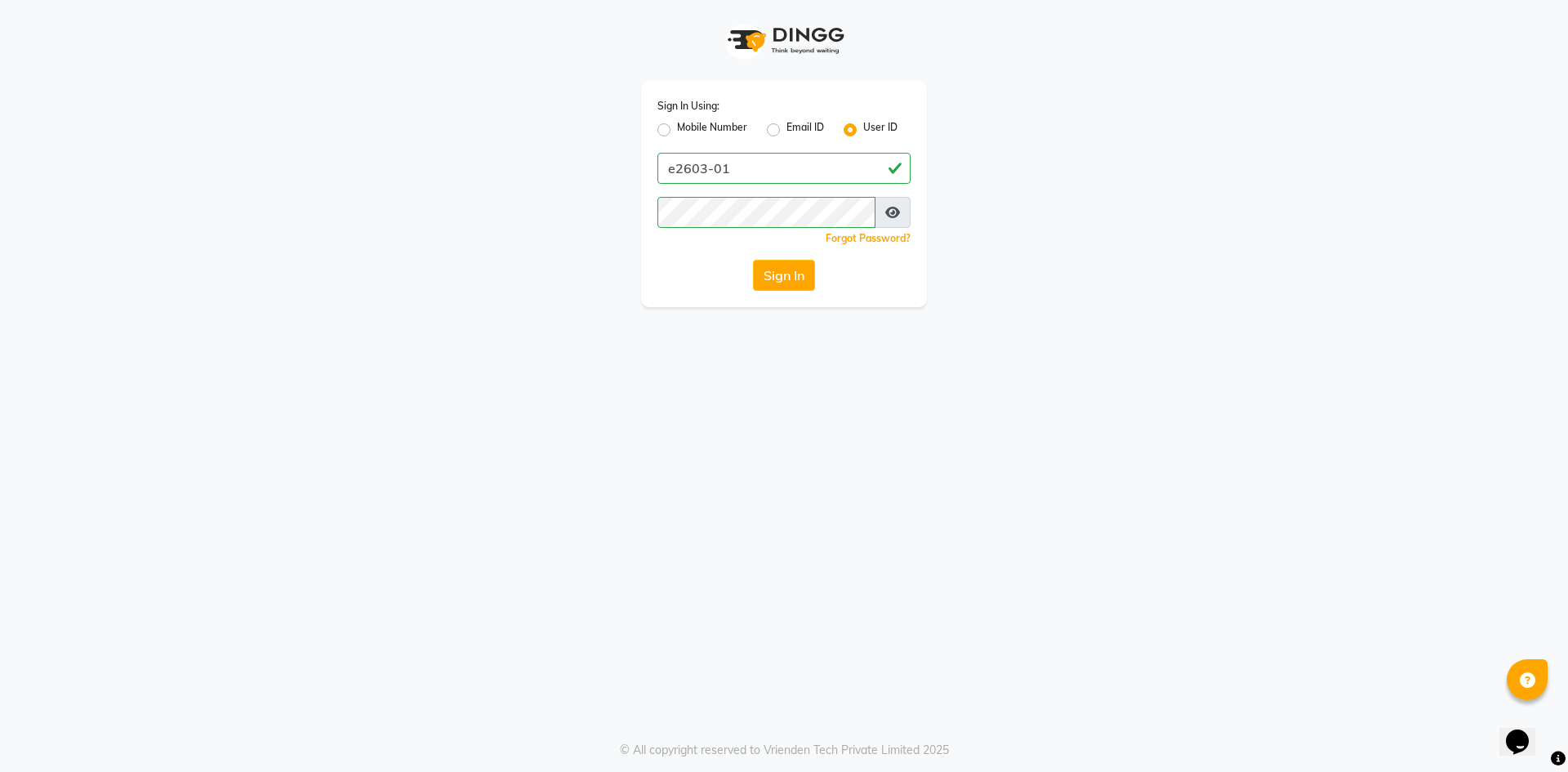
drag, startPoint x: 660, startPoint y: 130, endPoint x: 688, endPoint y: 146, distance: 32.2
click at [677, 130] on label "Mobile Number" at bounding box center [712, 130] width 71 height 20
click at [677, 130] on input "Mobile Number" at bounding box center [682, 125] width 11 height 11
radio input "true"
radio input "false"
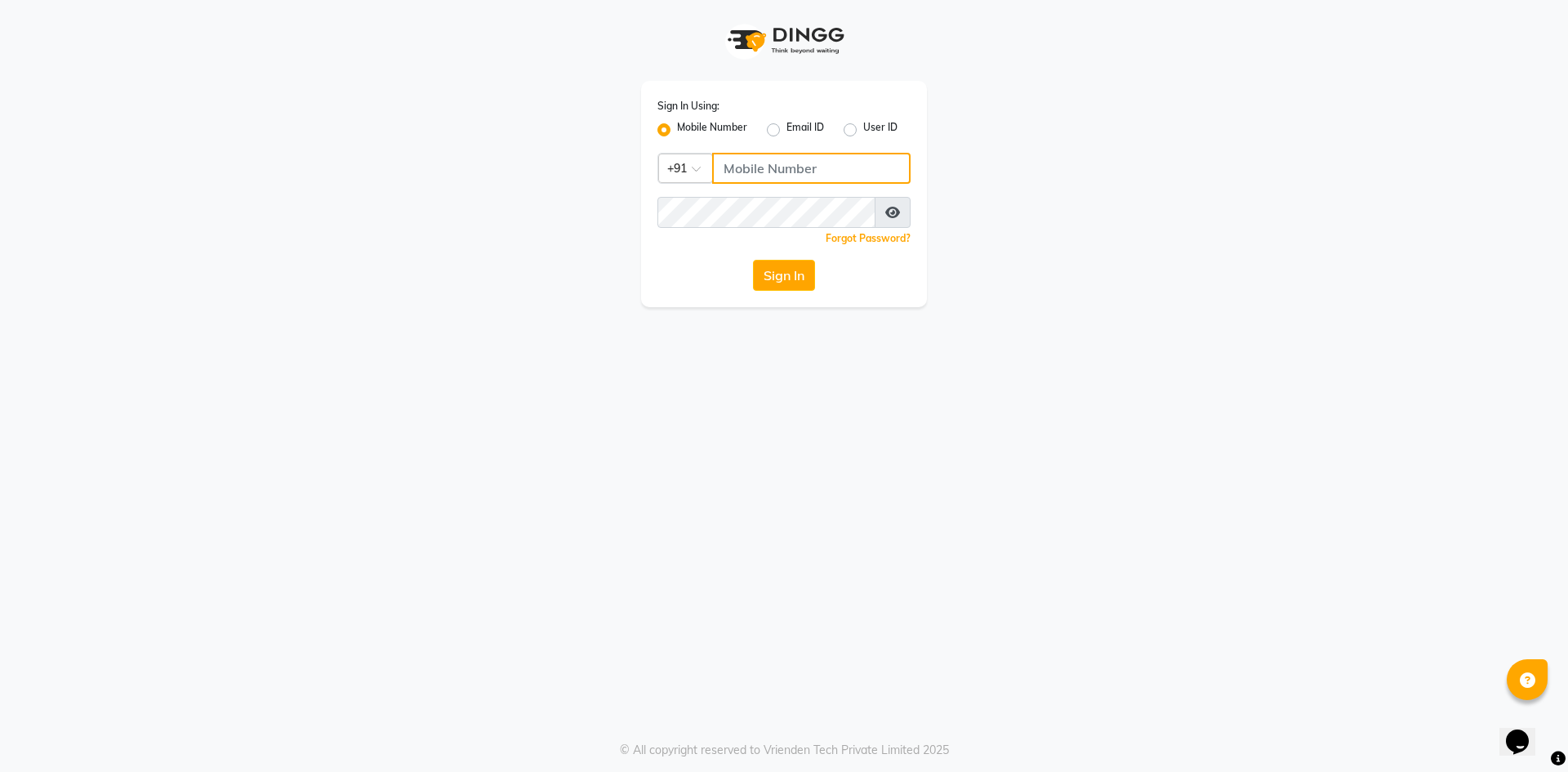
click at [780, 167] on input "Username" at bounding box center [811, 168] width 199 height 31
type input "9034633363"
click at [753, 260] on button "Sign In" at bounding box center [784, 275] width 62 height 31
